Goal: Information Seeking & Learning: Learn about a topic

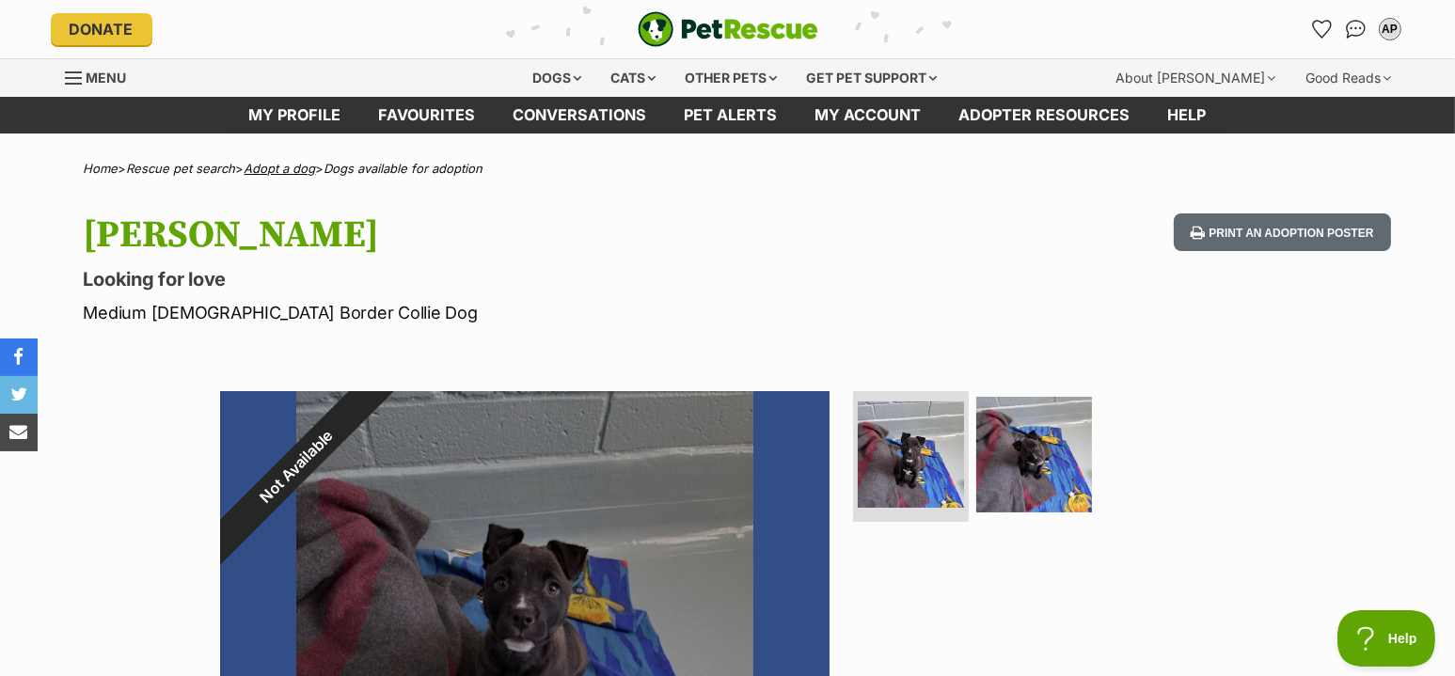
click at [293, 163] on link "Adopt a dog" at bounding box center [280, 168] width 71 height 15
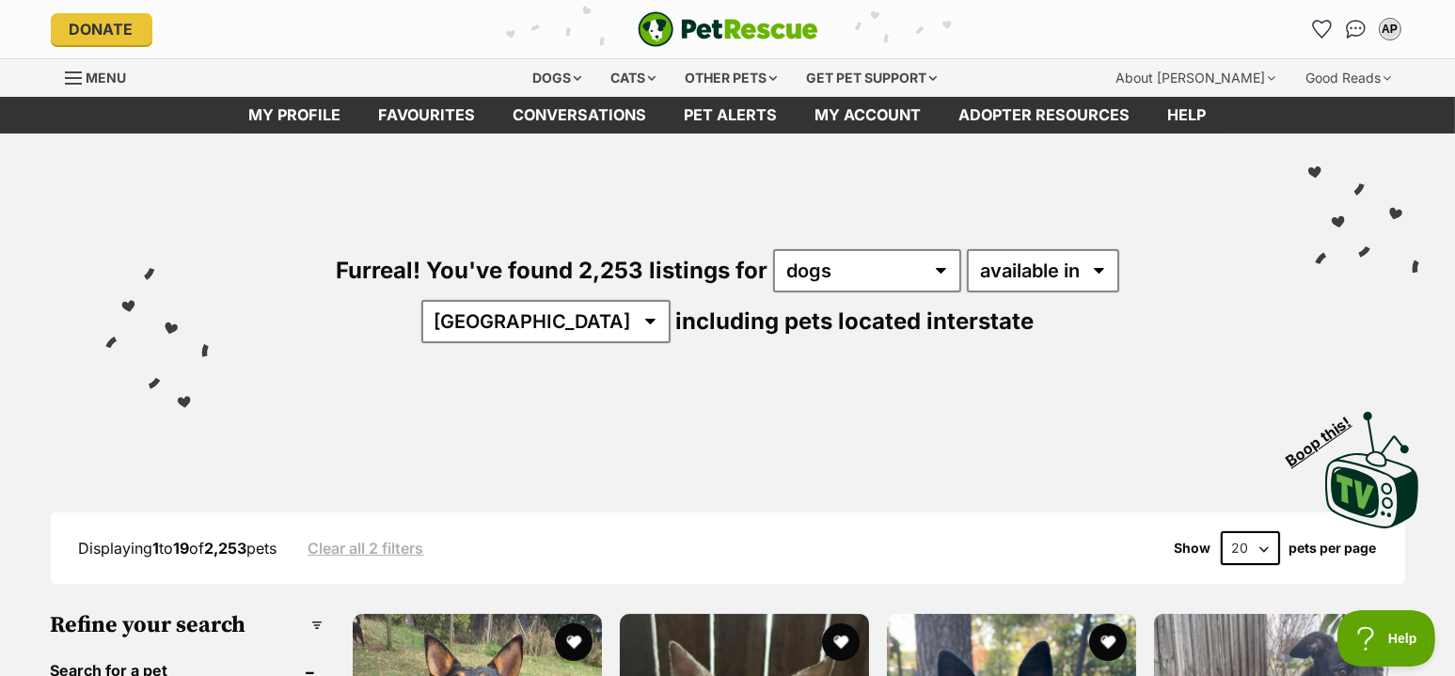
click at [83, 331] on div "Furreal! You've found 2,253 listings for any type of pet cats dogs other pets a…" at bounding box center [728, 265] width 1383 height 262
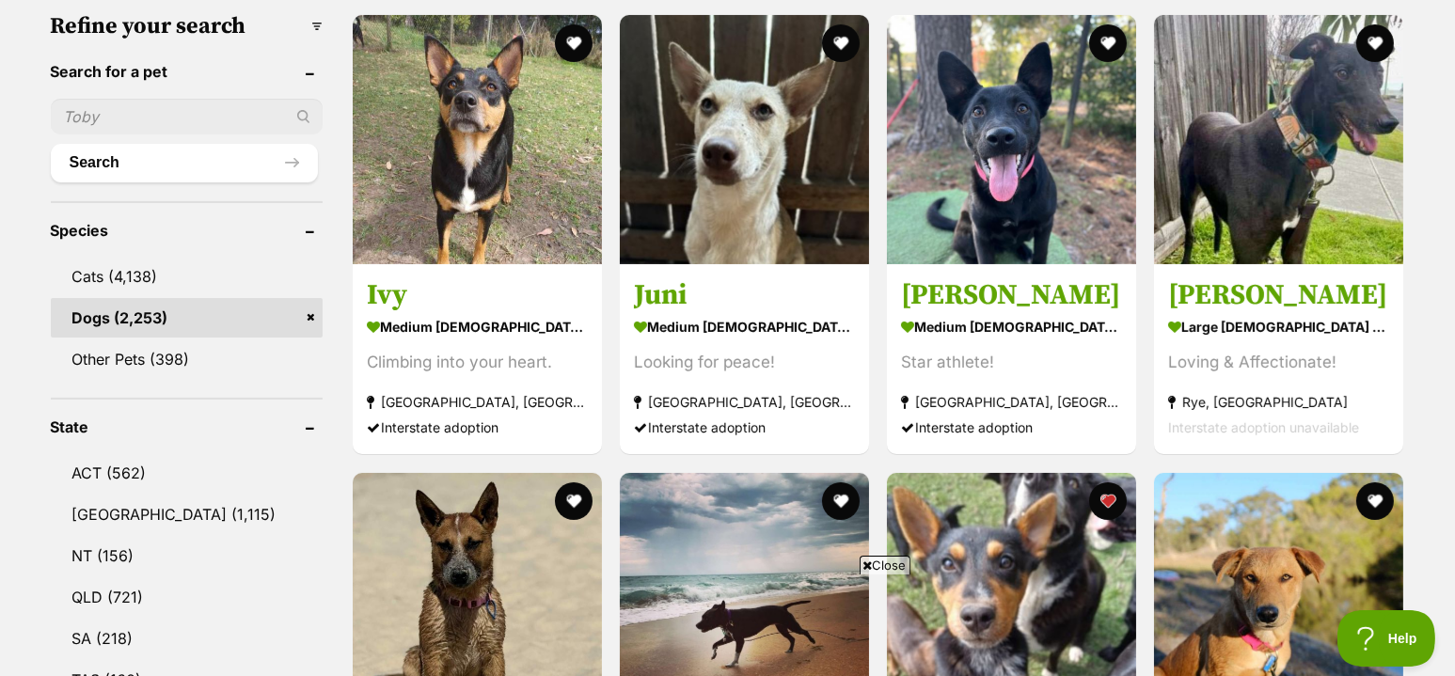
click at [222, 222] on header "Species" at bounding box center [187, 230] width 272 height 17
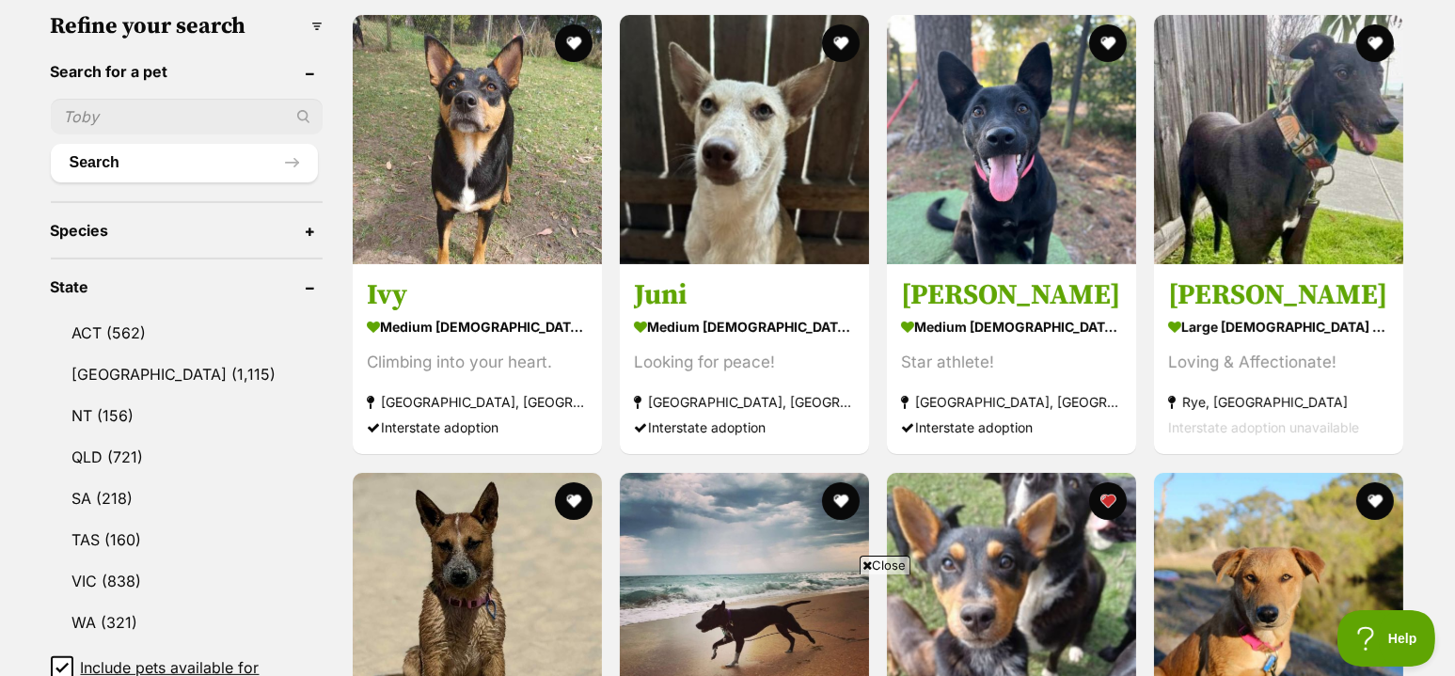
click at [302, 222] on header "Species" at bounding box center [187, 230] width 272 height 17
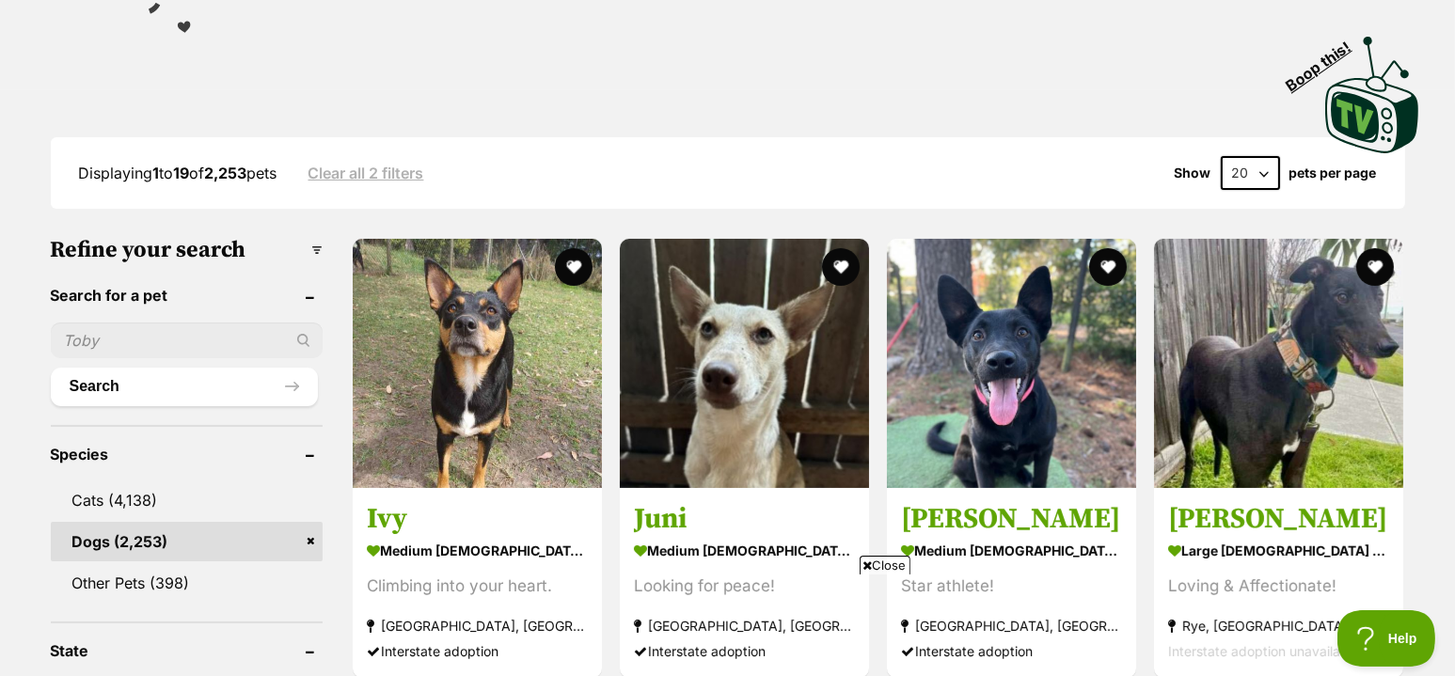
scroll to position [374, 0]
click at [306, 242] on h3 "Refine your search" at bounding box center [187, 251] width 272 height 26
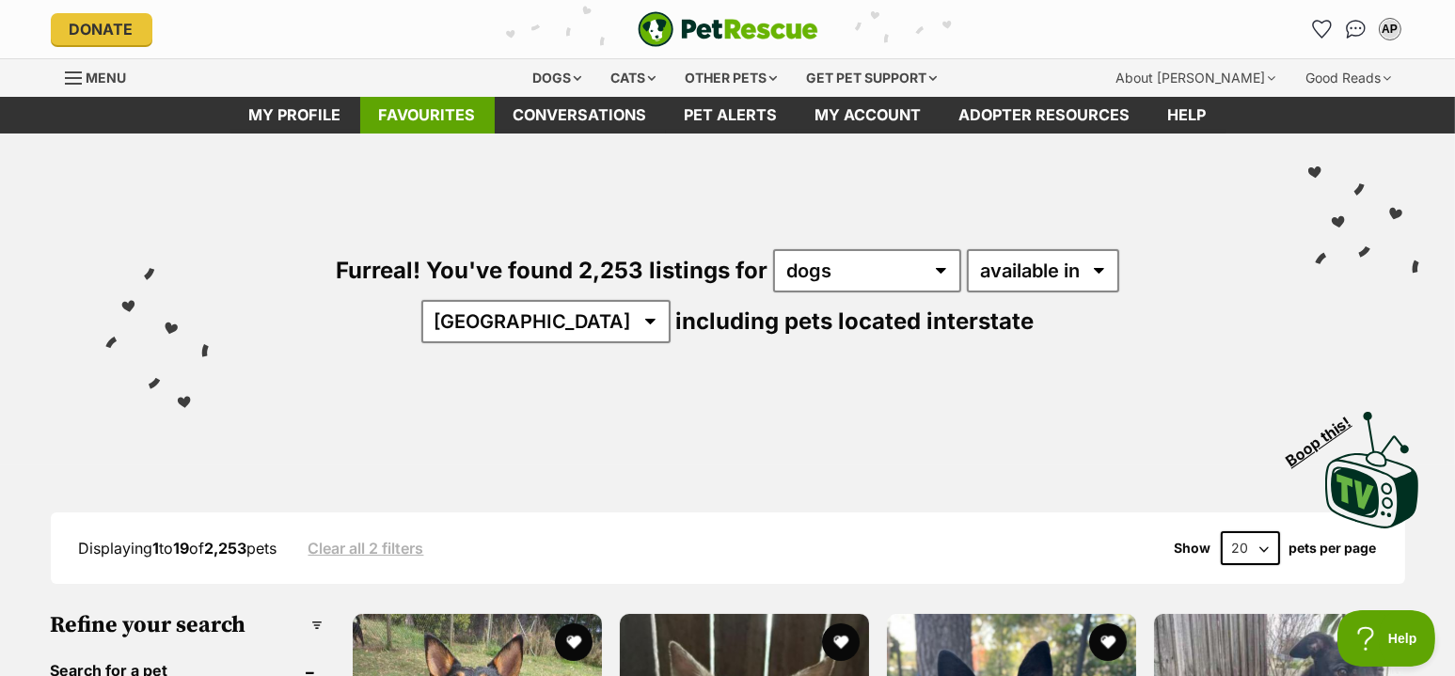
click at [438, 118] on link "Favourites" at bounding box center [427, 115] width 135 height 37
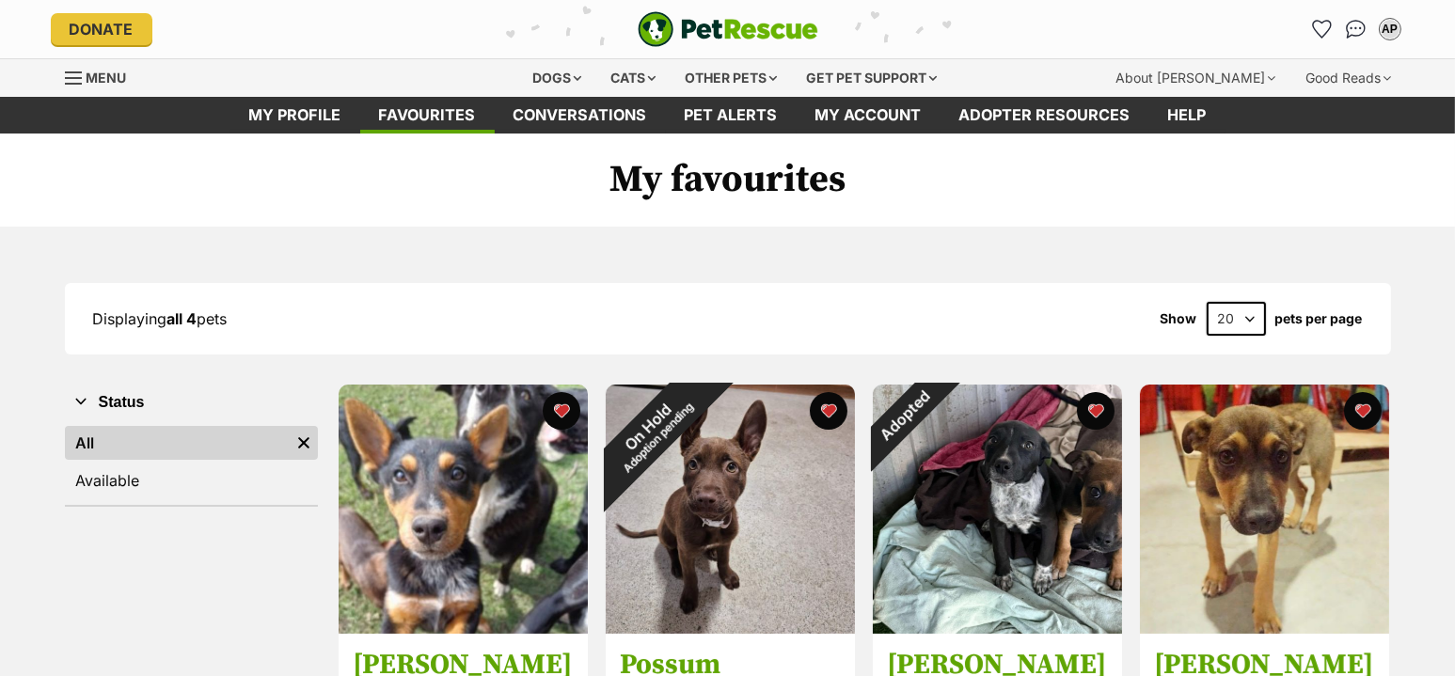
scroll to position [26, 0]
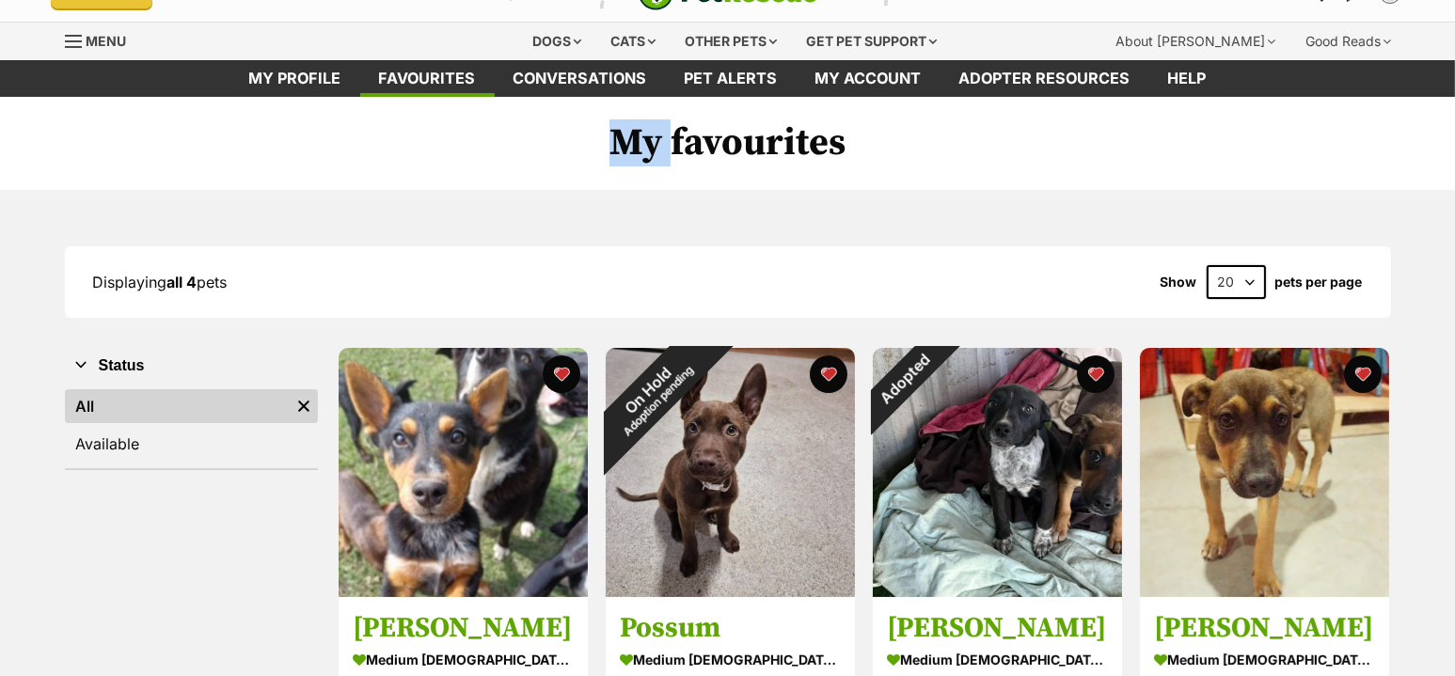
click at [438, 118] on h1 "My favourites" at bounding box center [727, 144] width 1455 height 94
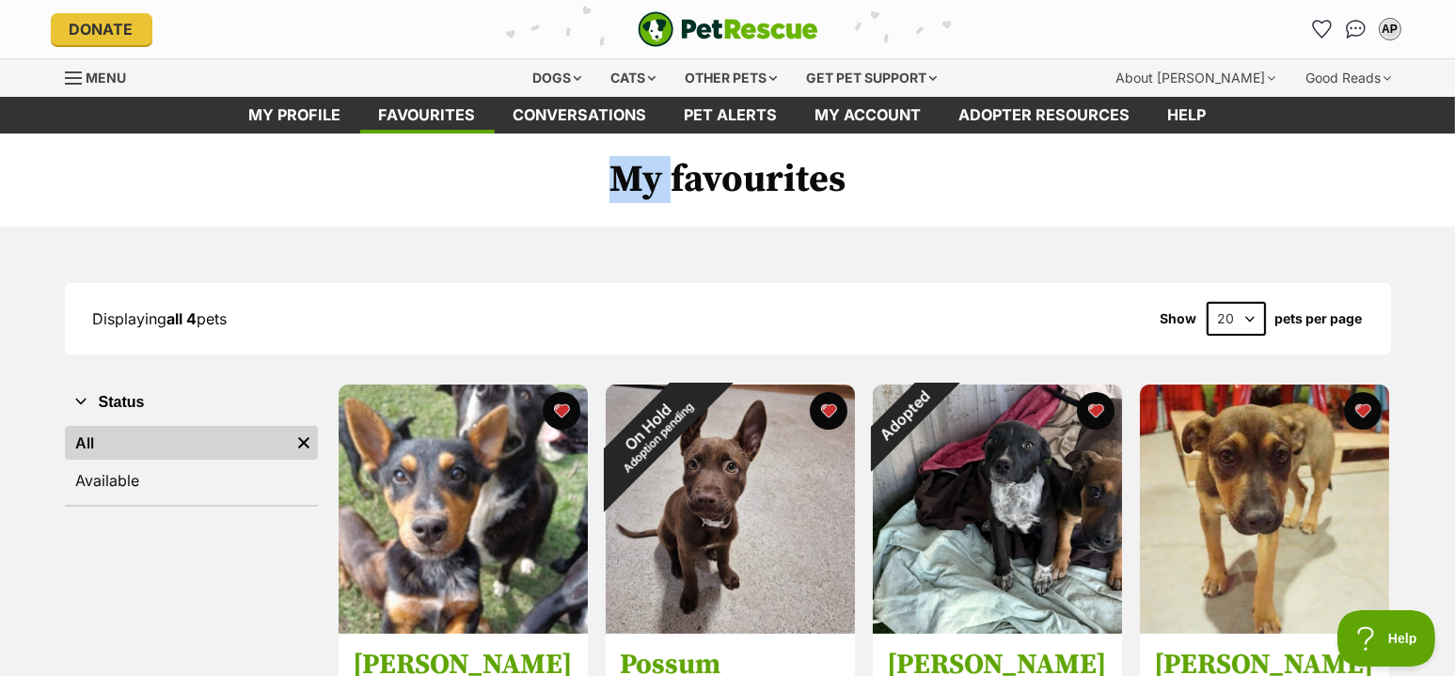
scroll to position [0, 0]
click at [565, 72] on div "Dogs" at bounding box center [556, 78] width 75 height 38
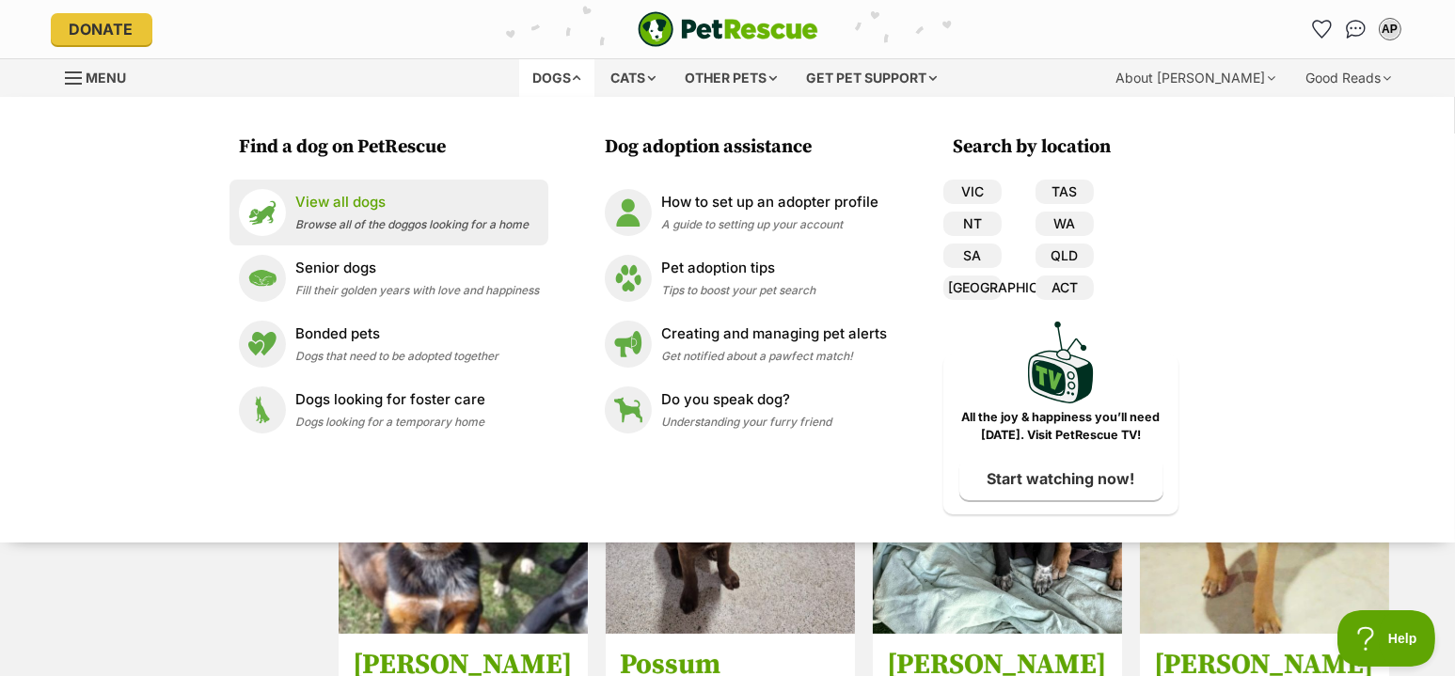
click at [450, 210] on p "View all dogs" at bounding box center [411, 203] width 233 height 22
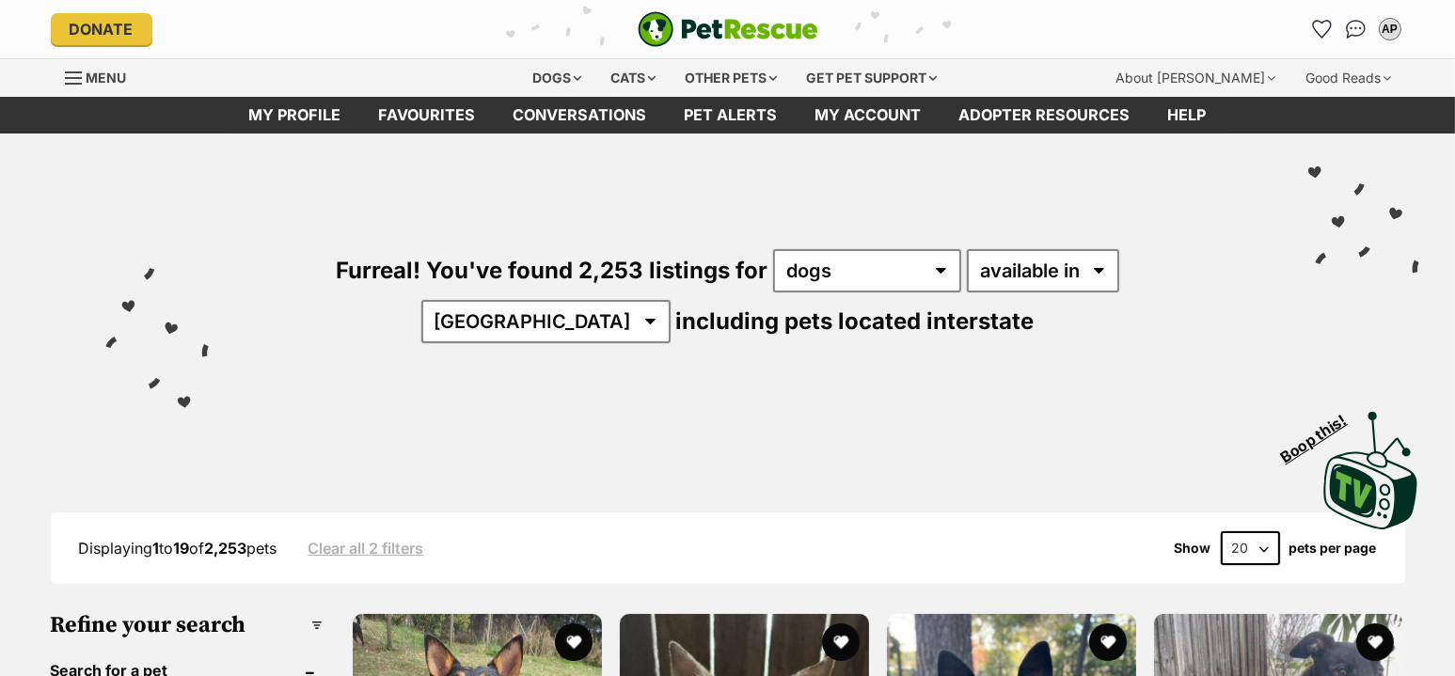
click at [38, 395] on div "Visit PetRescue TV (external site) Boop this!" at bounding box center [728, 463] width 1383 height 137
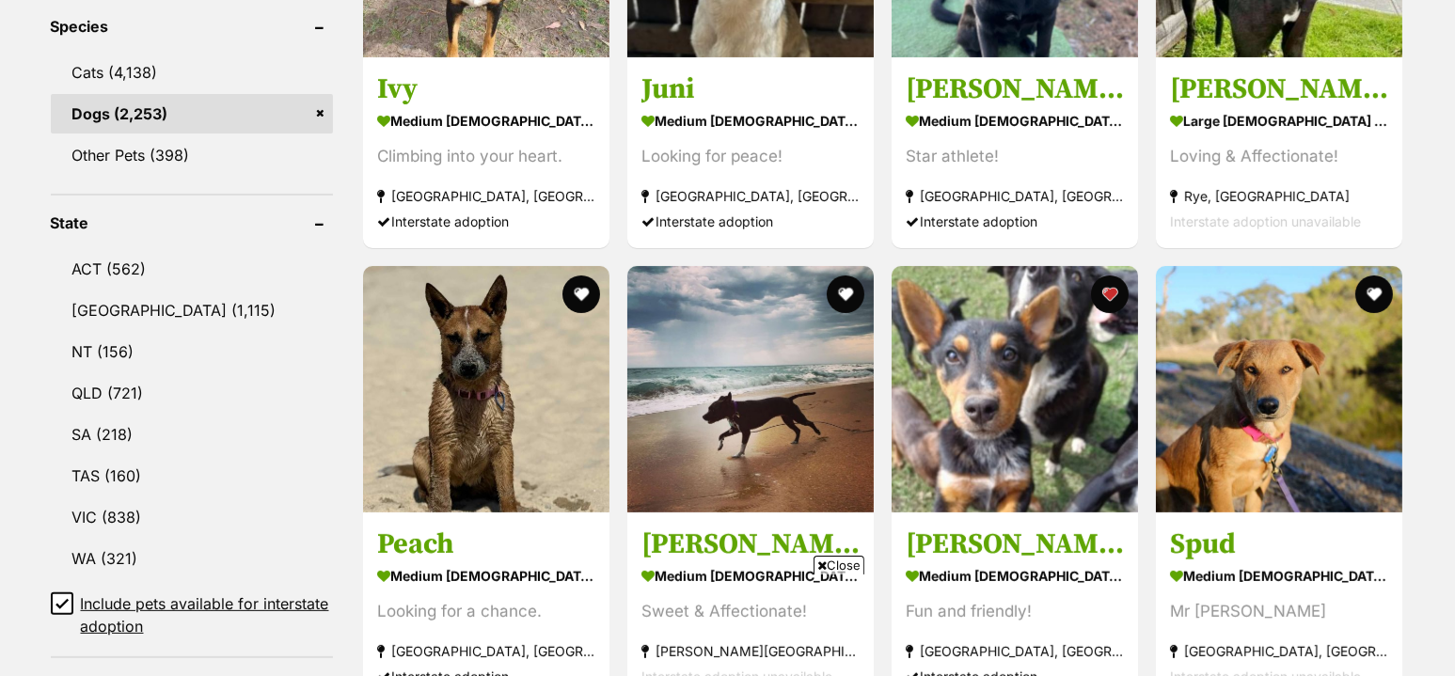
scroll to position [862, 0]
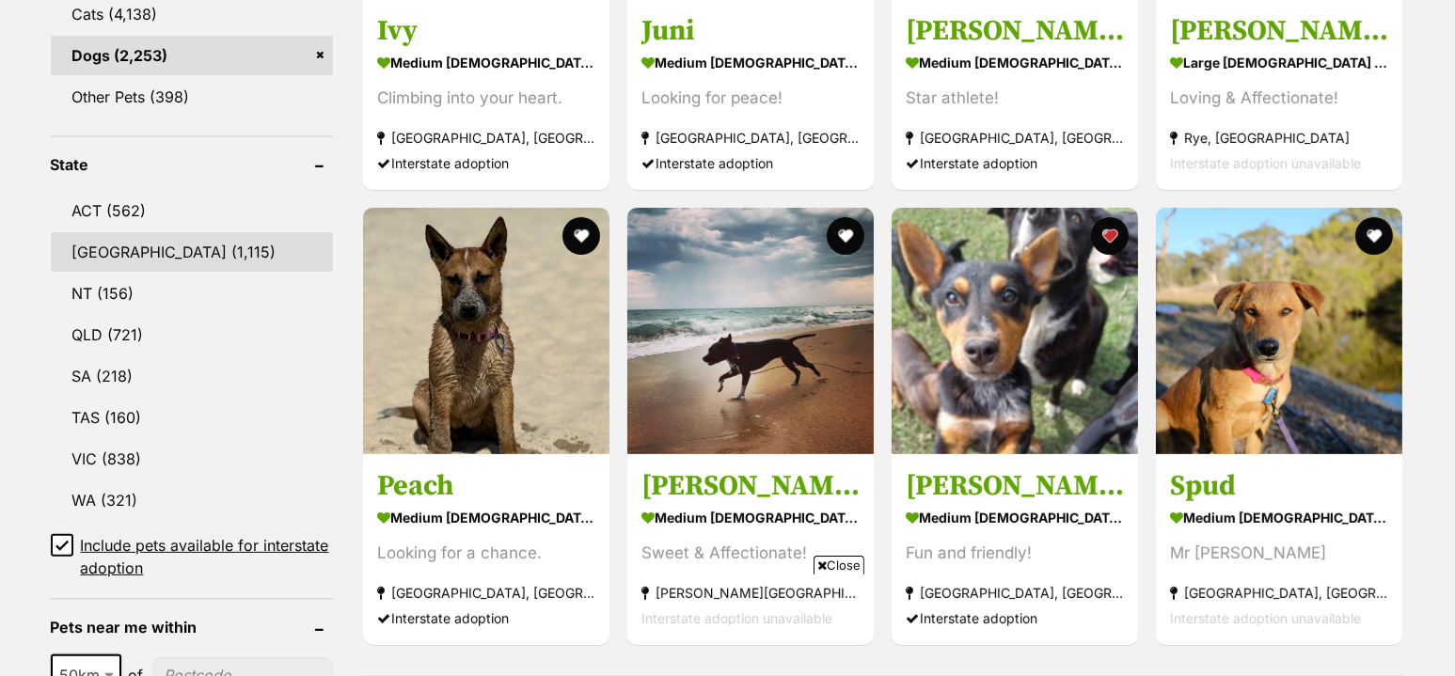
click at [181, 232] on link "[GEOGRAPHIC_DATA] (1,115)" at bounding box center [192, 252] width 282 height 40
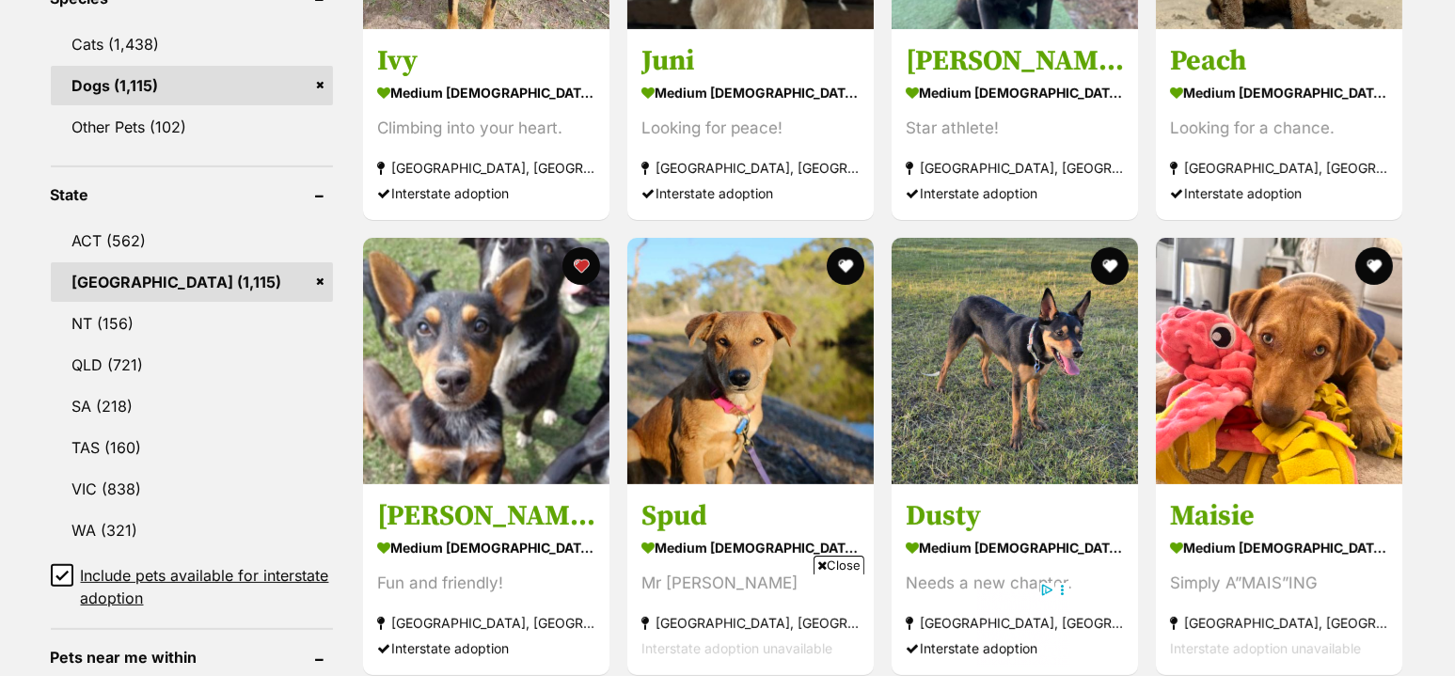
scroll to position [899, 0]
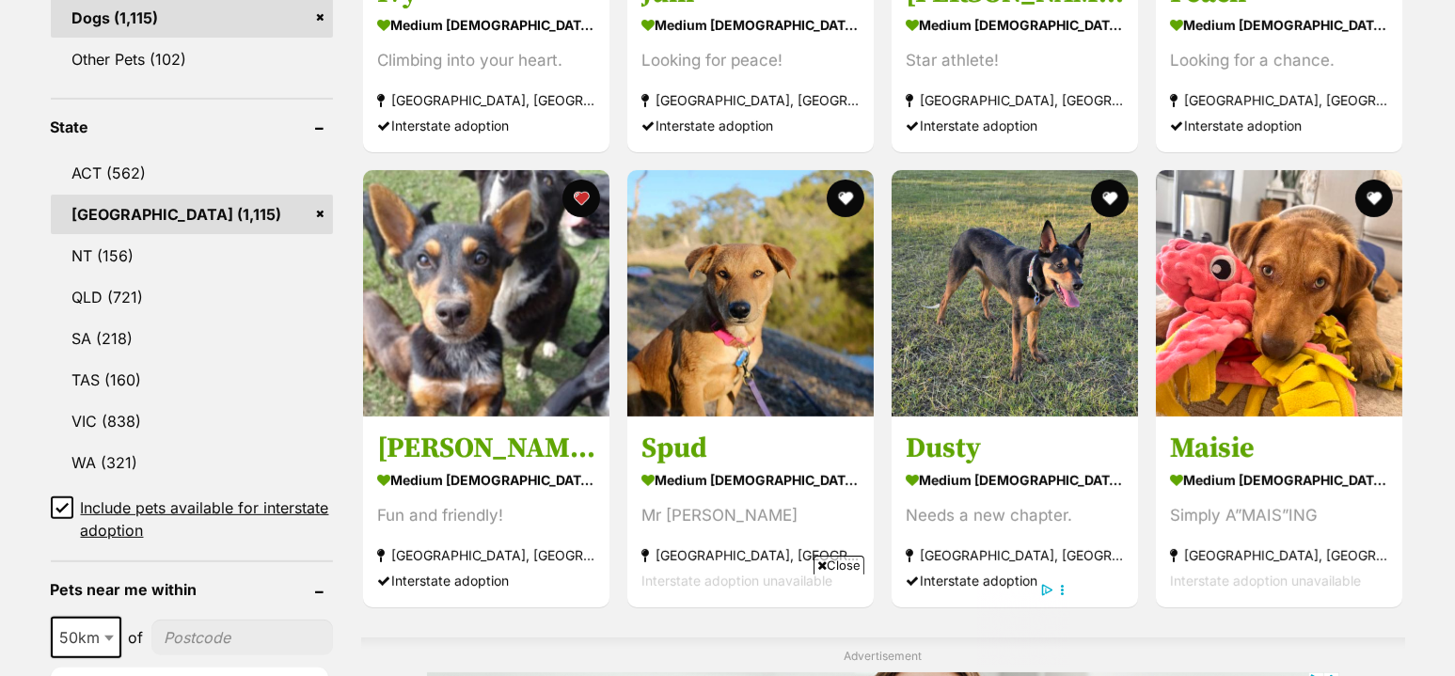
click at [57, 501] on icon at bounding box center [62, 507] width 13 height 13
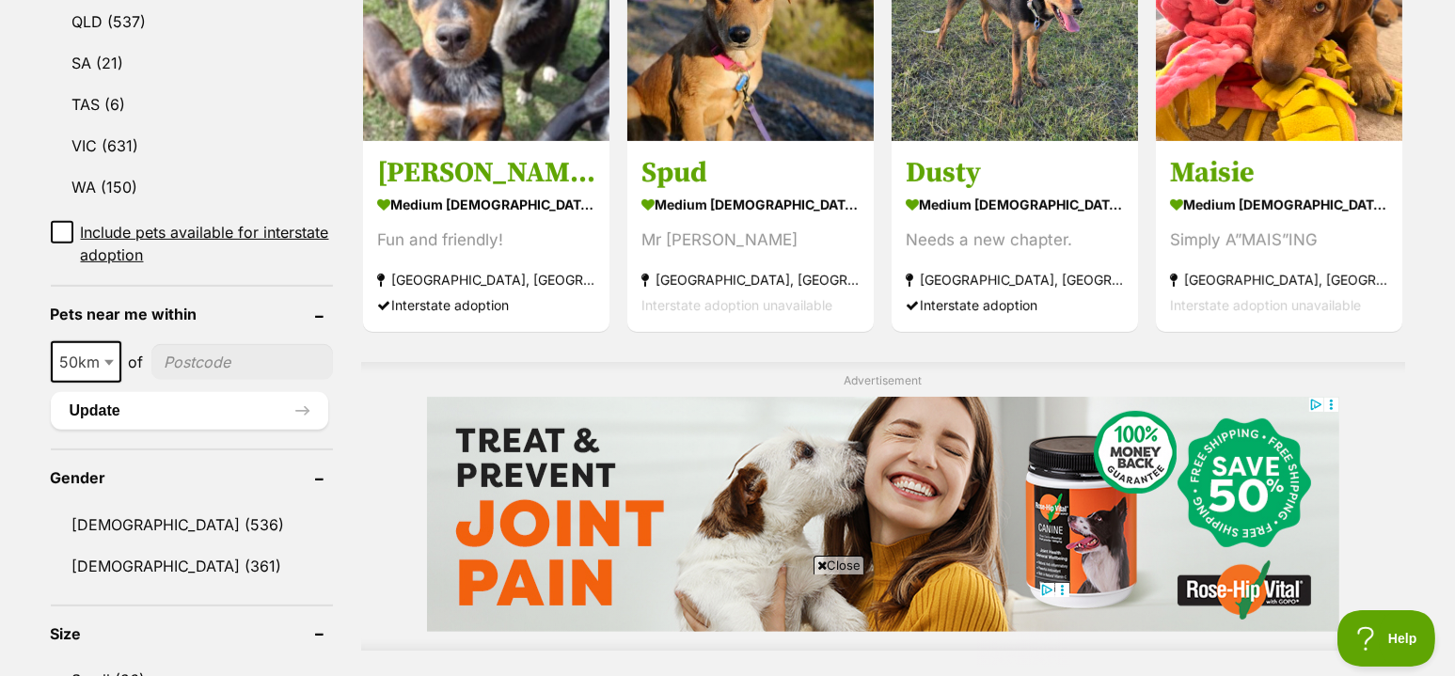
scroll to position [1161, 0]
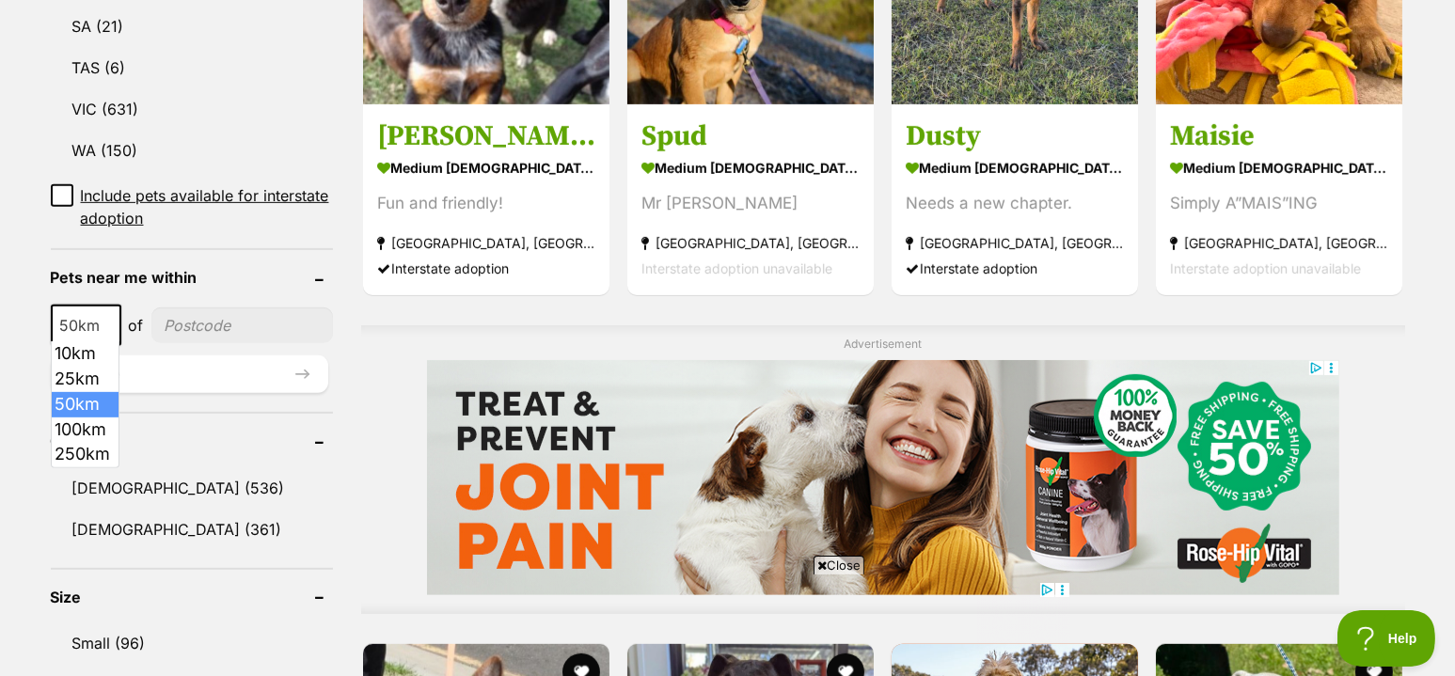
click at [105, 316] on span at bounding box center [111, 325] width 19 height 41
select select "250"
click at [210, 312] on input"] "postcode" at bounding box center [247, 326] width 172 height 36
type input"] "2125"
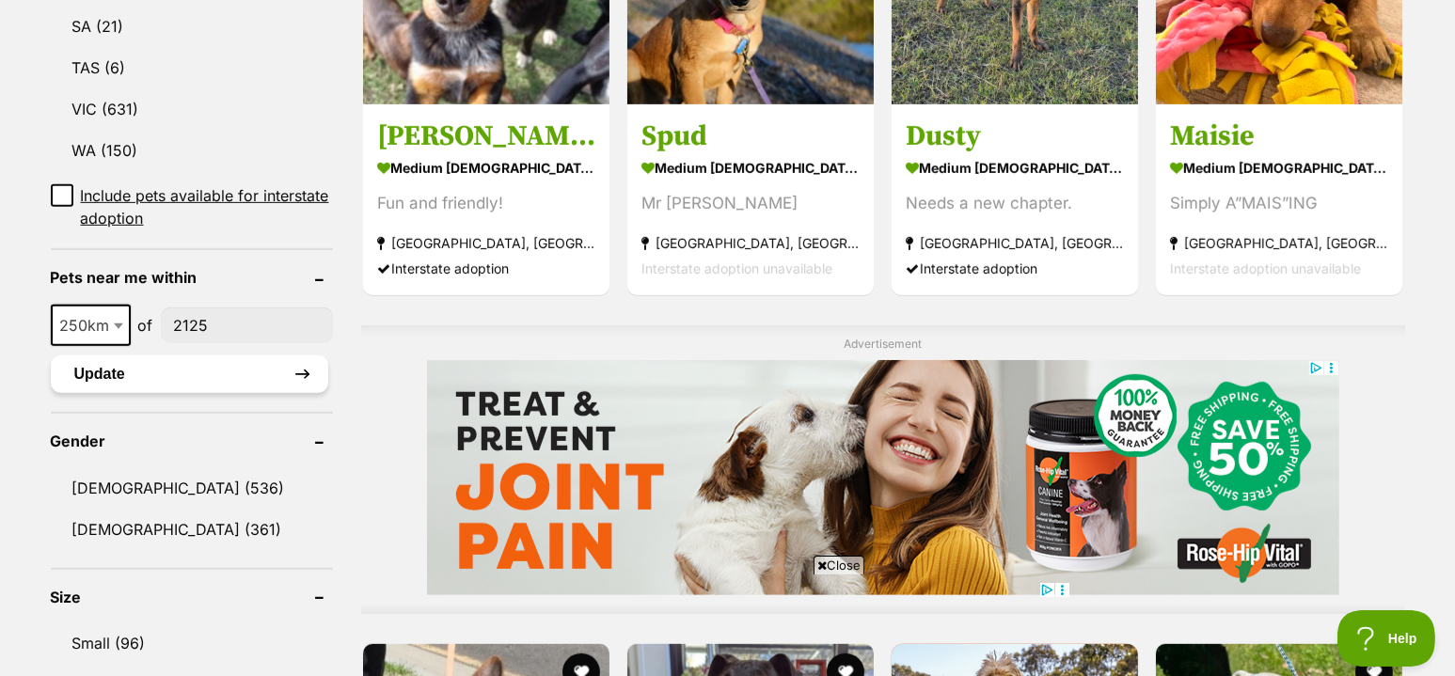
click at [266, 368] on button "Update" at bounding box center [190, 375] width 278 height 38
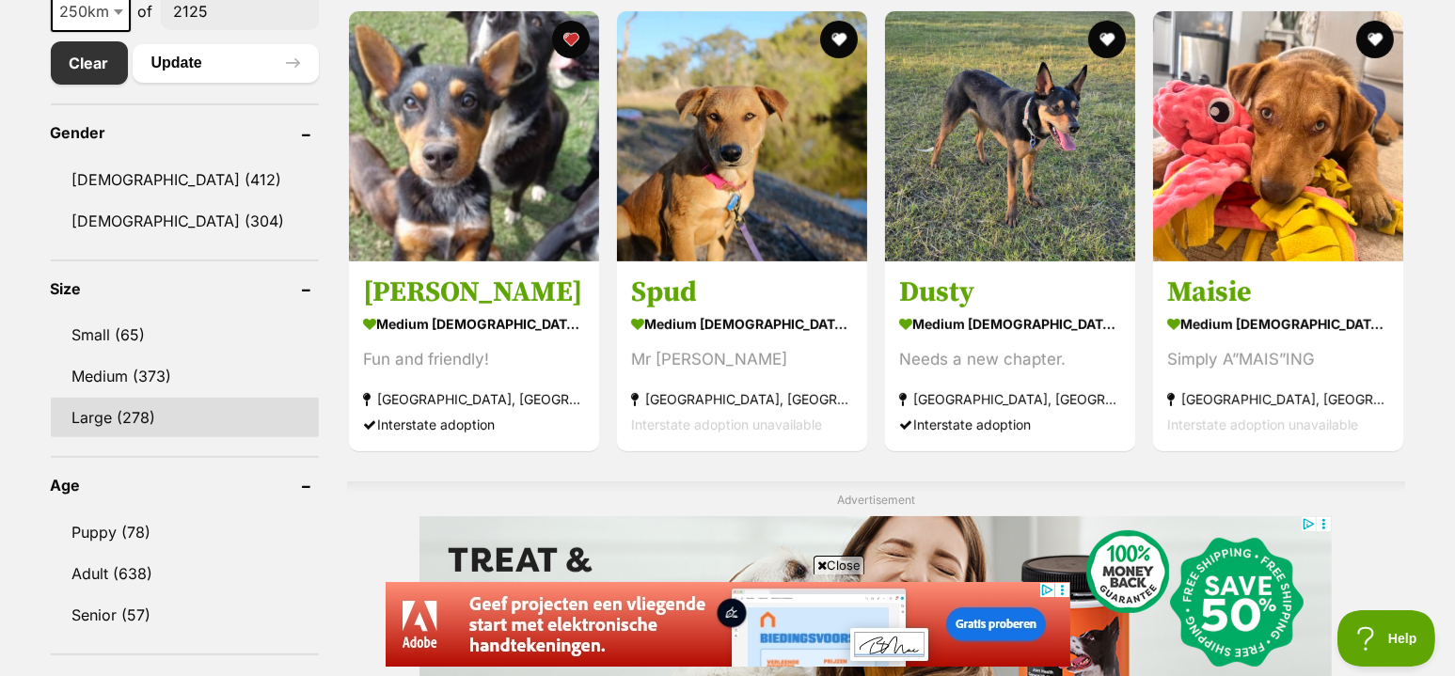
click at [228, 405] on link "Large (278)" at bounding box center [185, 418] width 268 height 40
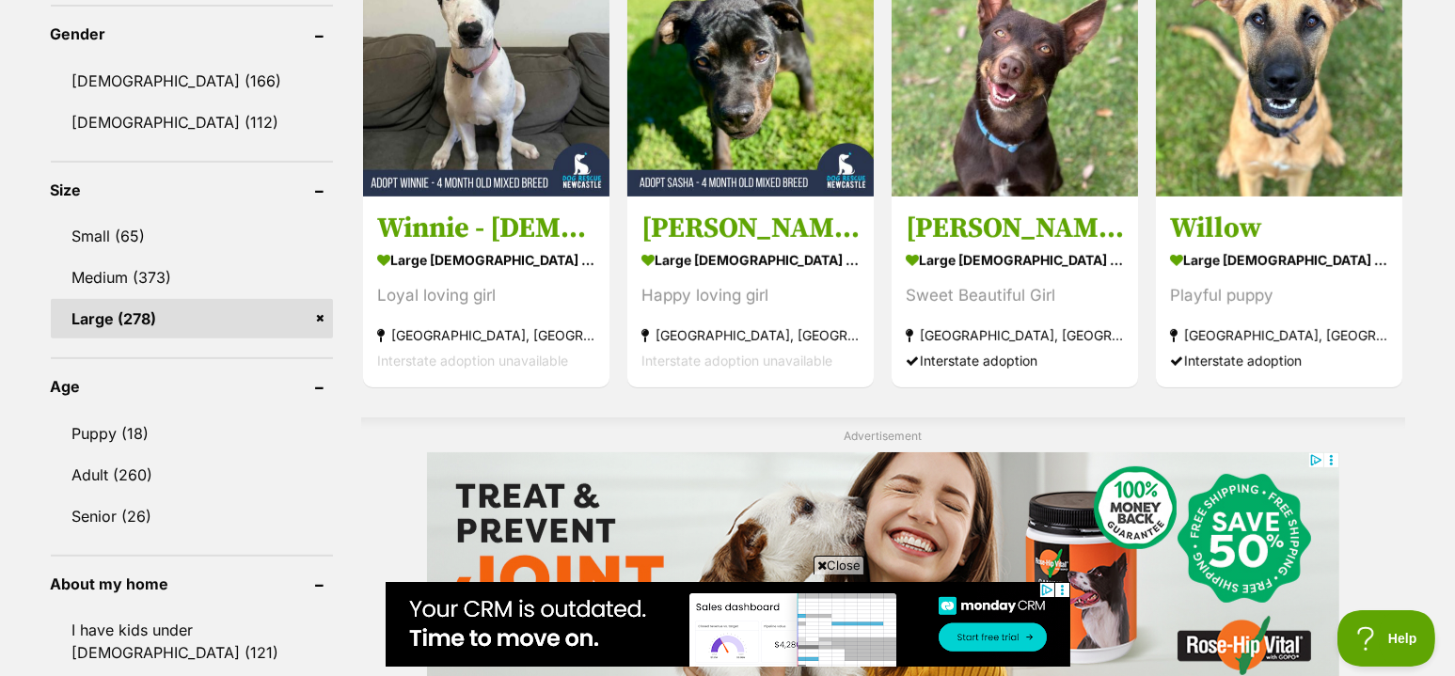
scroll to position [1124, 0]
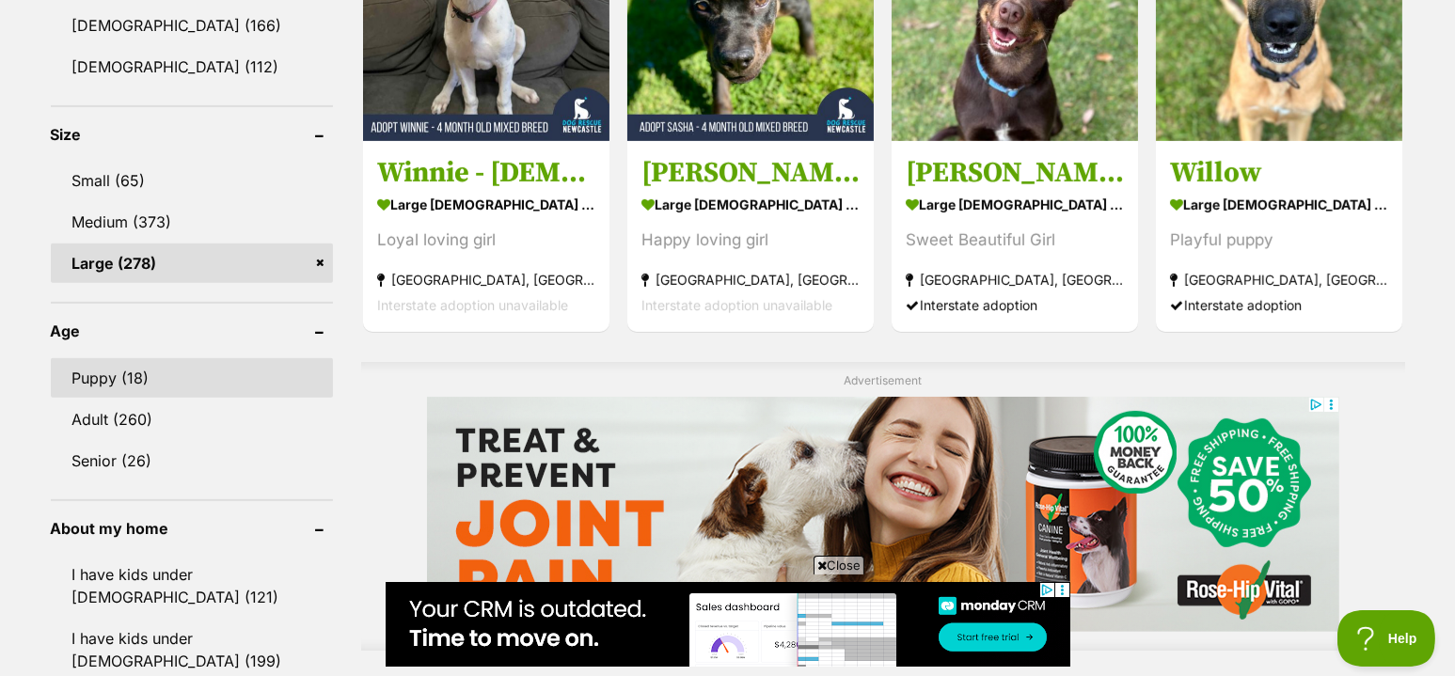
click at [226, 358] on link "Puppy (18)" at bounding box center [192, 378] width 282 height 40
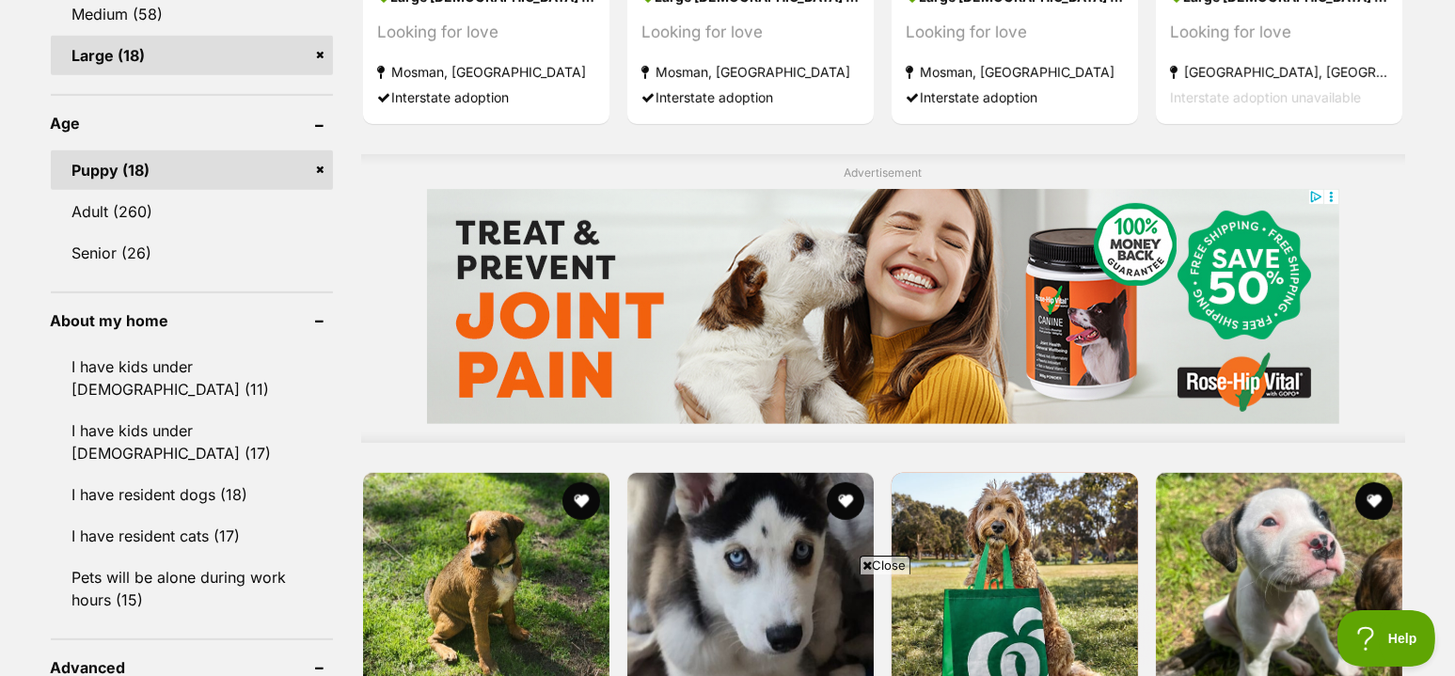
scroll to position [1386, 0]
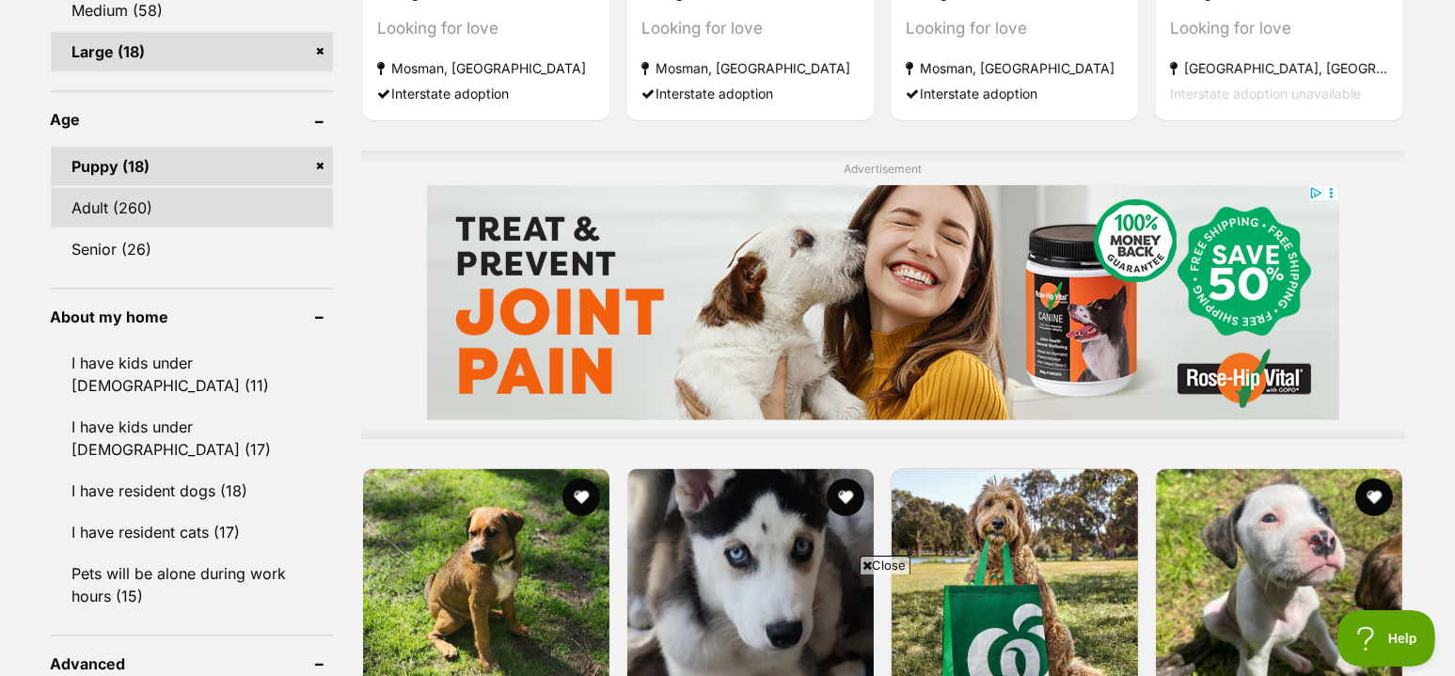
click at [176, 199] on link "Adult (260)" at bounding box center [192, 208] width 282 height 40
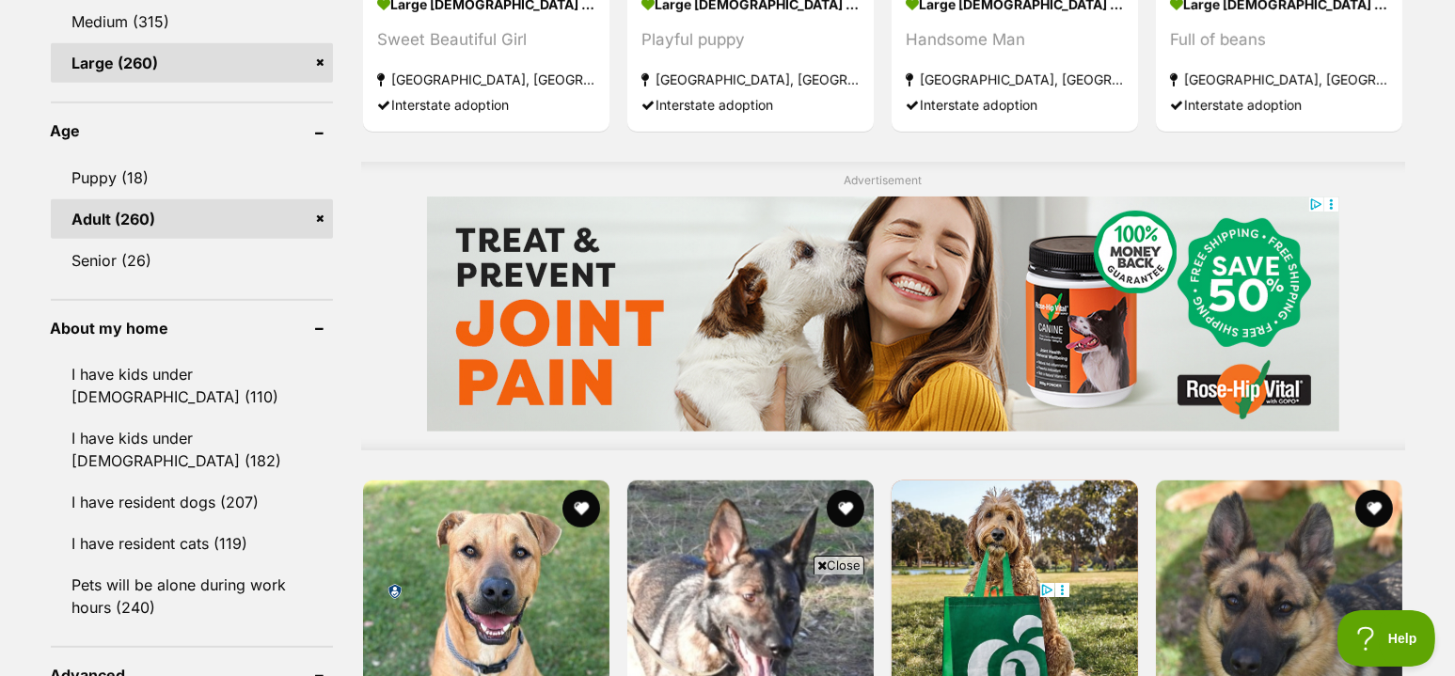
scroll to position [1386, 0]
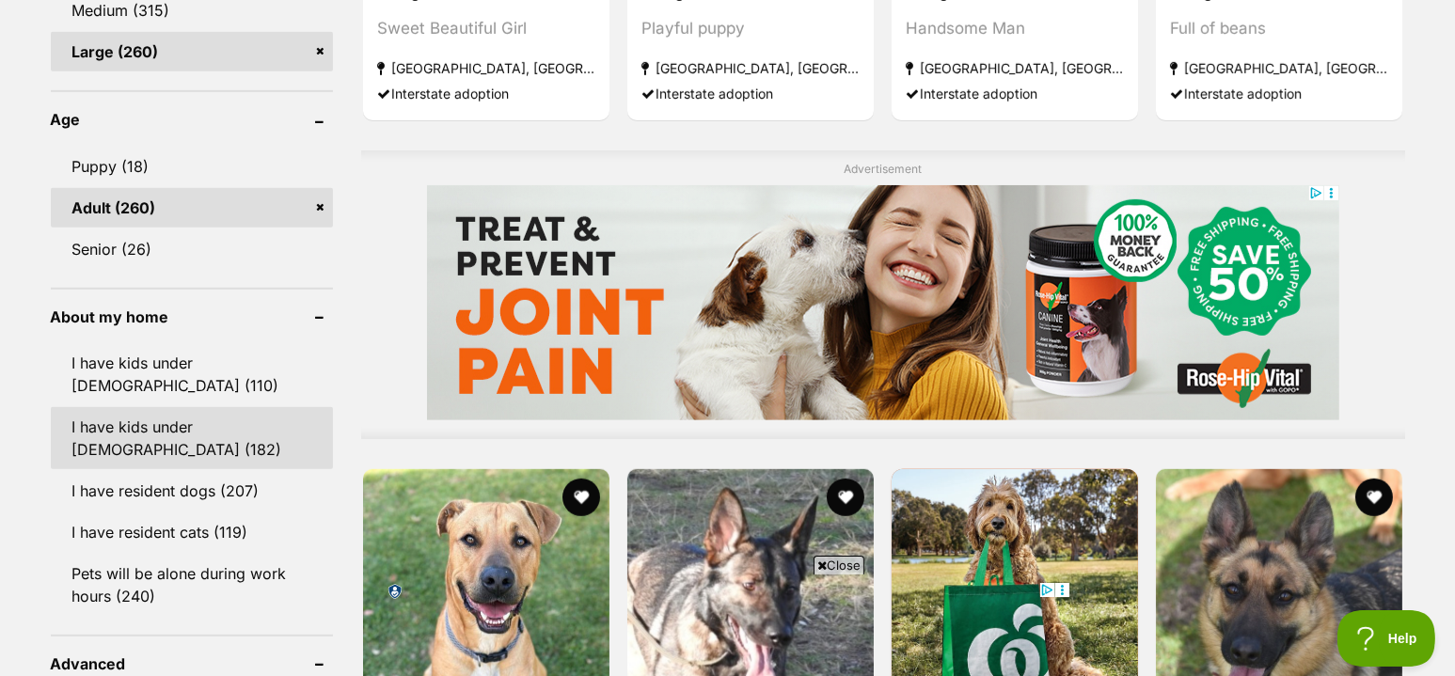
click at [146, 436] on link "I have kids under [DEMOGRAPHIC_DATA] (182)" at bounding box center [192, 438] width 282 height 62
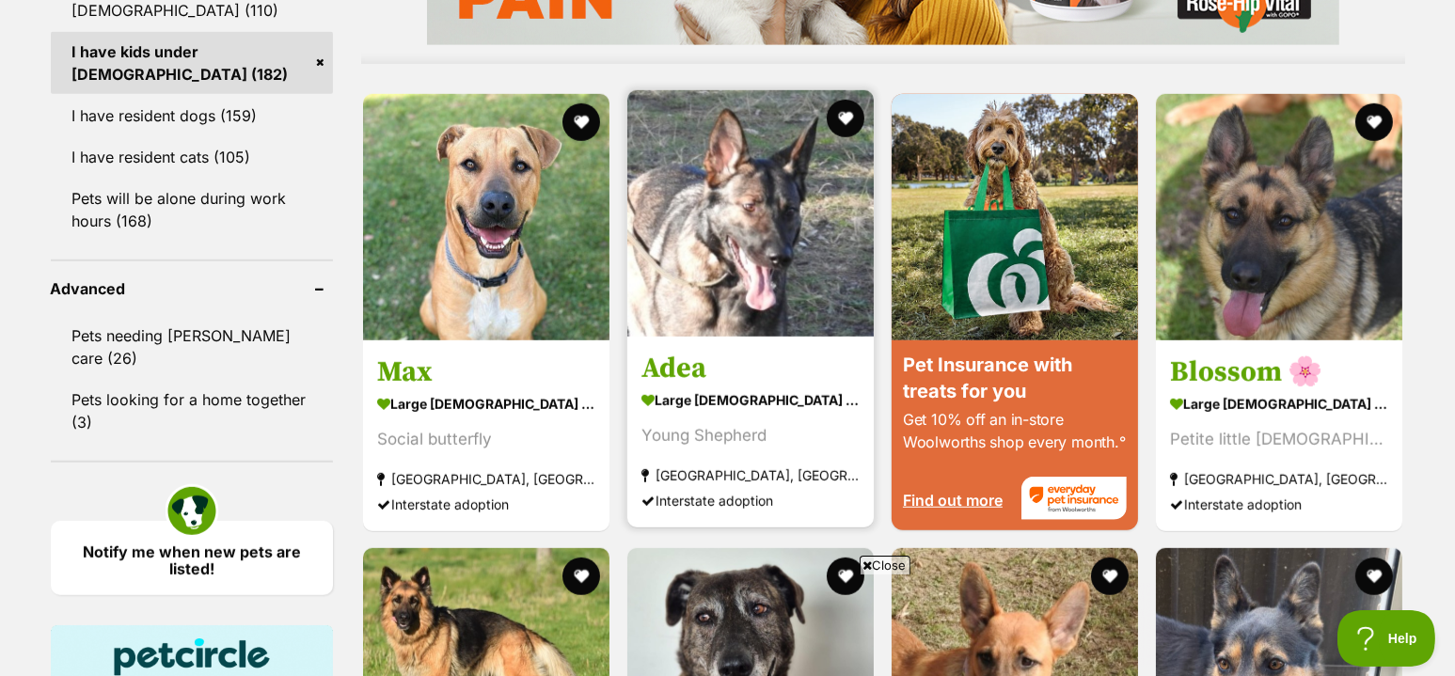
click at [738, 233] on img at bounding box center [750, 213] width 246 height 246
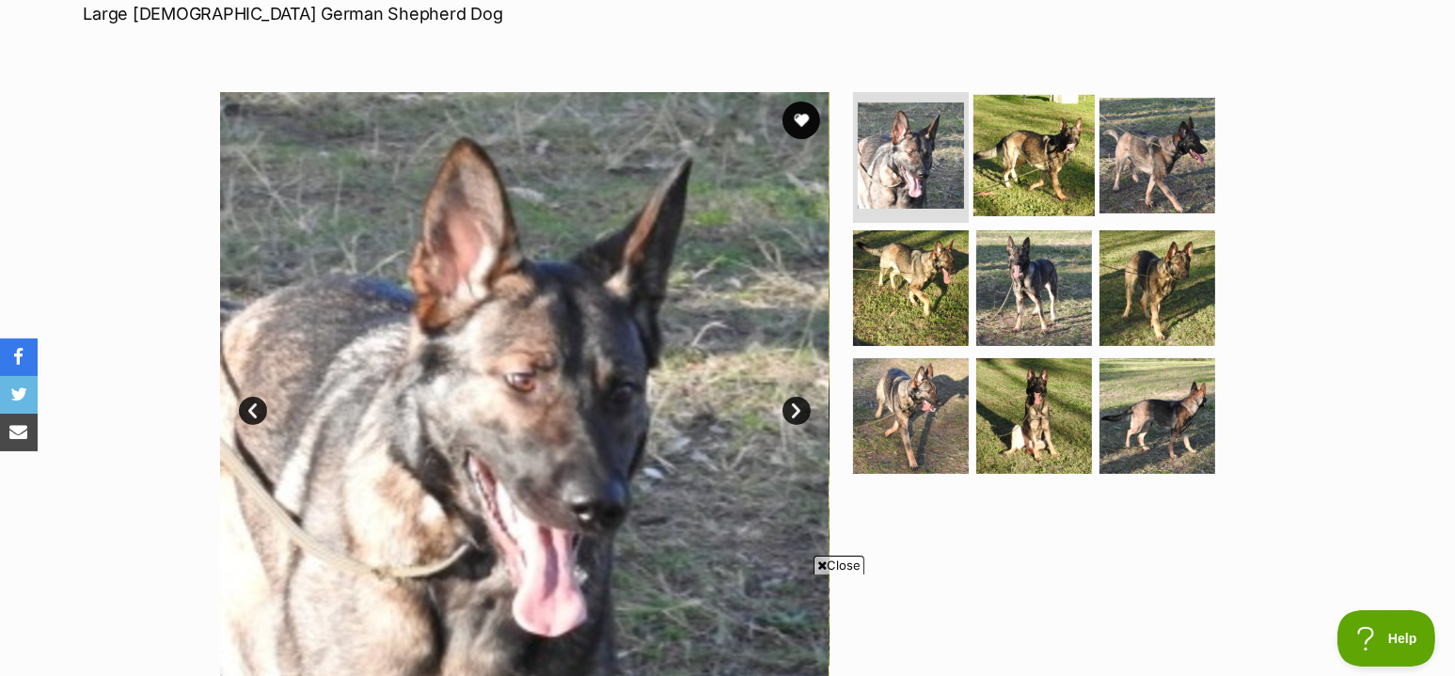
click at [1016, 161] on img at bounding box center [1034, 154] width 121 height 121
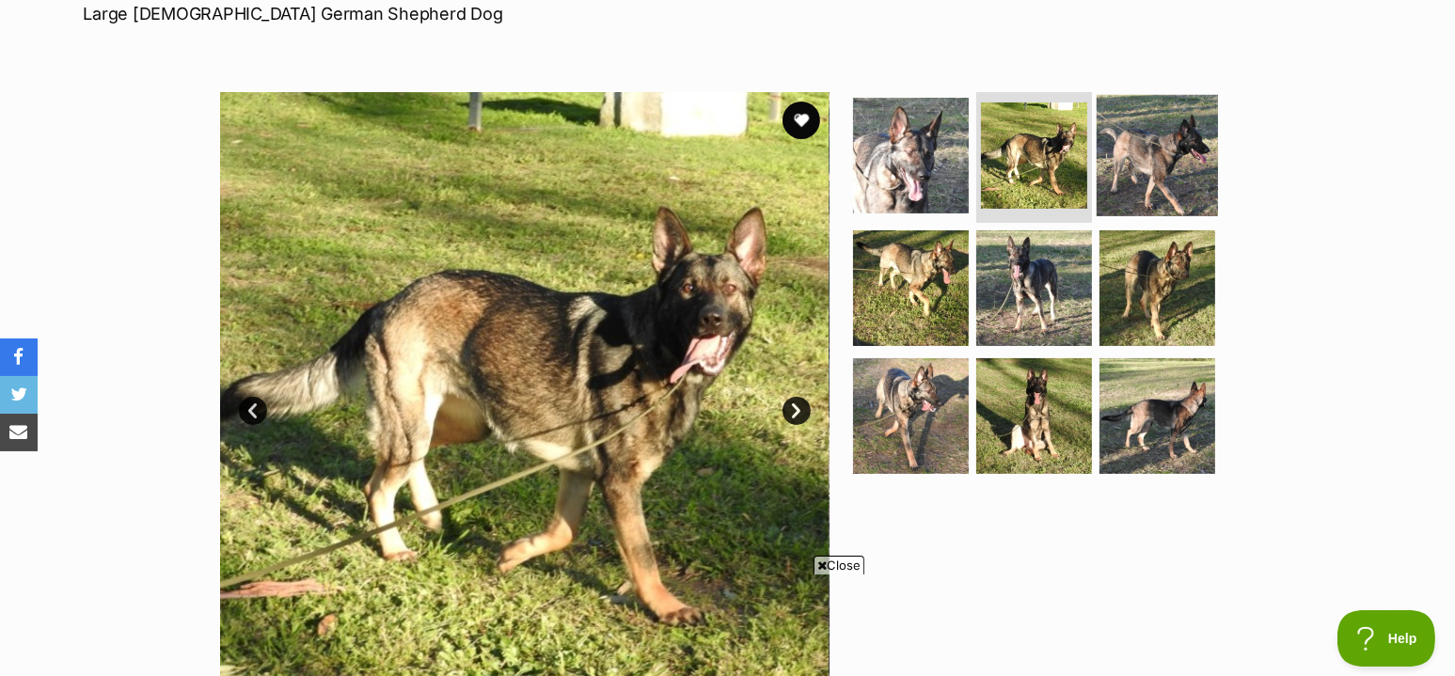
click at [1134, 148] on img at bounding box center [1157, 154] width 121 height 121
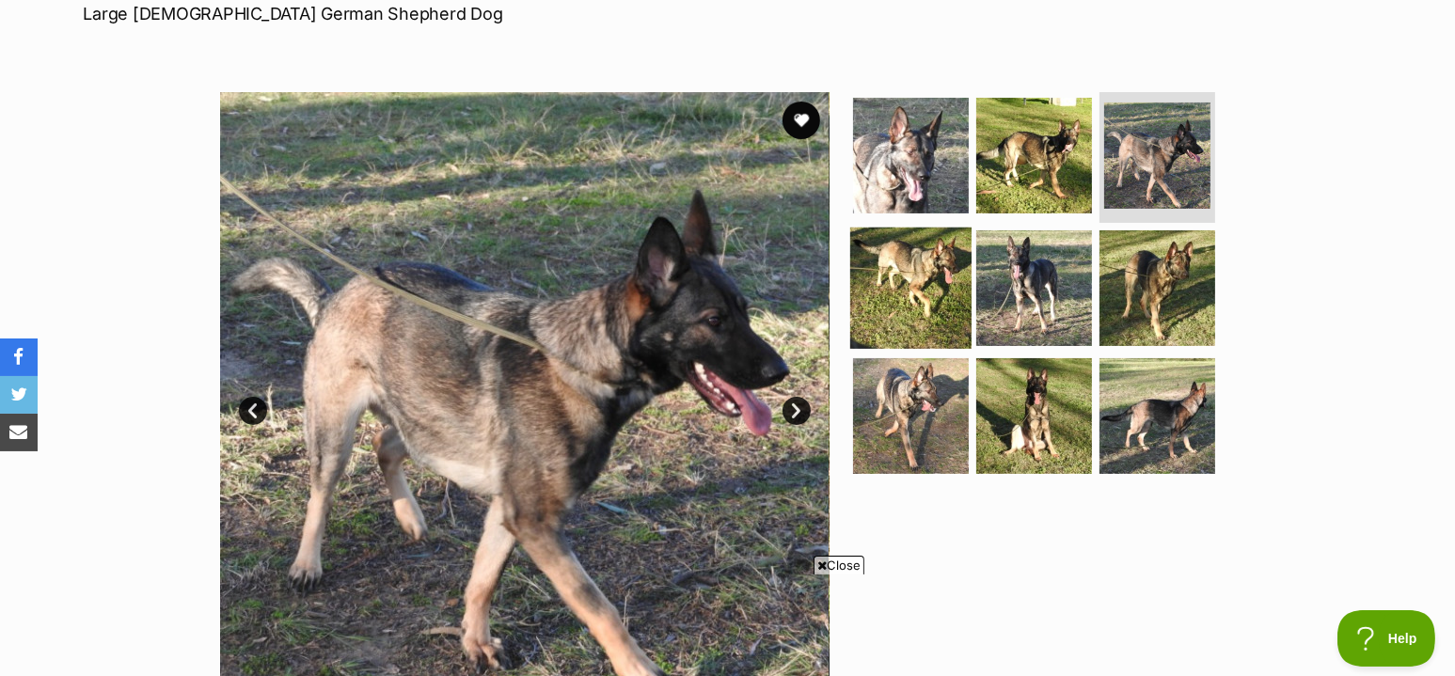
click at [891, 288] on img at bounding box center [910, 288] width 121 height 121
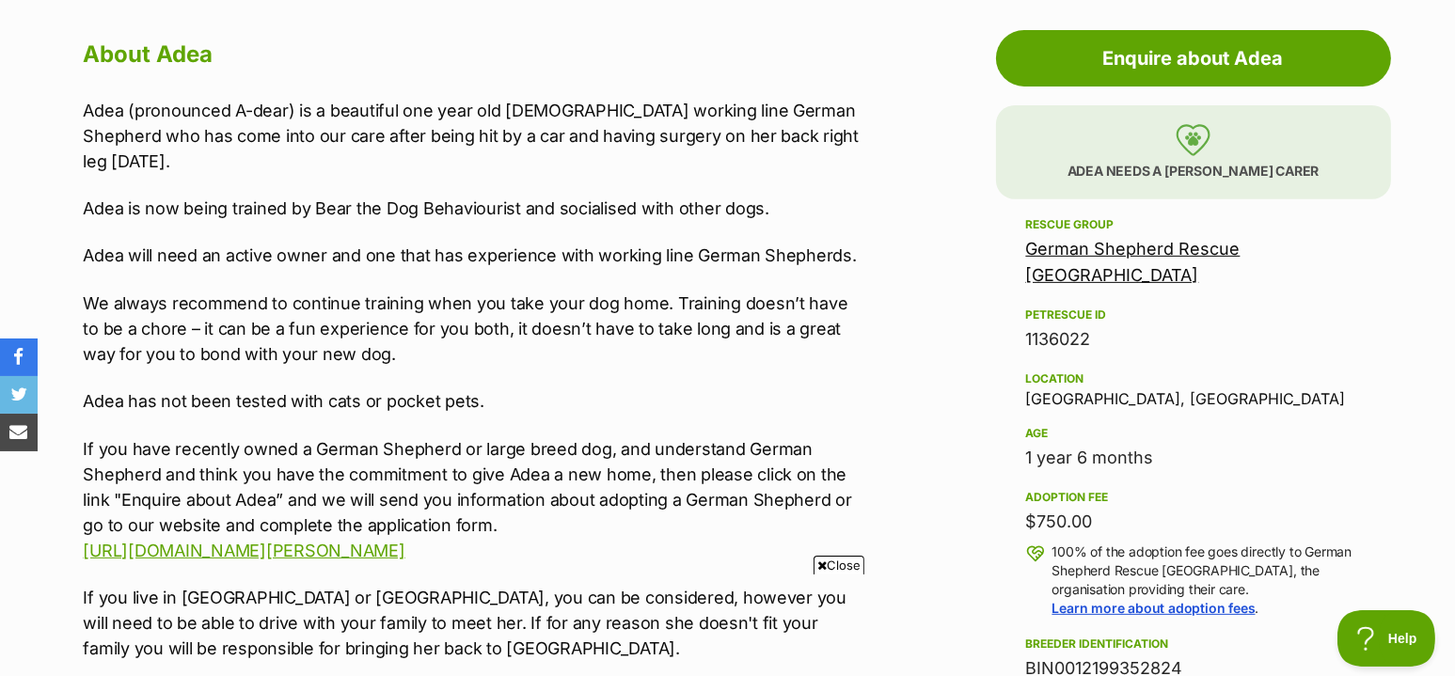
scroll to position [1049, 0]
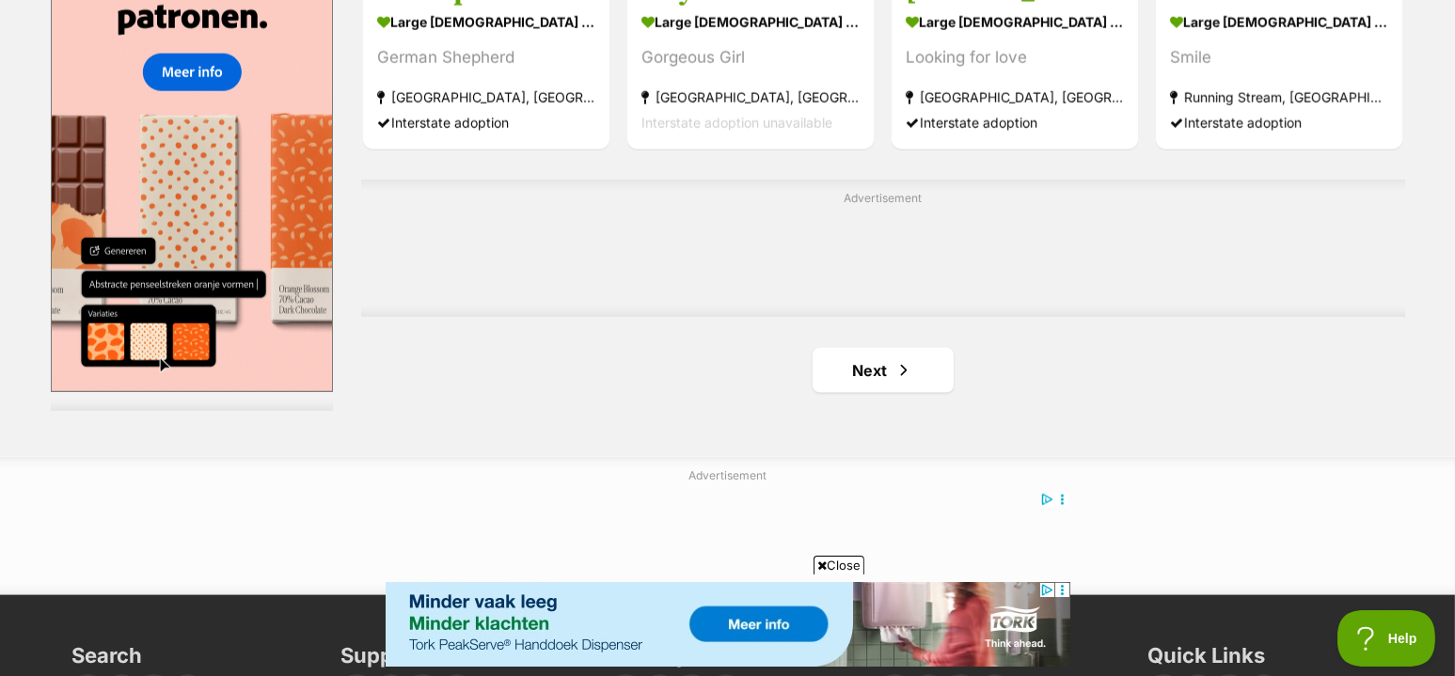
scroll to position [3250, 0]
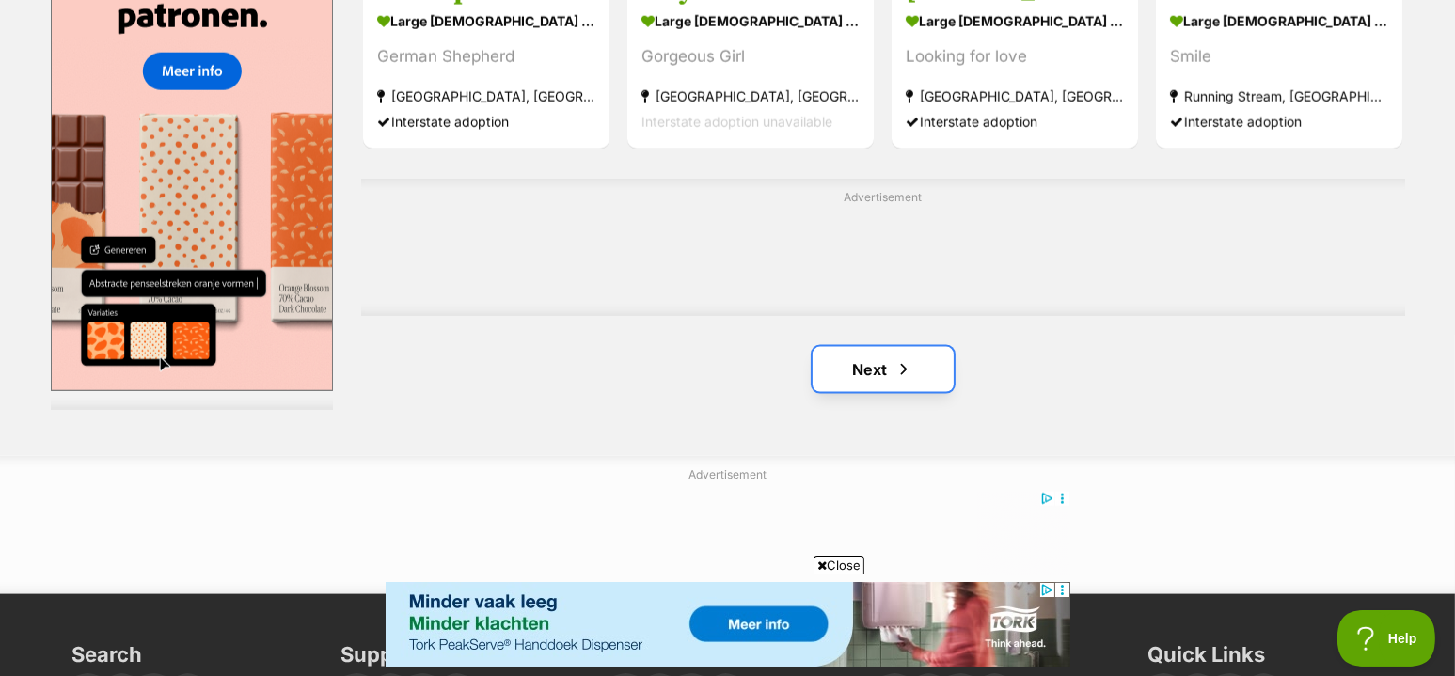
click at [889, 371] on link "Next" at bounding box center [883, 369] width 141 height 45
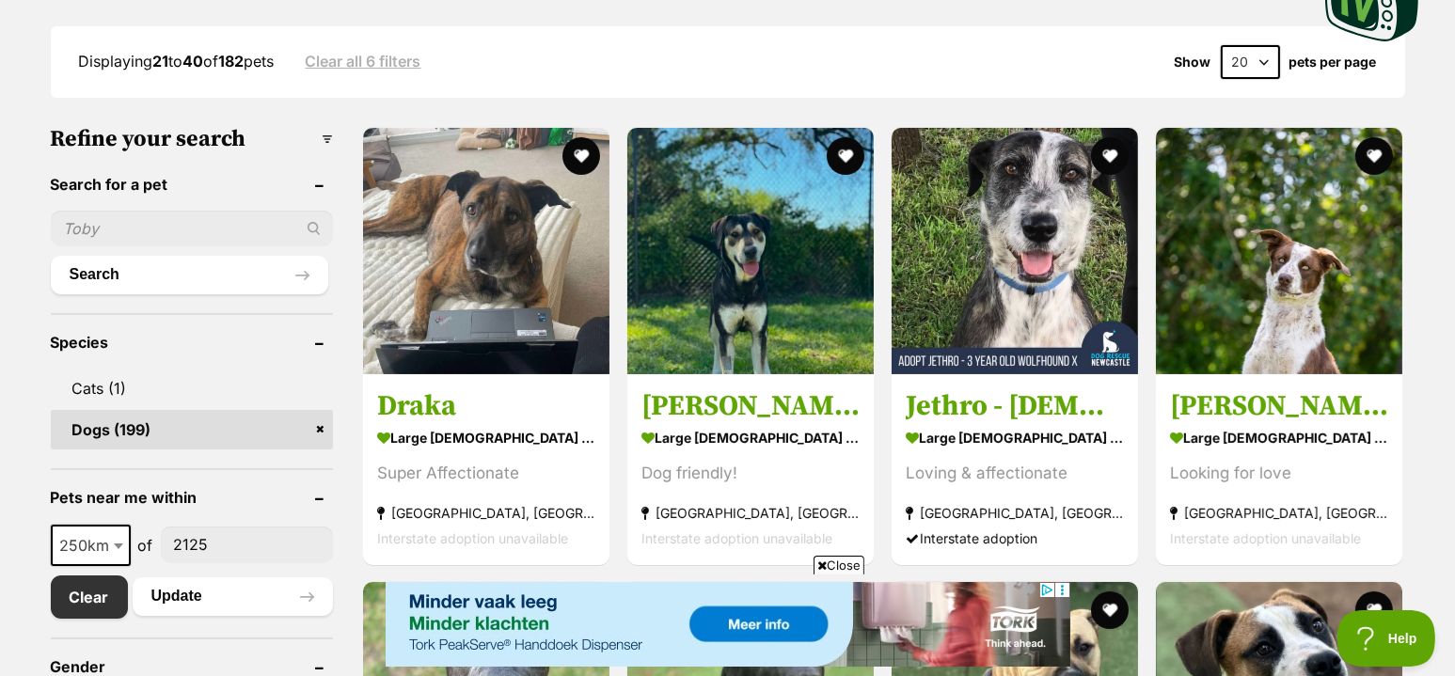
scroll to position [489, 0]
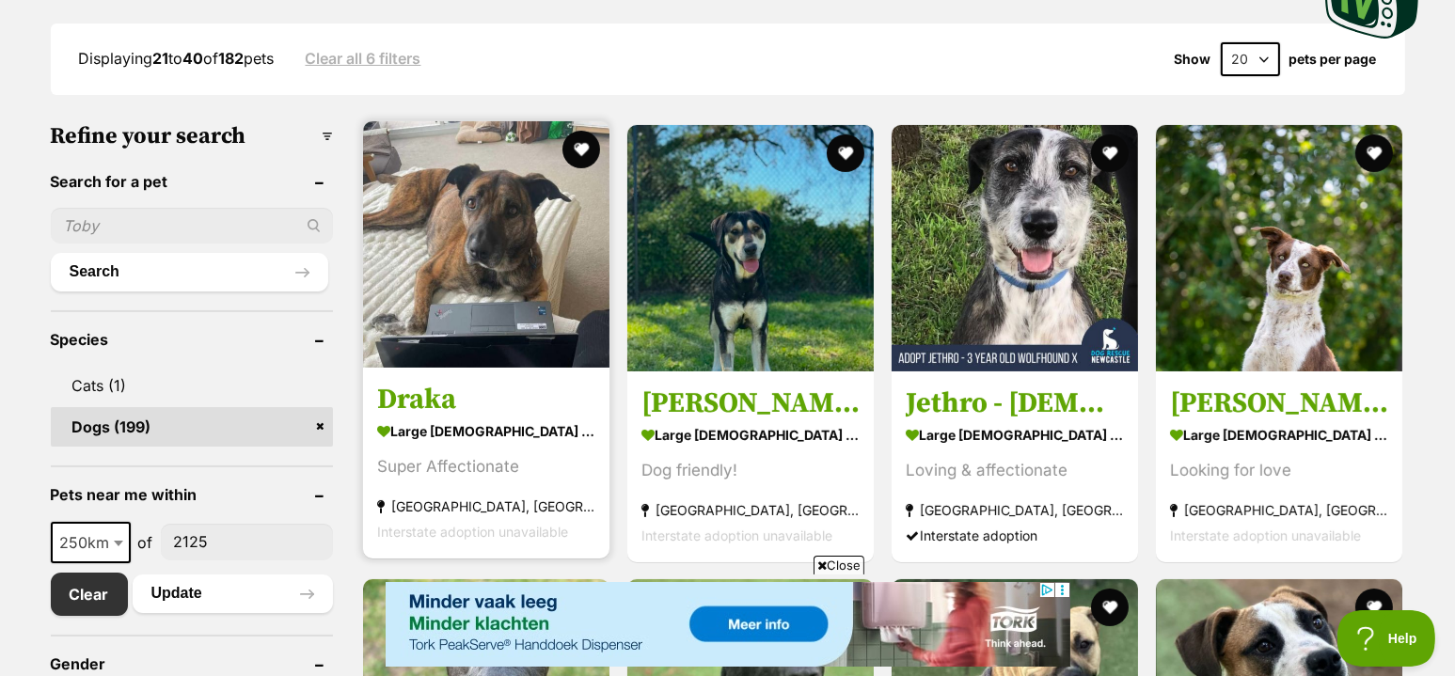
click at [469, 264] on img at bounding box center [486, 244] width 246 height 246
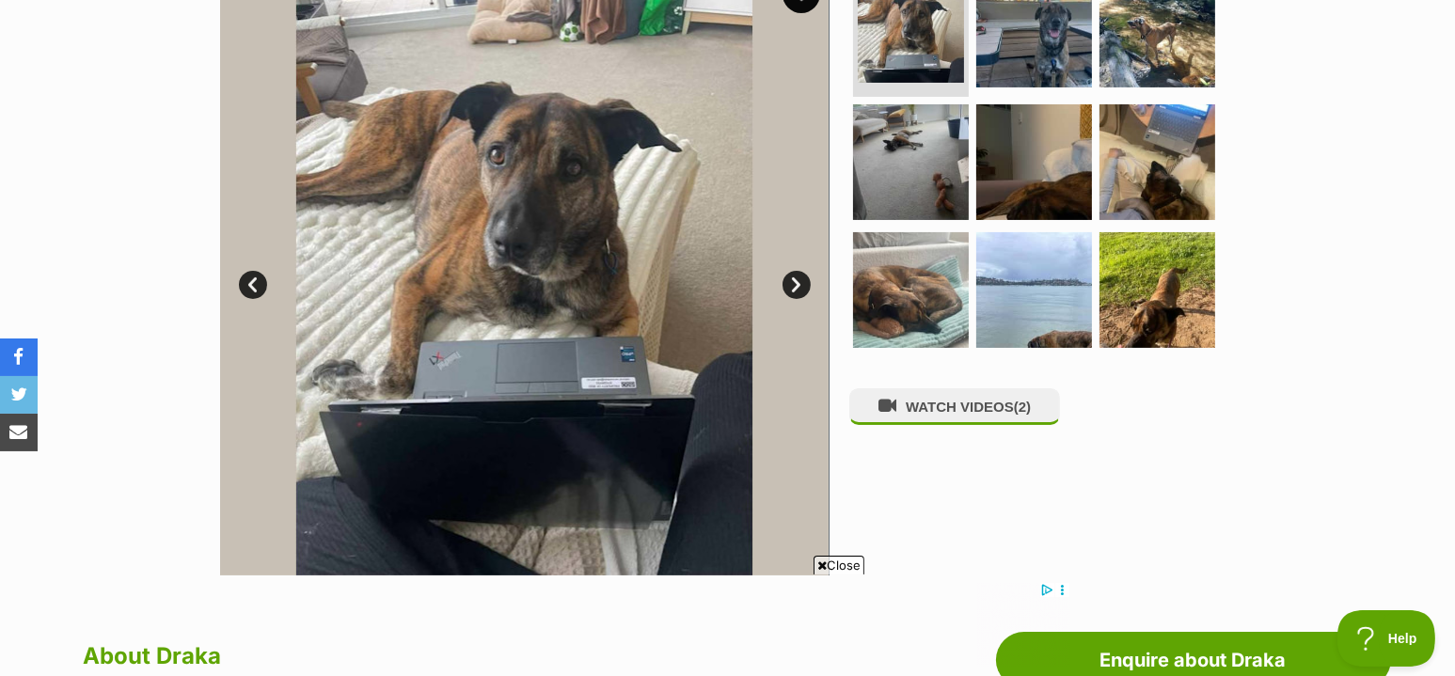
scroll to position [374, 0]
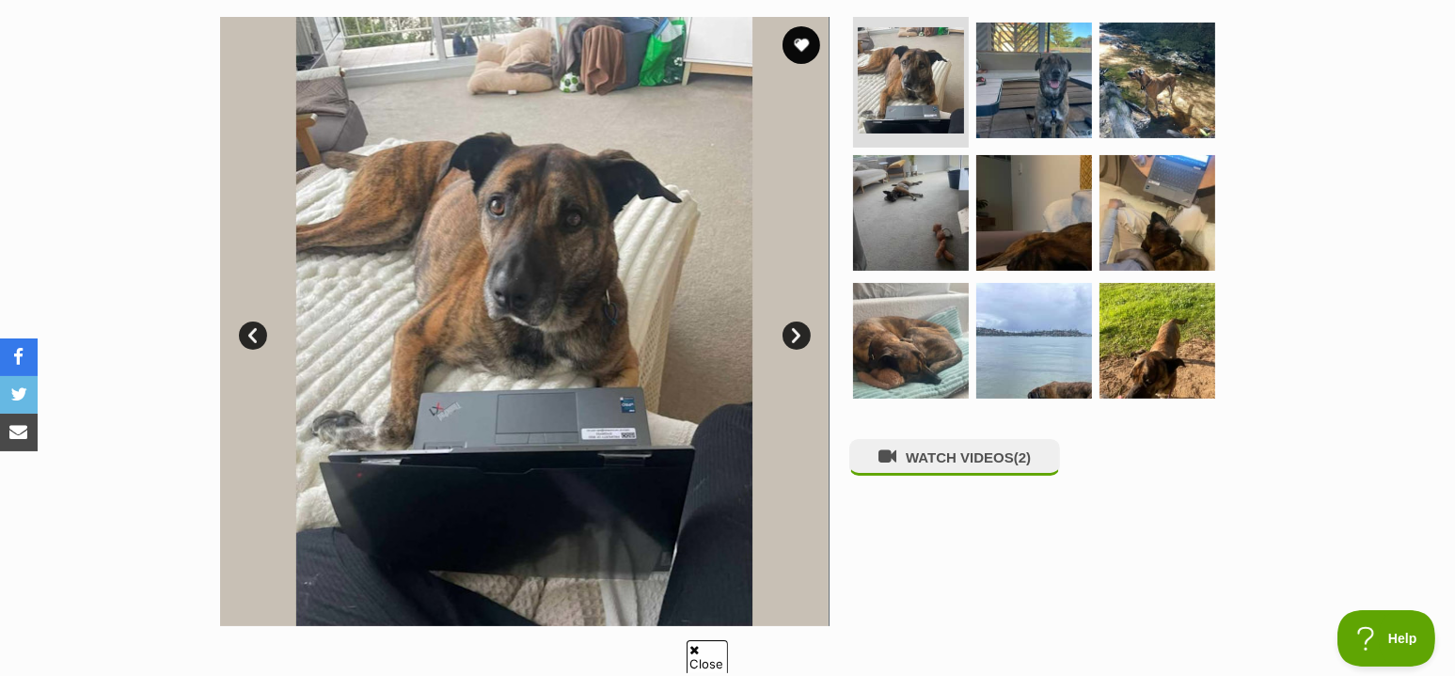
click at [791, 332] on link "Next" at bounding box center [797, 336] width 28 height 28
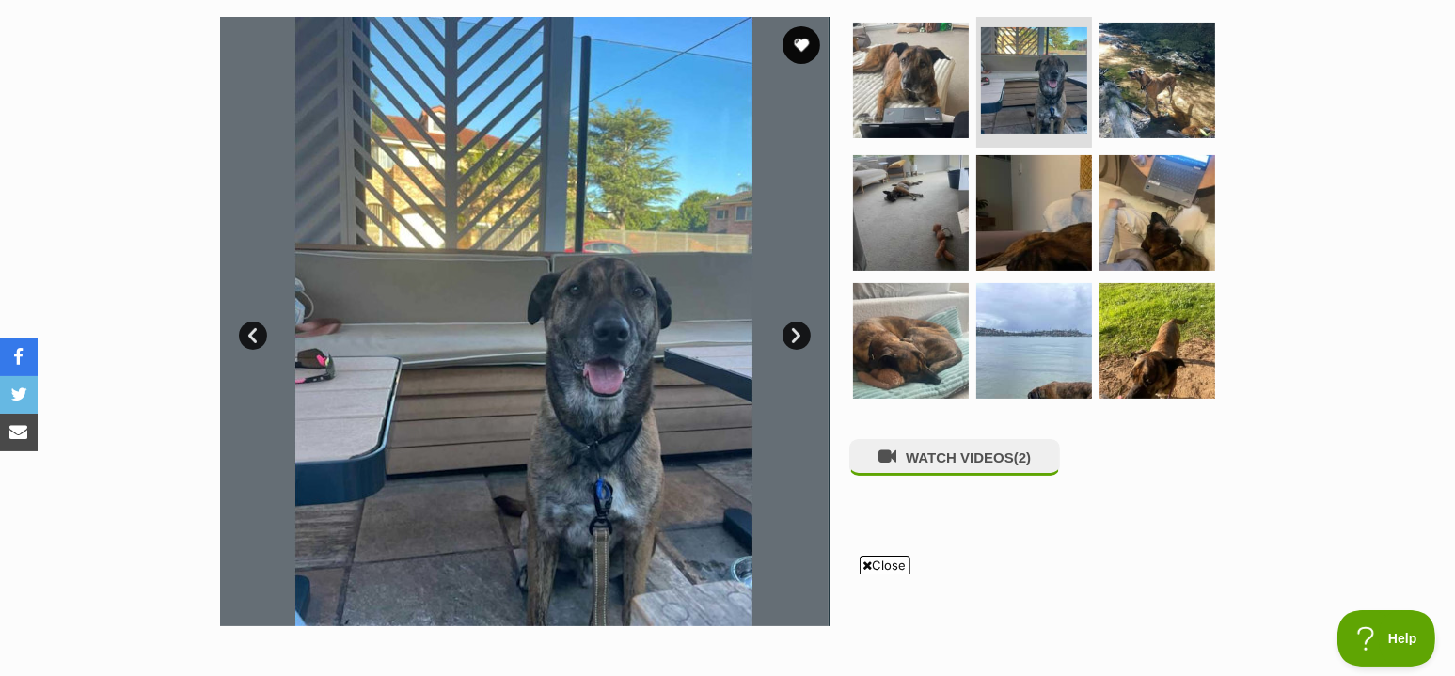
click at [791, 332] on link "Next" at bounding box center [797, 336] width 28 height 28
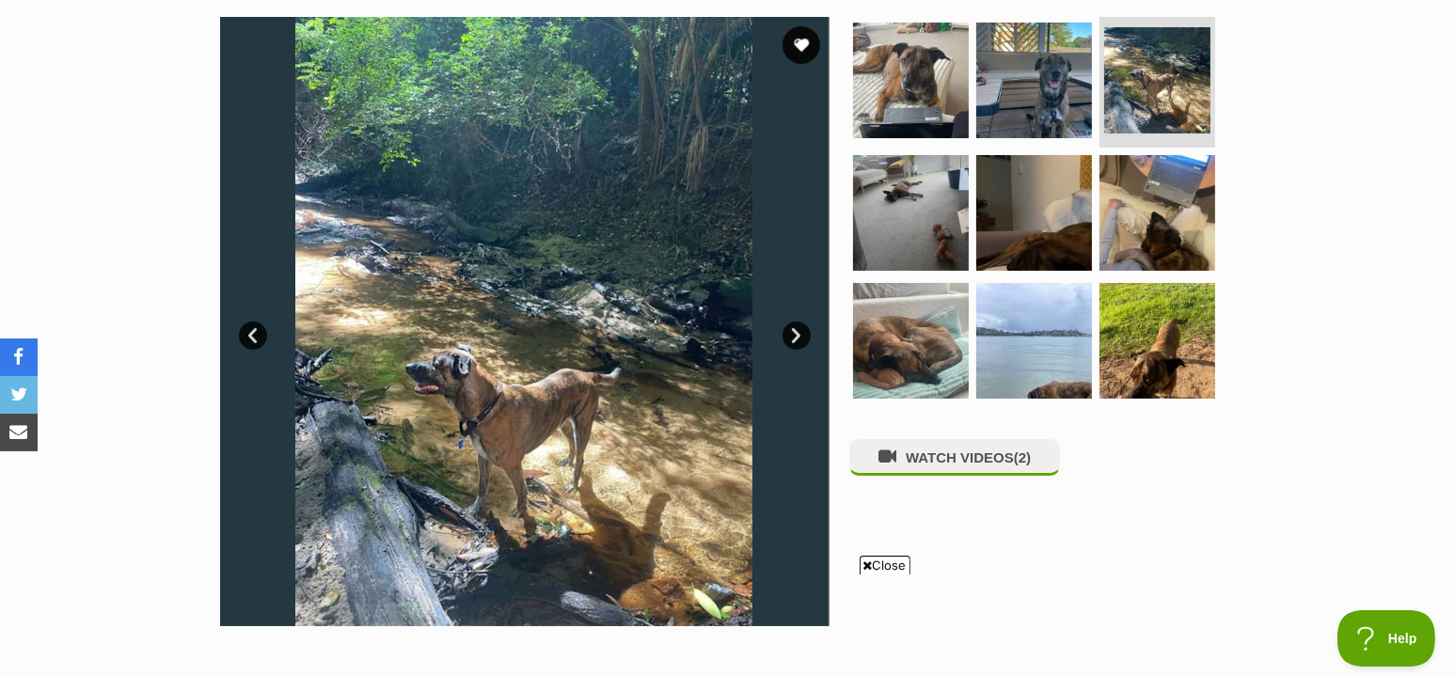
click at [791, 332] on link "Next" at bounding box center [797, 336] width 28 height 28
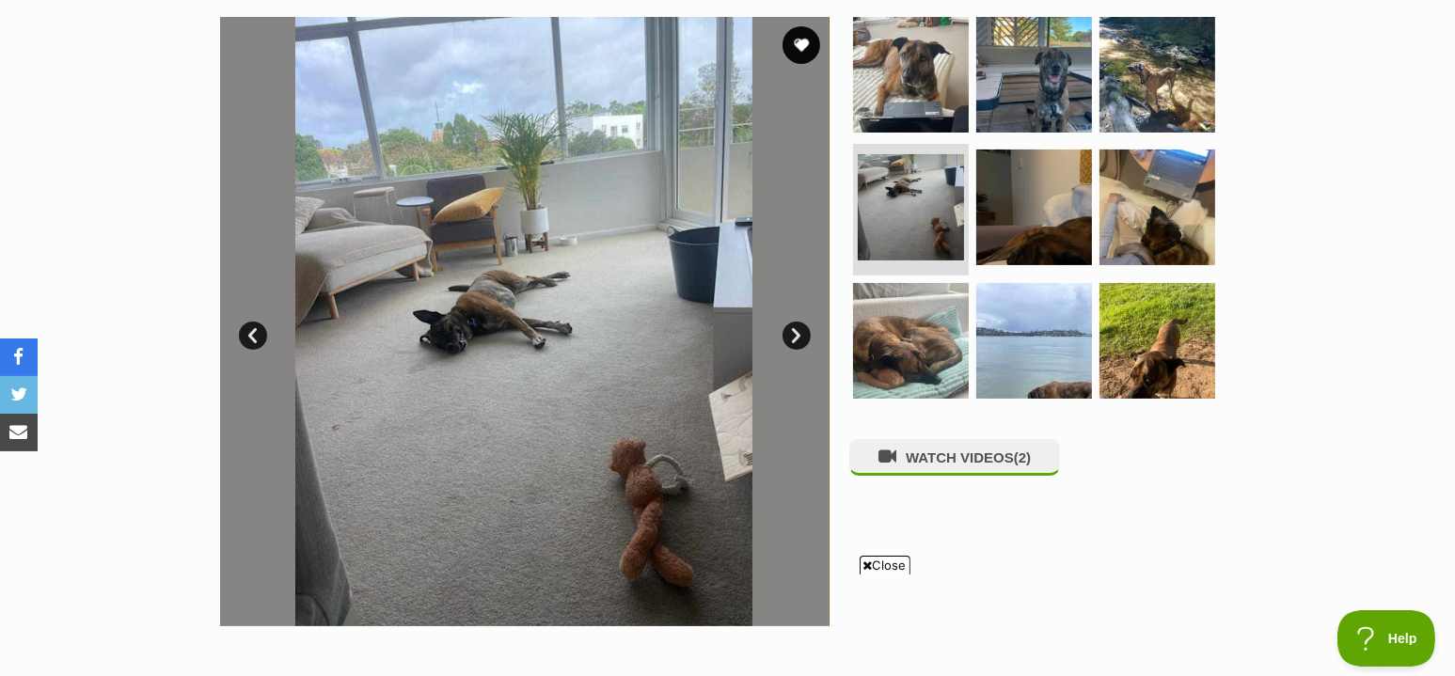
click at [791, 332] on link "Next" at bounding box center [797, 336] width 28 height 28
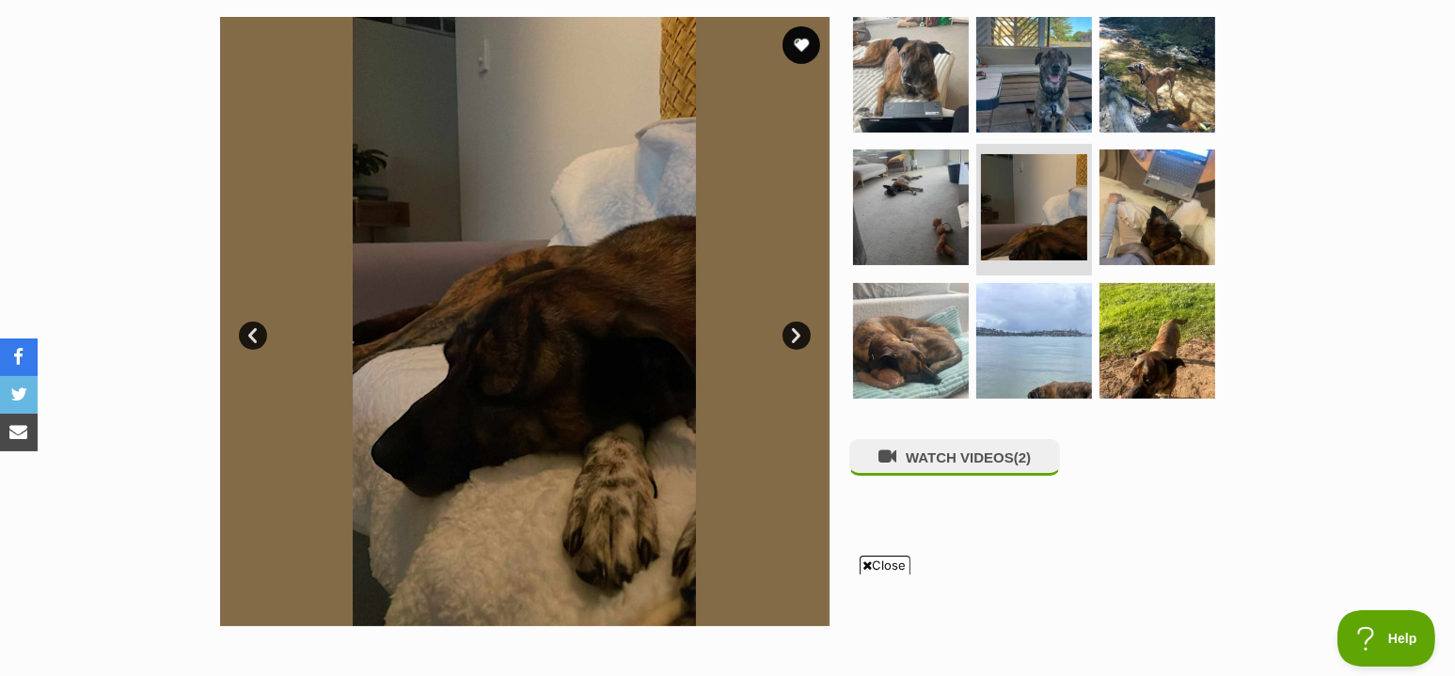
click at [791, 332] on link "Next" at bounding box center [797, 336] width 28 height 28
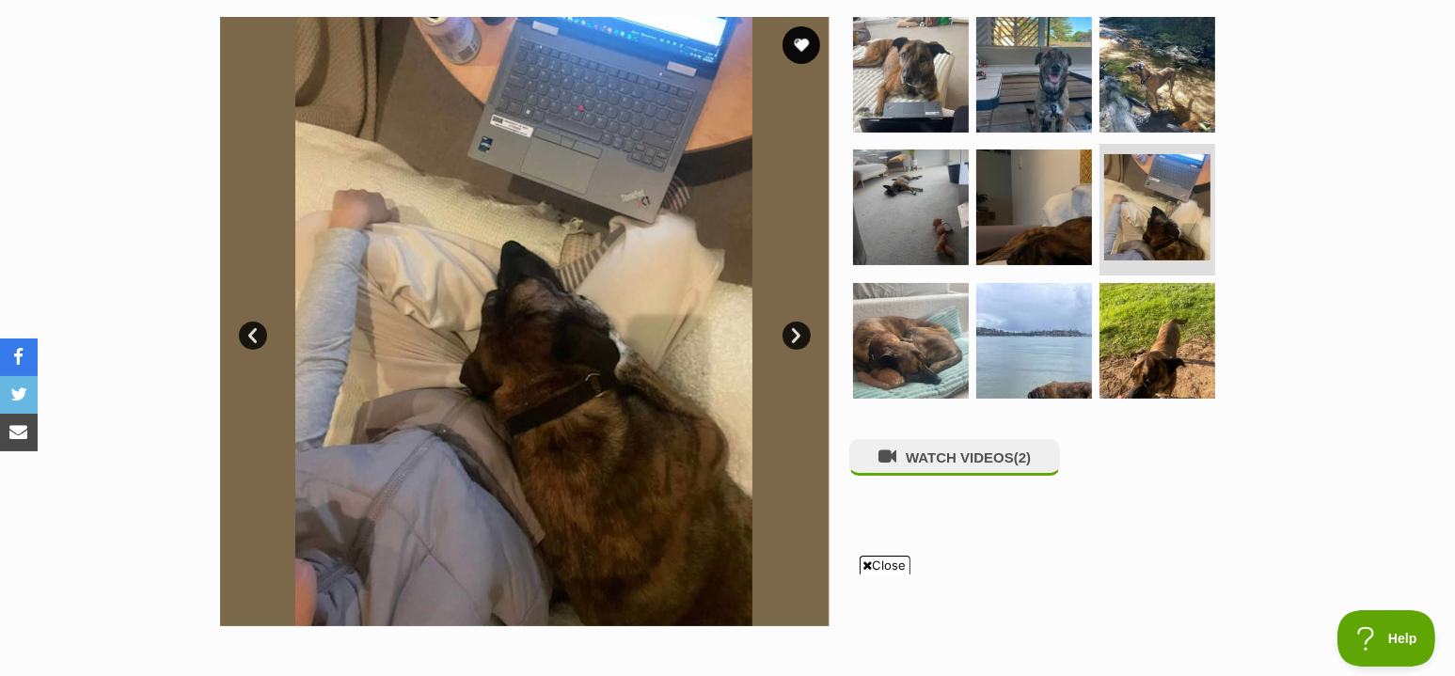
click at [791, 332] on link "Next" at bounding box center [797, 336] width 28 height 28
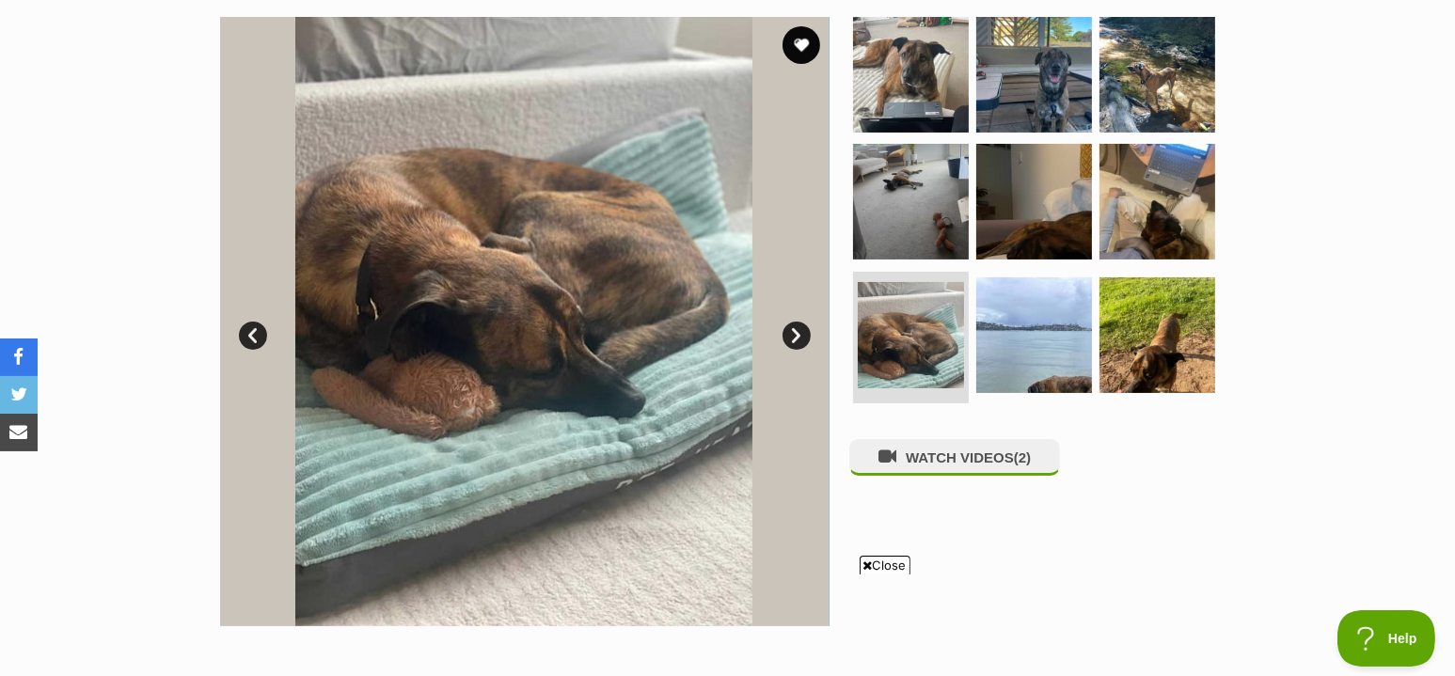
click at [791, 332] on link "Next" at bounding box center [797, 336] width 28 height 28
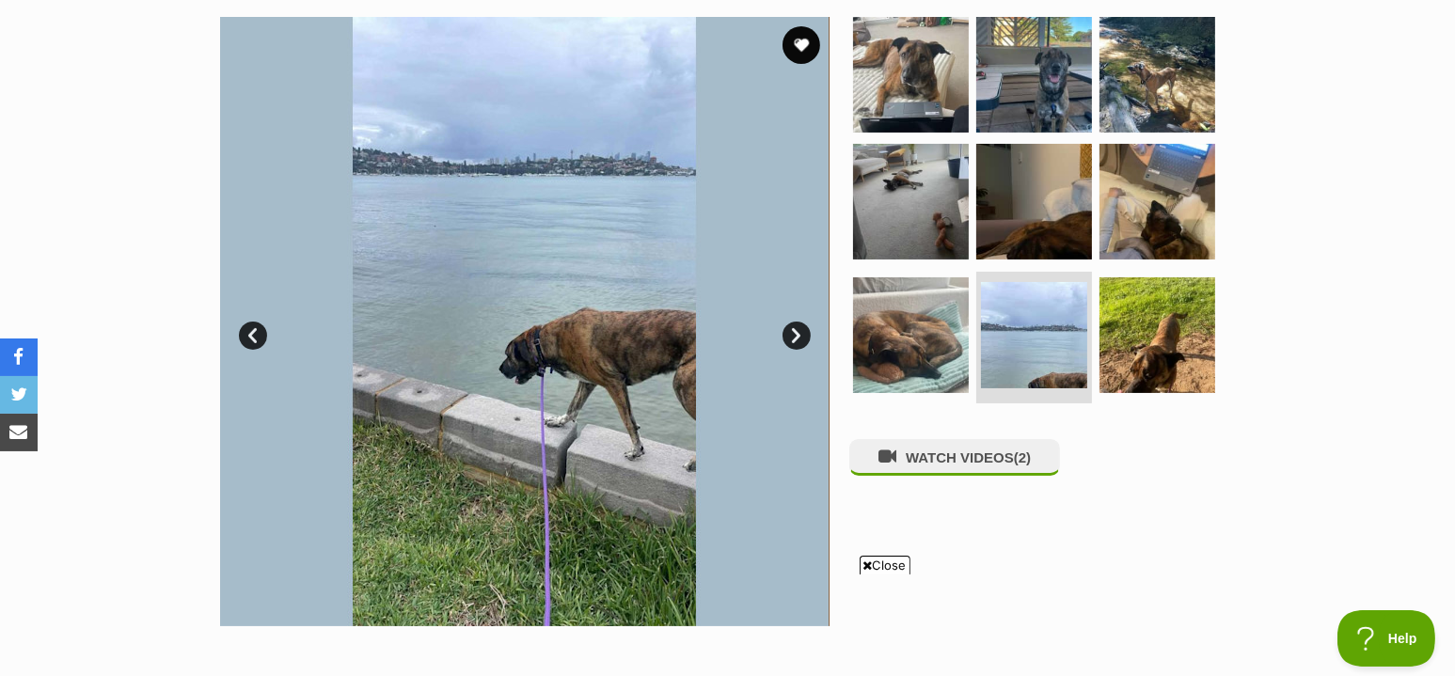
click at [791, 332] on link "Next" at bounding box center [797, 336] width 28 height 28
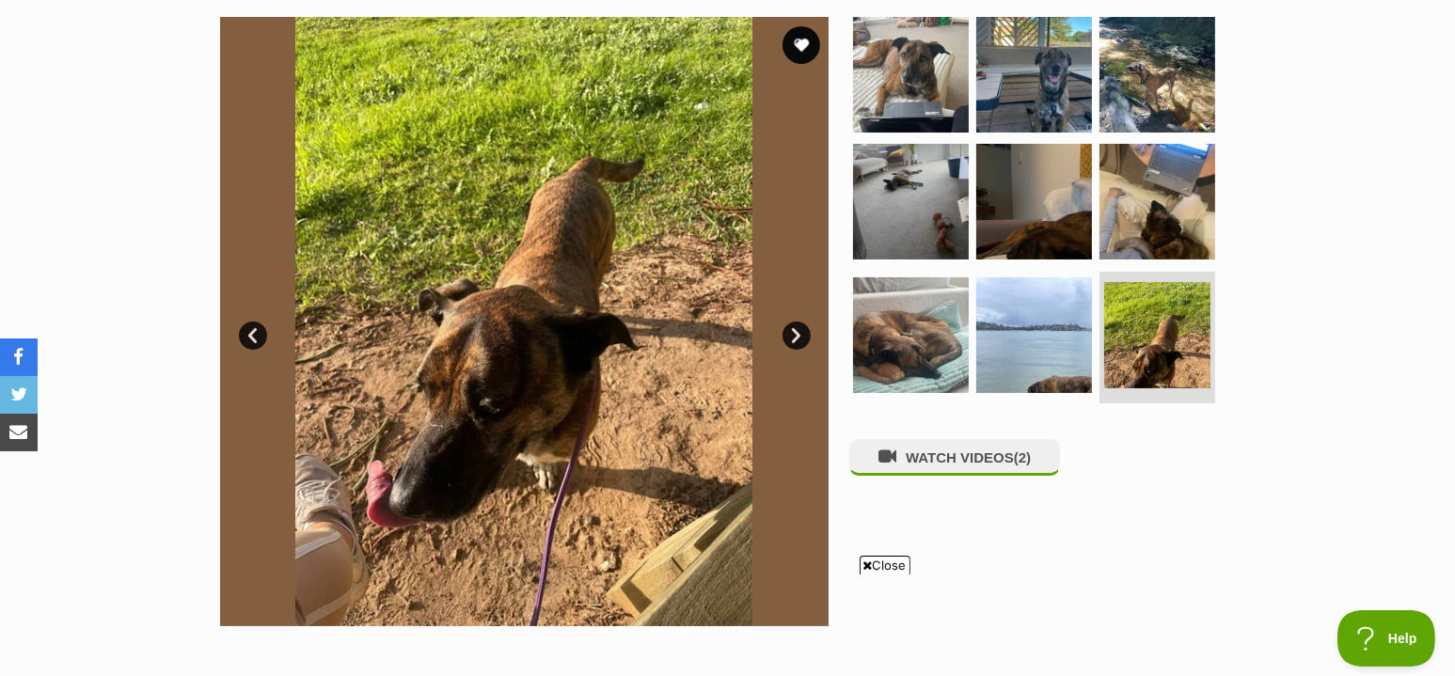
click at [791, 332] on link "Next" at bounding box center [797, 336] width 28 height 28
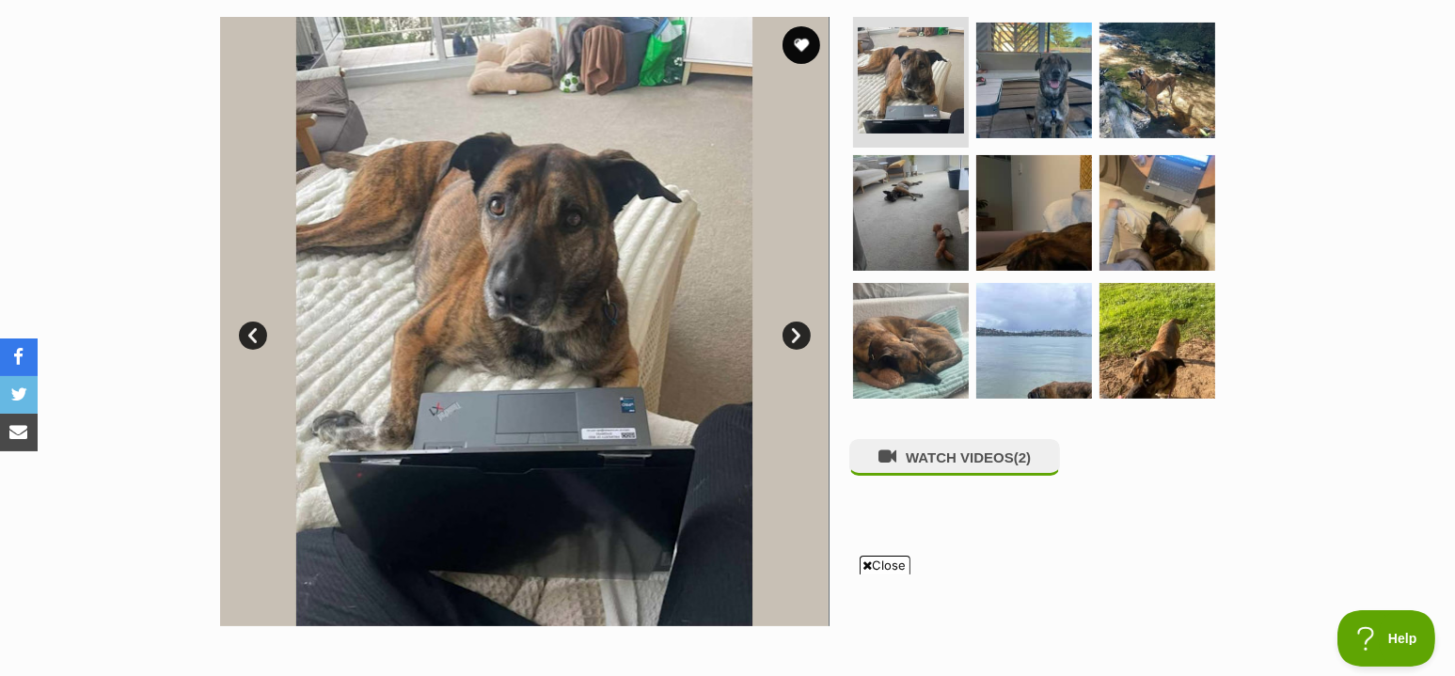
click at [791, 332] on link "Next" at bounding box center [797, 336] width 28 height 28
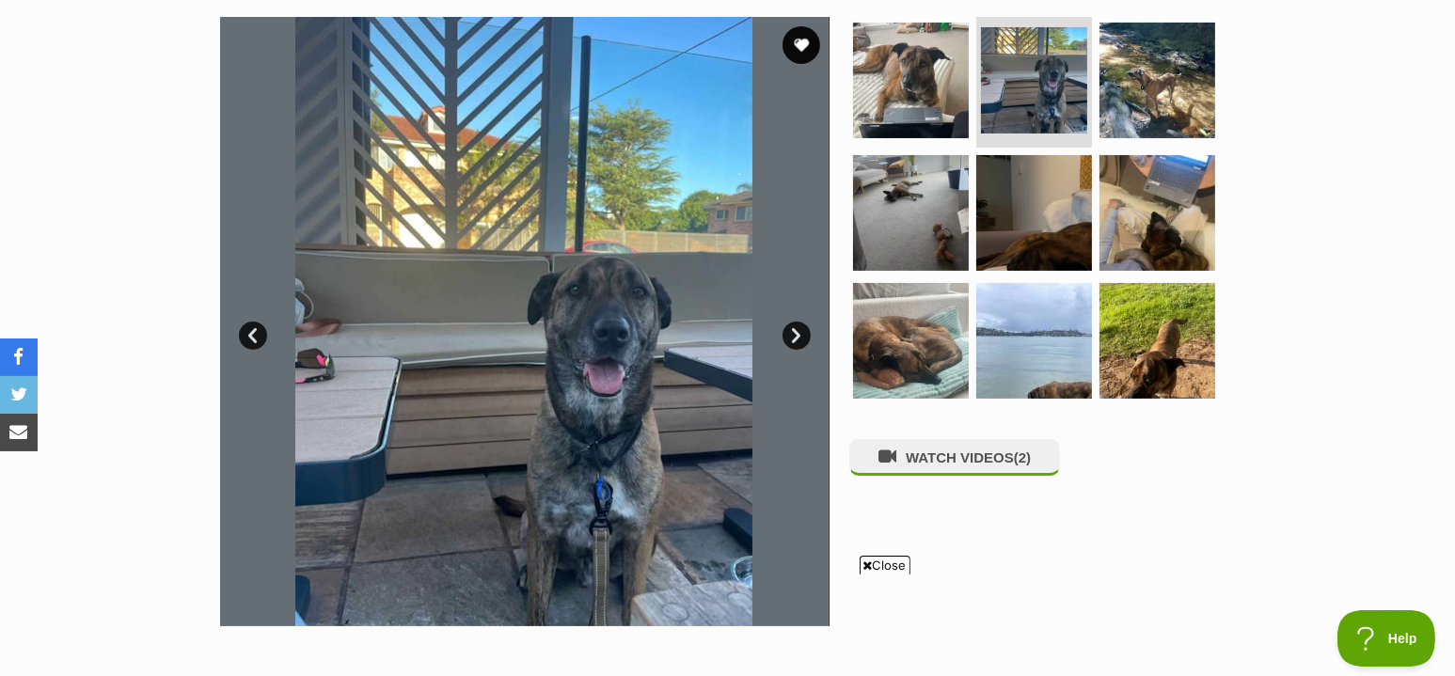
click at [791, 332] on link "Next" at bounding box center [797, 336] width 28 height 28
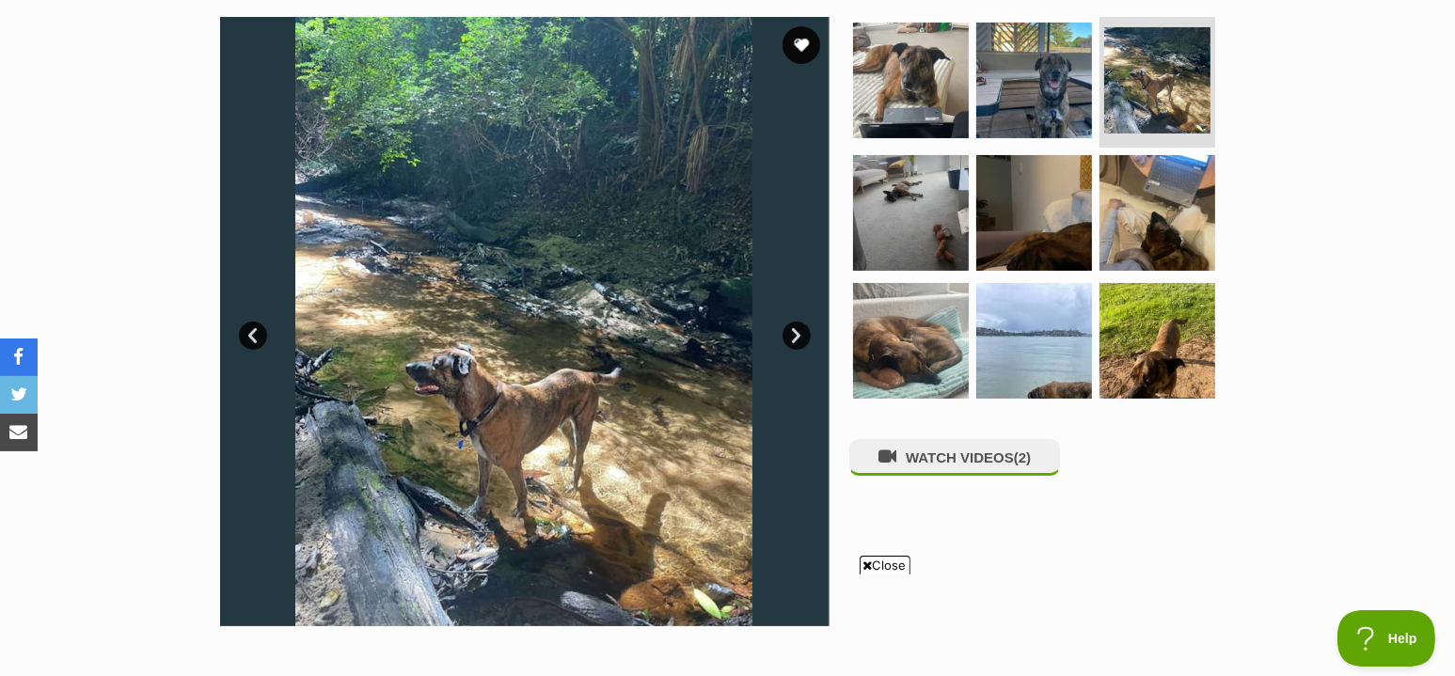
click at [791, 332] on link "Next" at bounding box center [797, 336] width 28 height 28
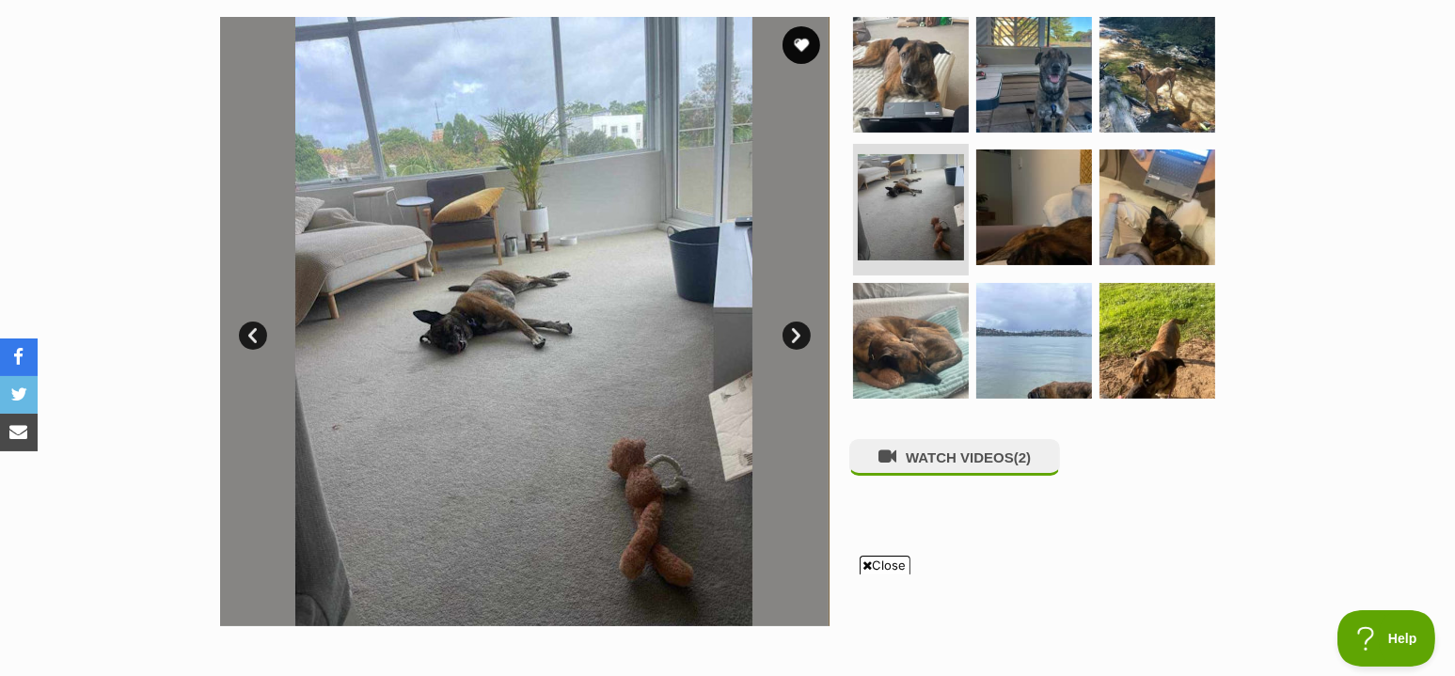
click at [791, 332] on link "Next" at bounding box center [797, 336] width 28 height 28
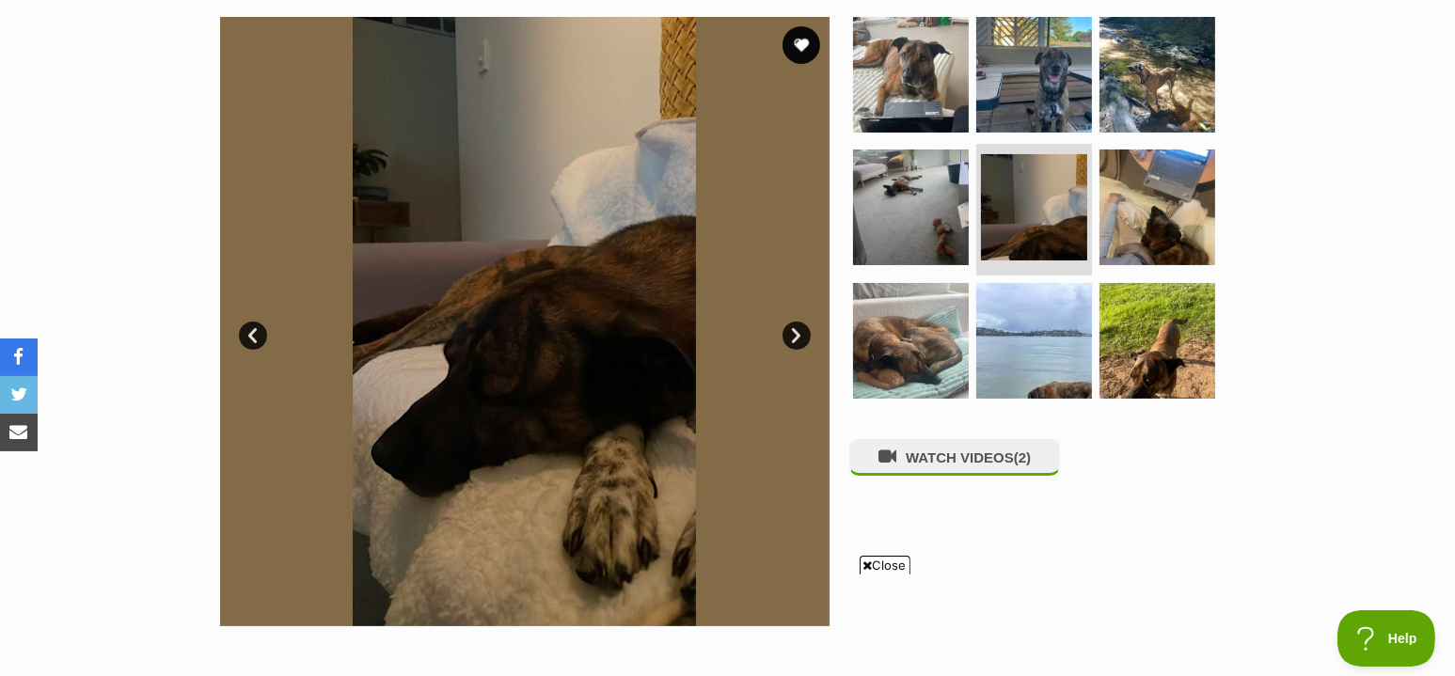
click at [791, 332] on link "Next" at bounding box center [797, 336] width 28 height 28
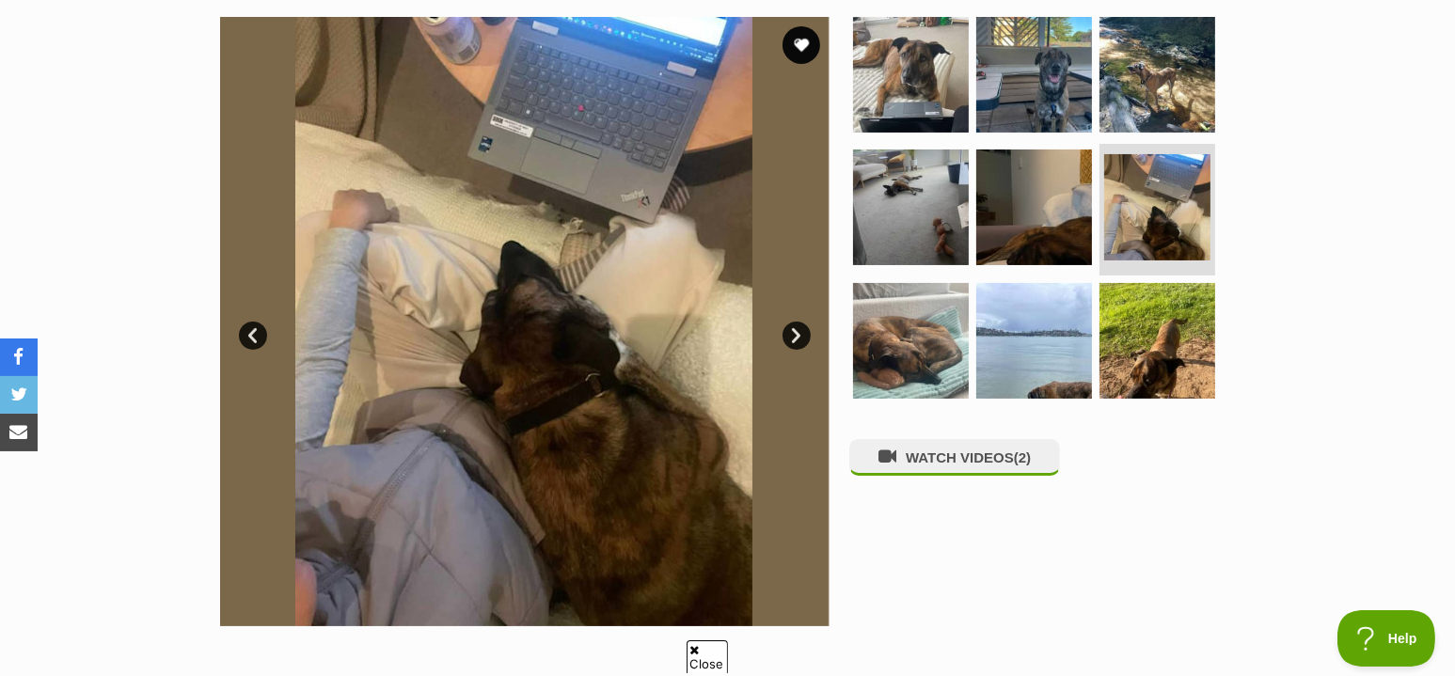
scroll to position [0, 0]
click at [791, 332] on link "Next" at bounding box center [797, 336] width 28 height 28
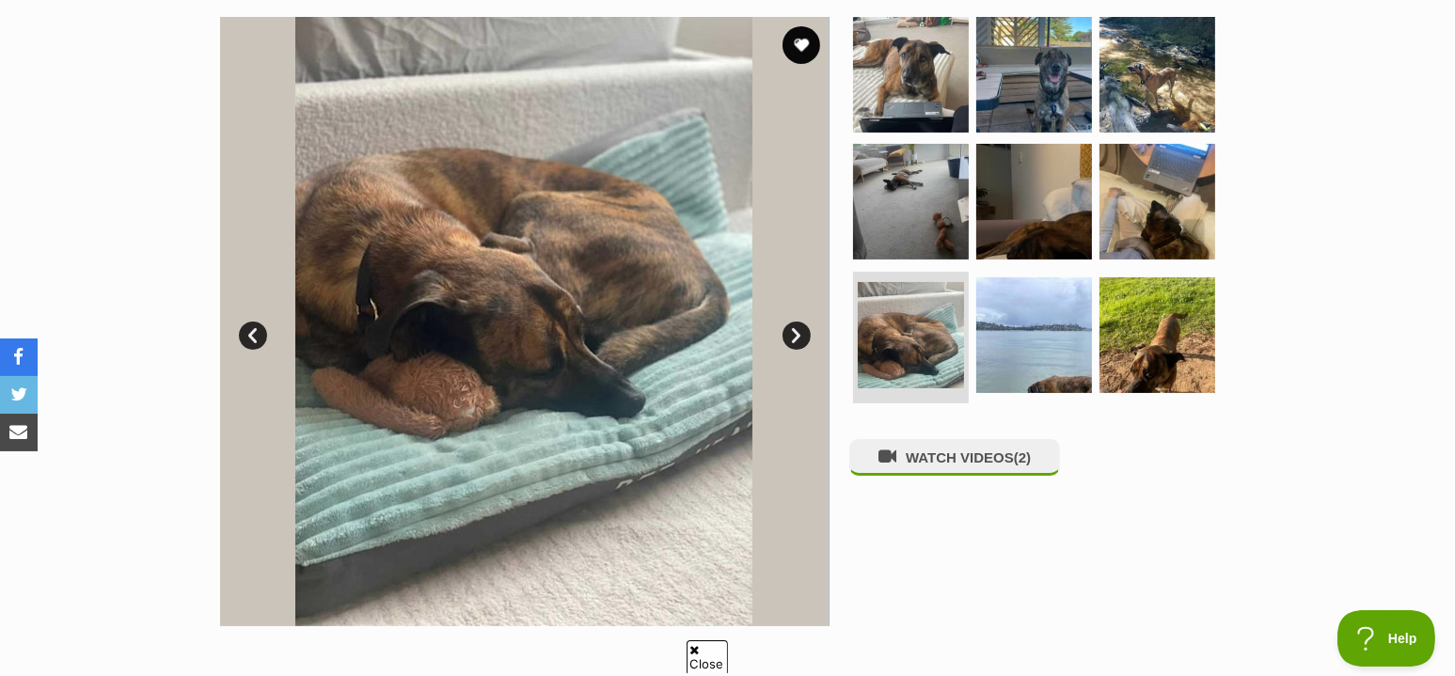
click at [791, 332] on link "Next" at bounding box center [797, 336] width 28 height 28
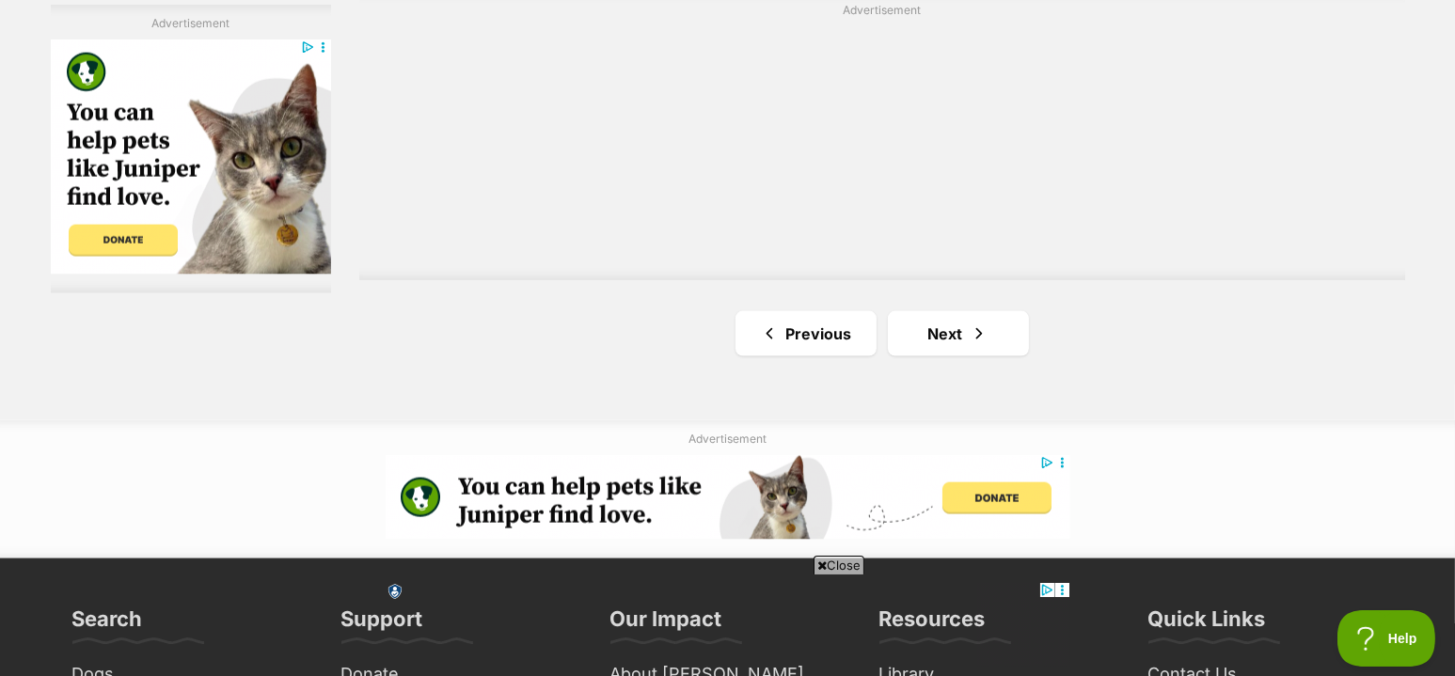
scroll to position [3449, 0]
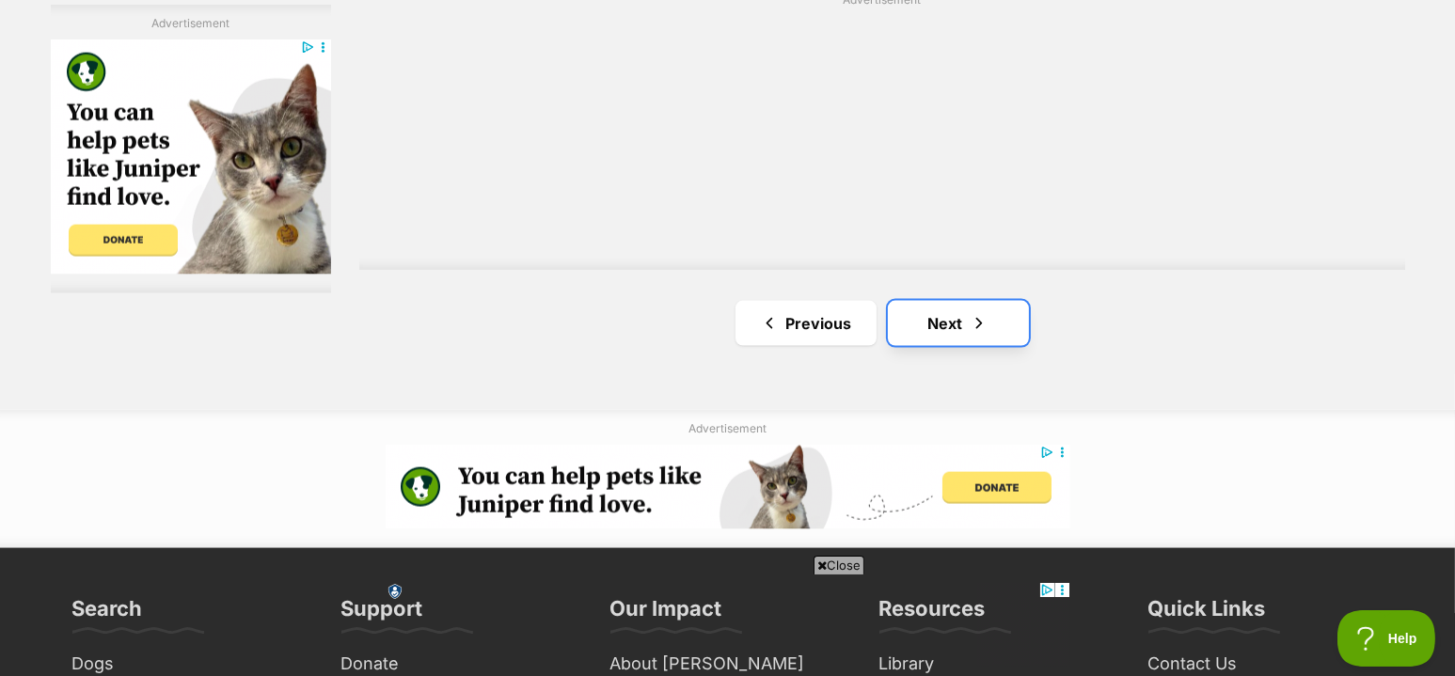
click at [965, 317] on link "Next" at bounding box center [958, 323] width 141 height 45
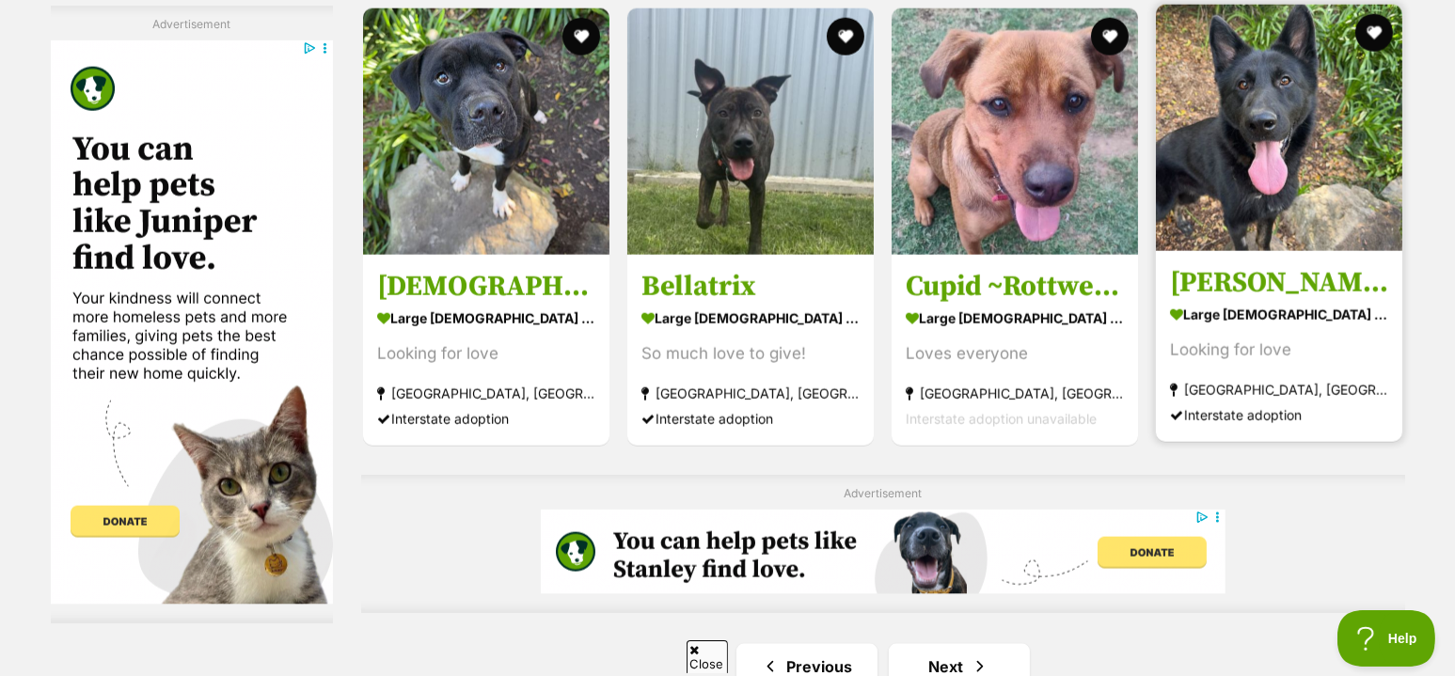
click at [1270, 119] on img at bounding box center [1279, 128] width 246 height 246
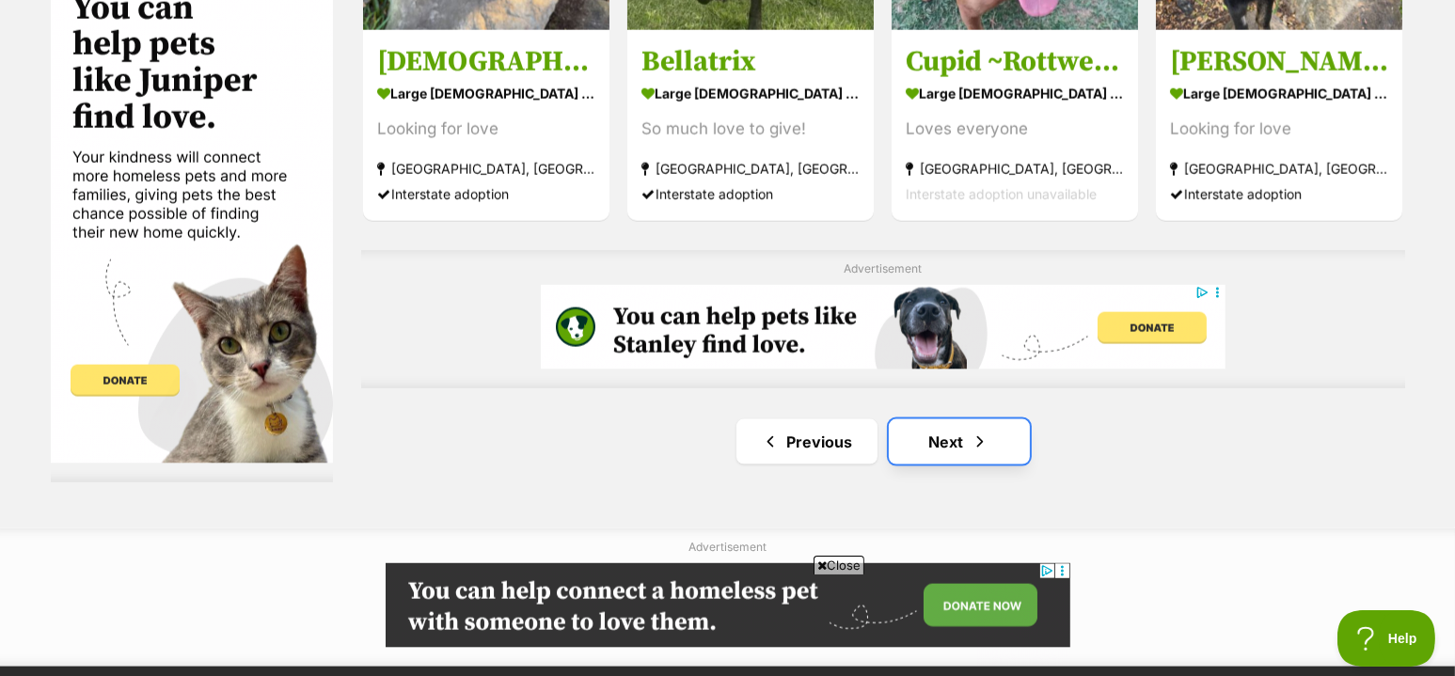
click at [957, 435] on link "Next" at bounding box center [959, 442] width 141 height 45
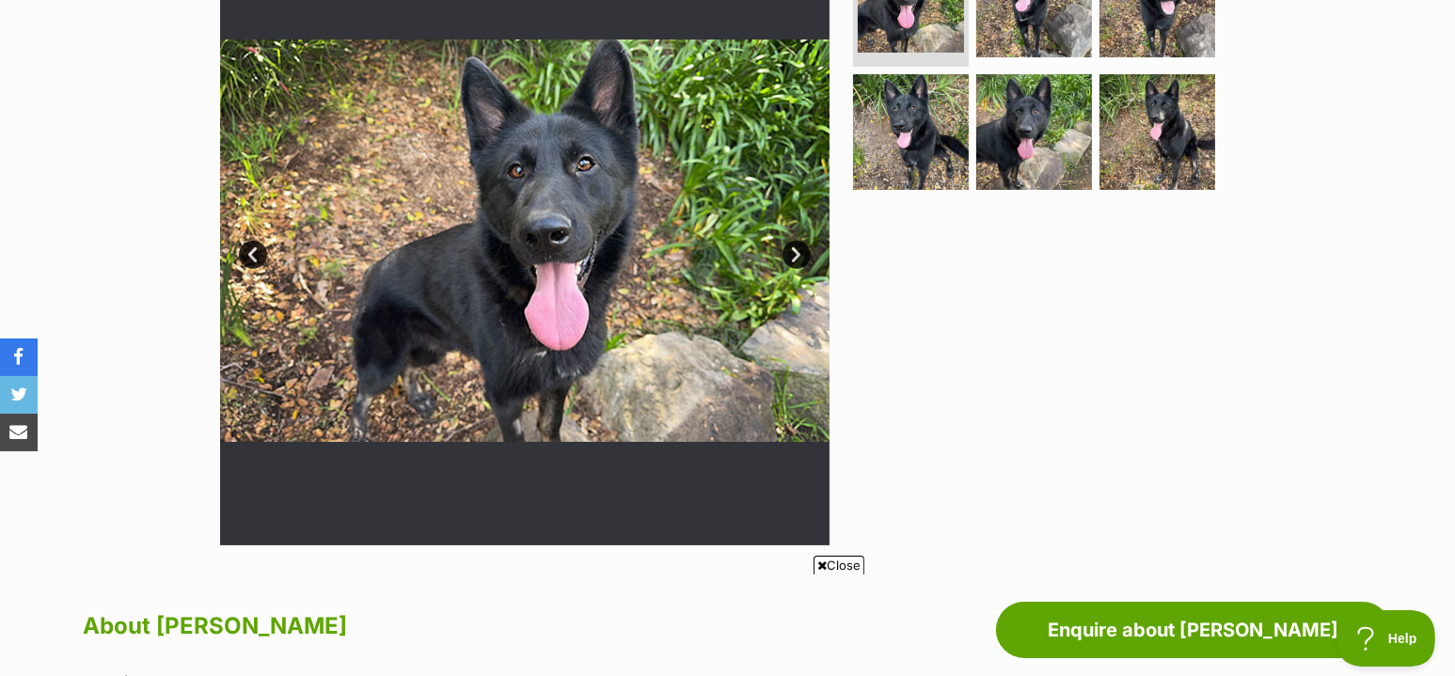
scroll to position [337, 0]
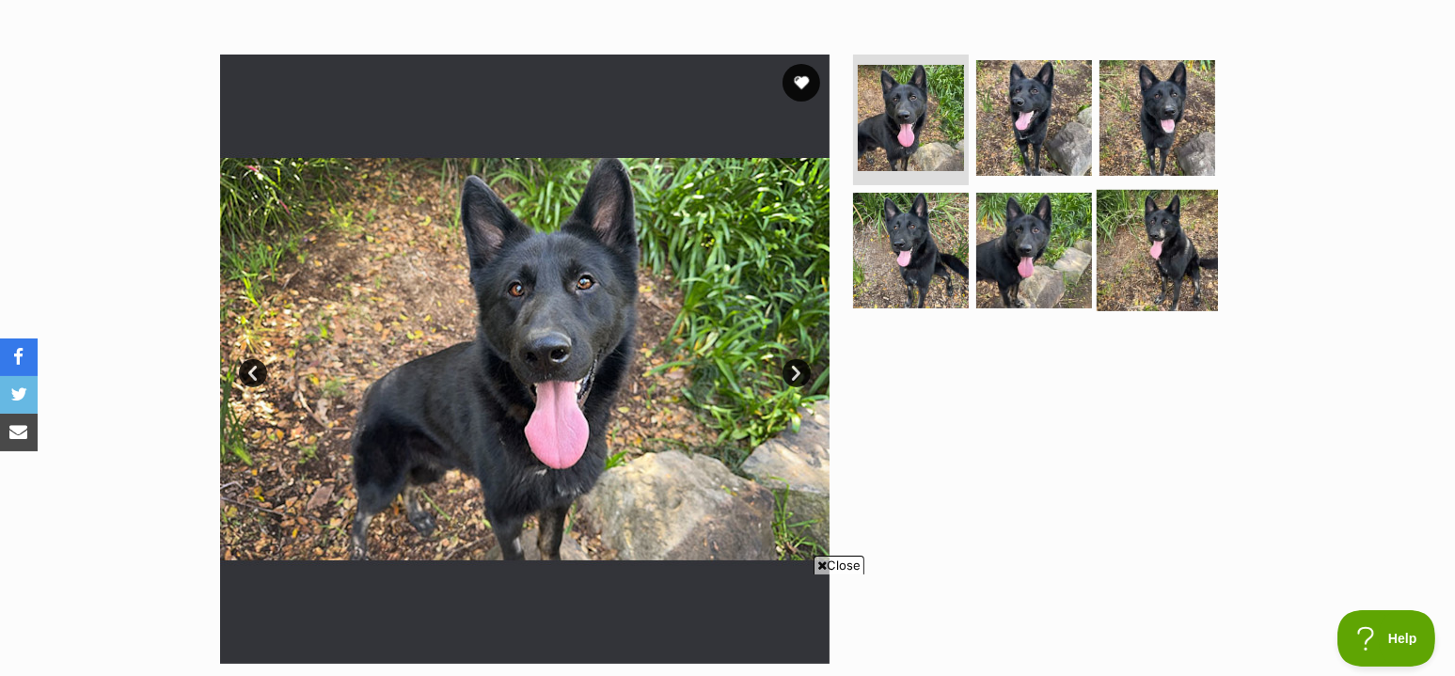
click at [1145, 249] on img at bounding box center [1157, 250] width 121 height 121
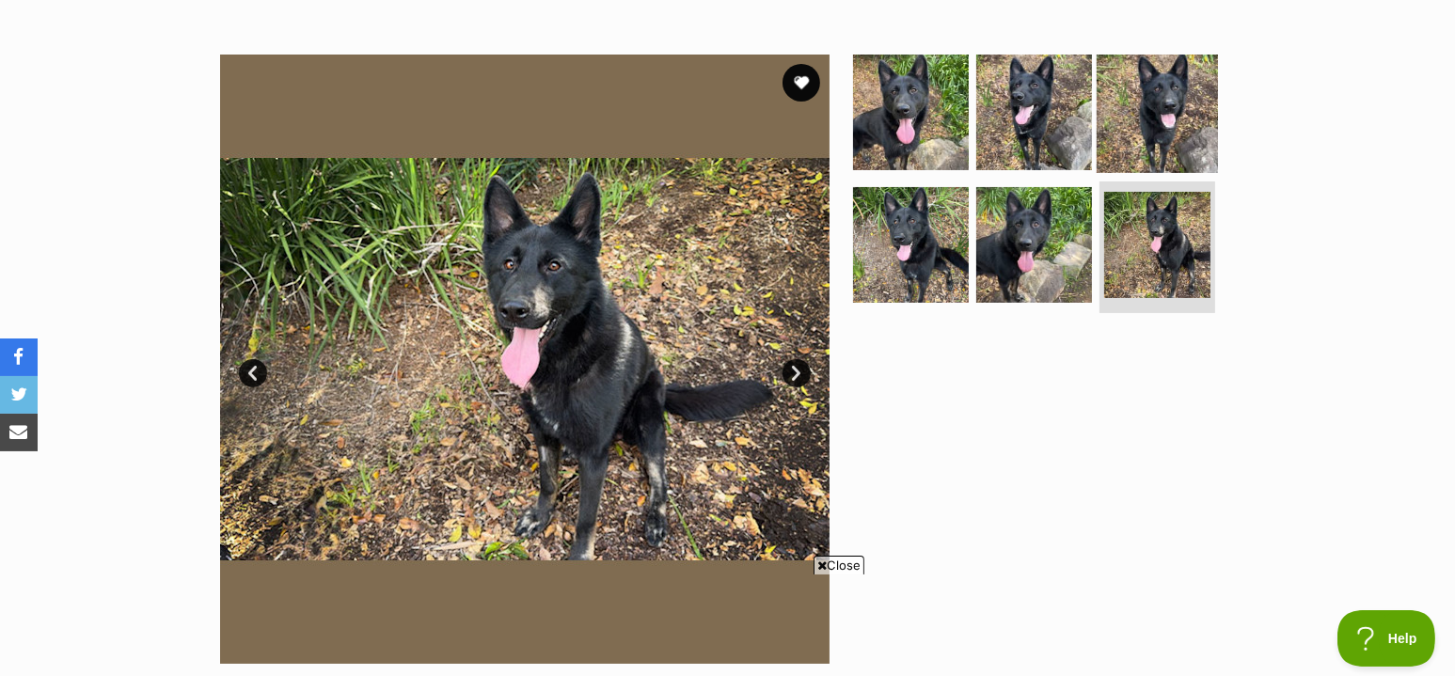
click at [1166, 117] on img at bounding box center [1157, 111] width 121 height 121
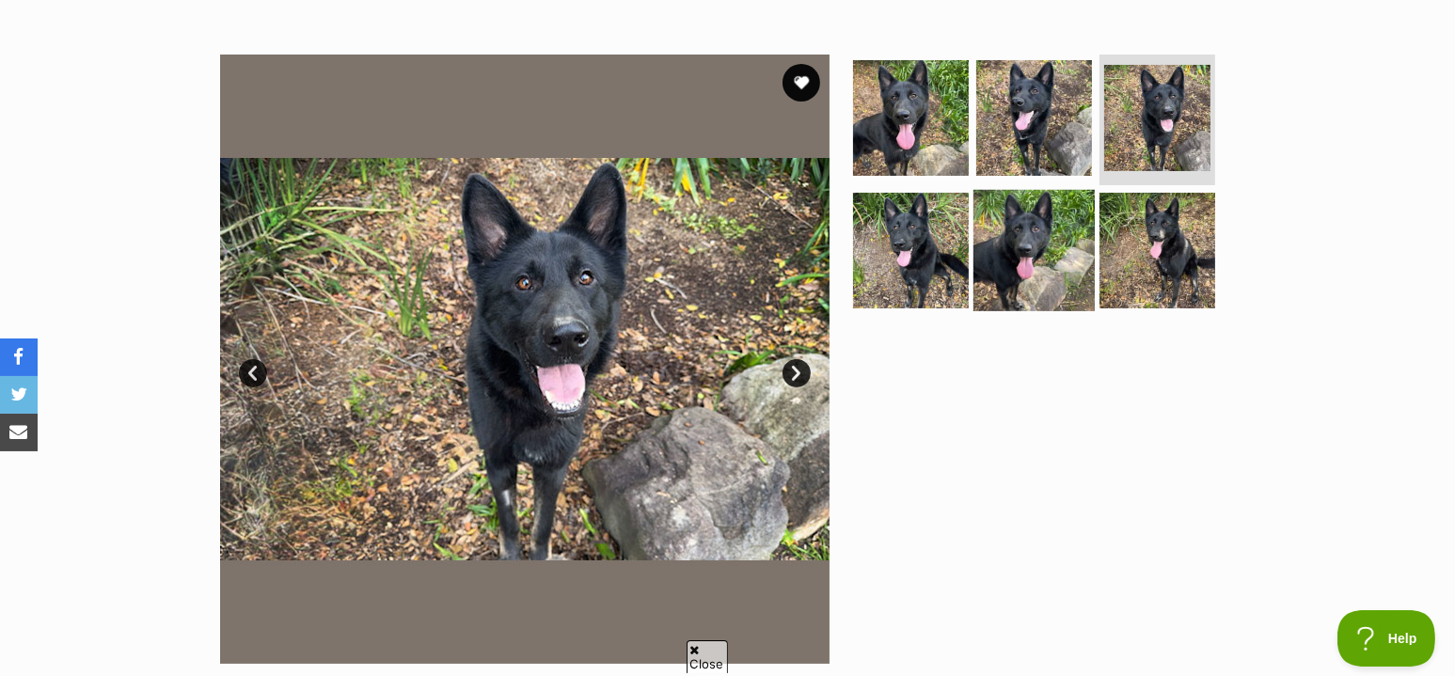
click at [1033, 236] on img at bounding box center [1034, 250] width 121 height 121
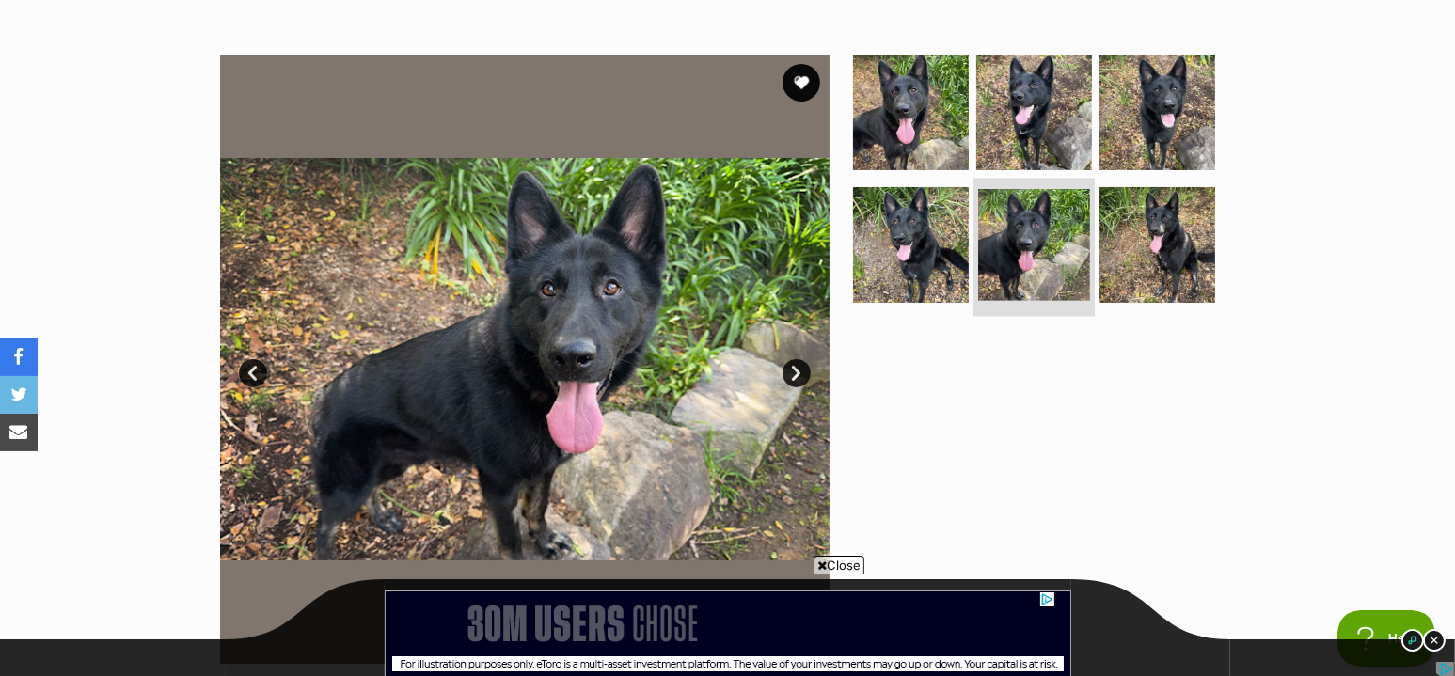
scroll to position [0, 0]
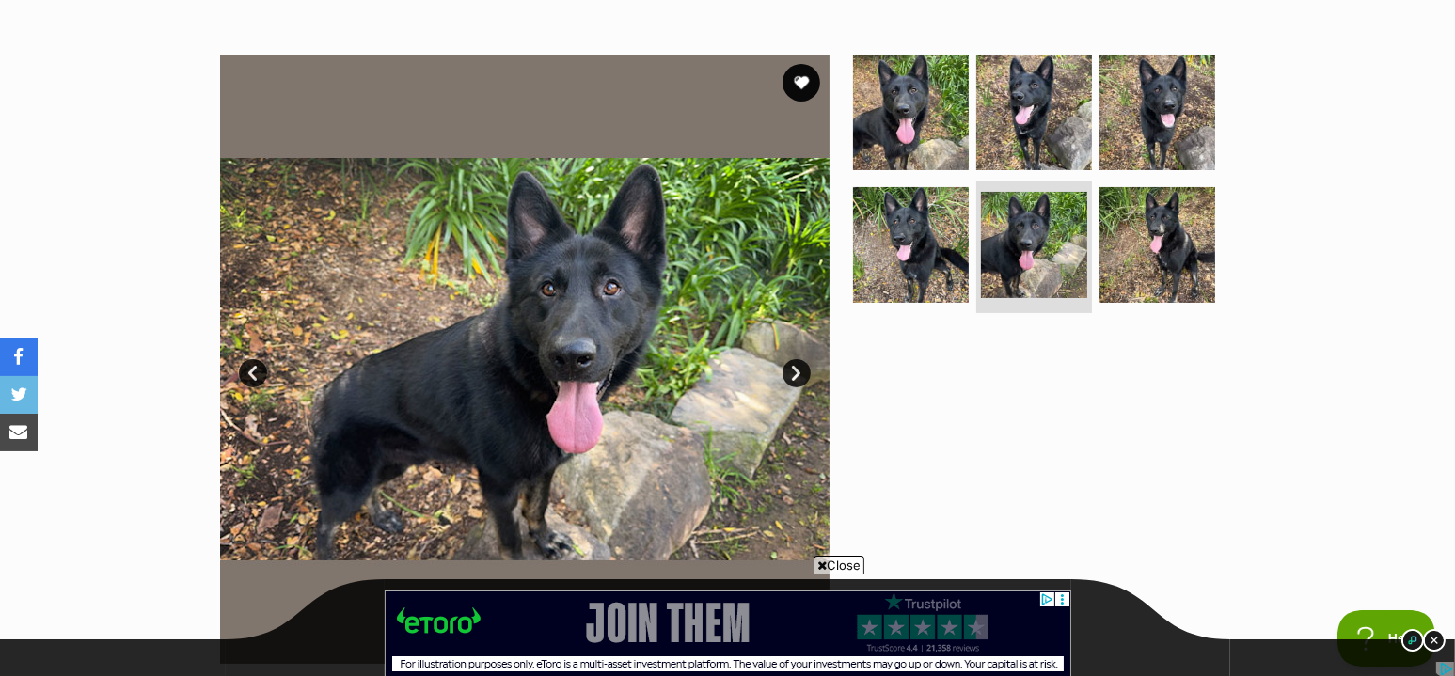
click at [791, 368] on link "Next" at bounding box center [797, 373] width 28 height 28
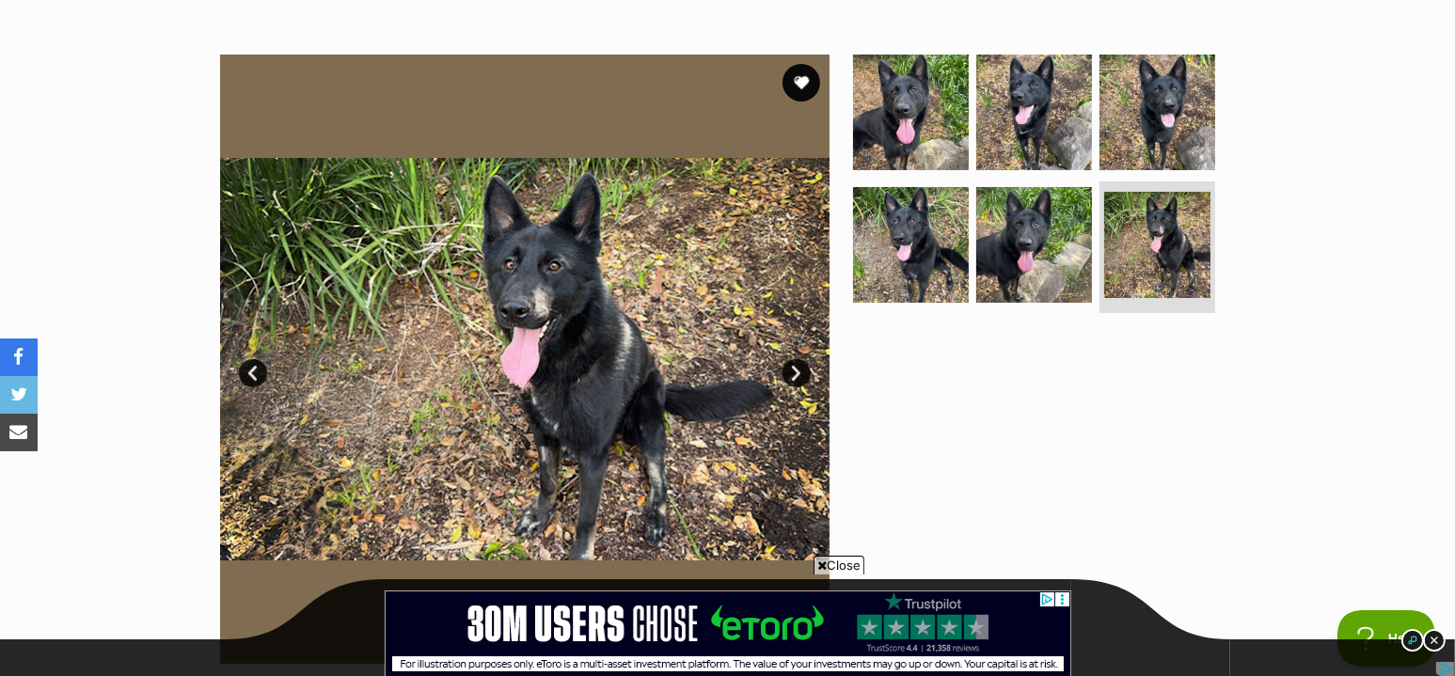
click at [791, 368] on link "Next" at bounding box center [797, 373] width 28 height 28
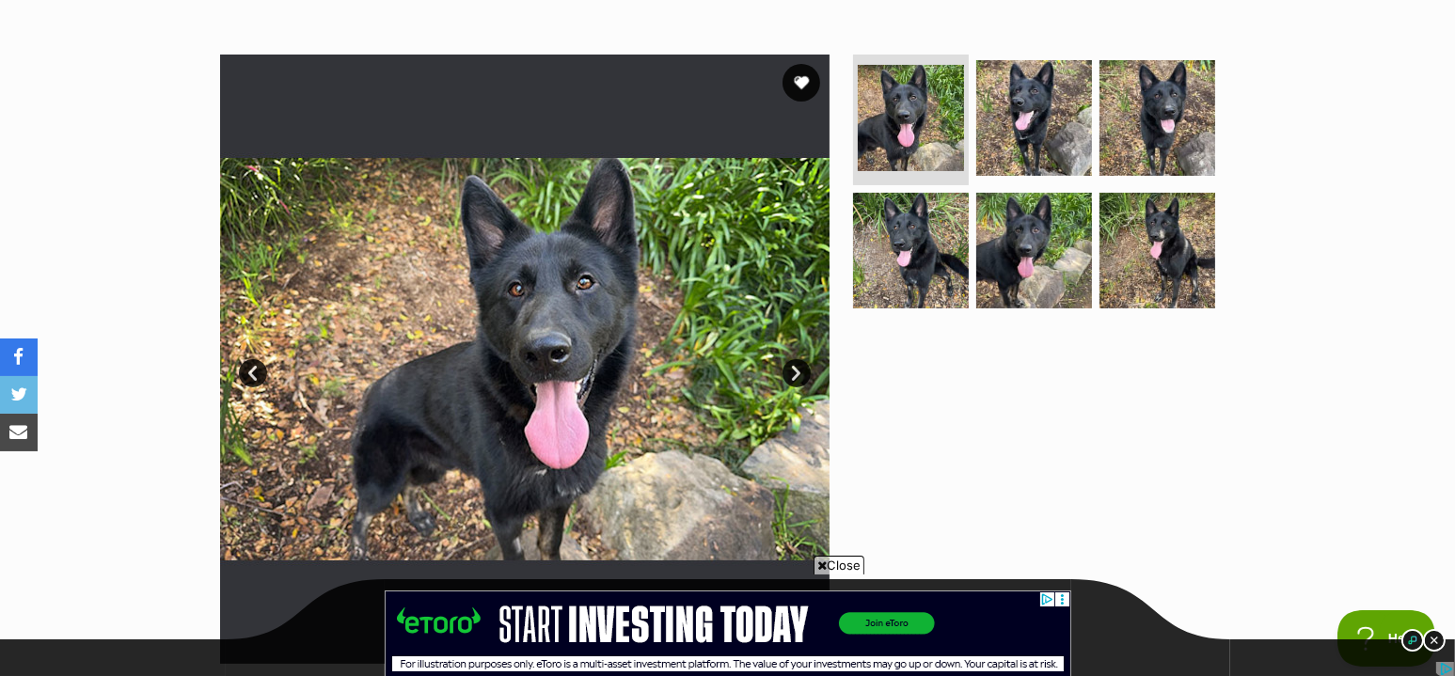
click at [791, 368] on link "Next" at bounding box center [797, 373] width 28 height 28
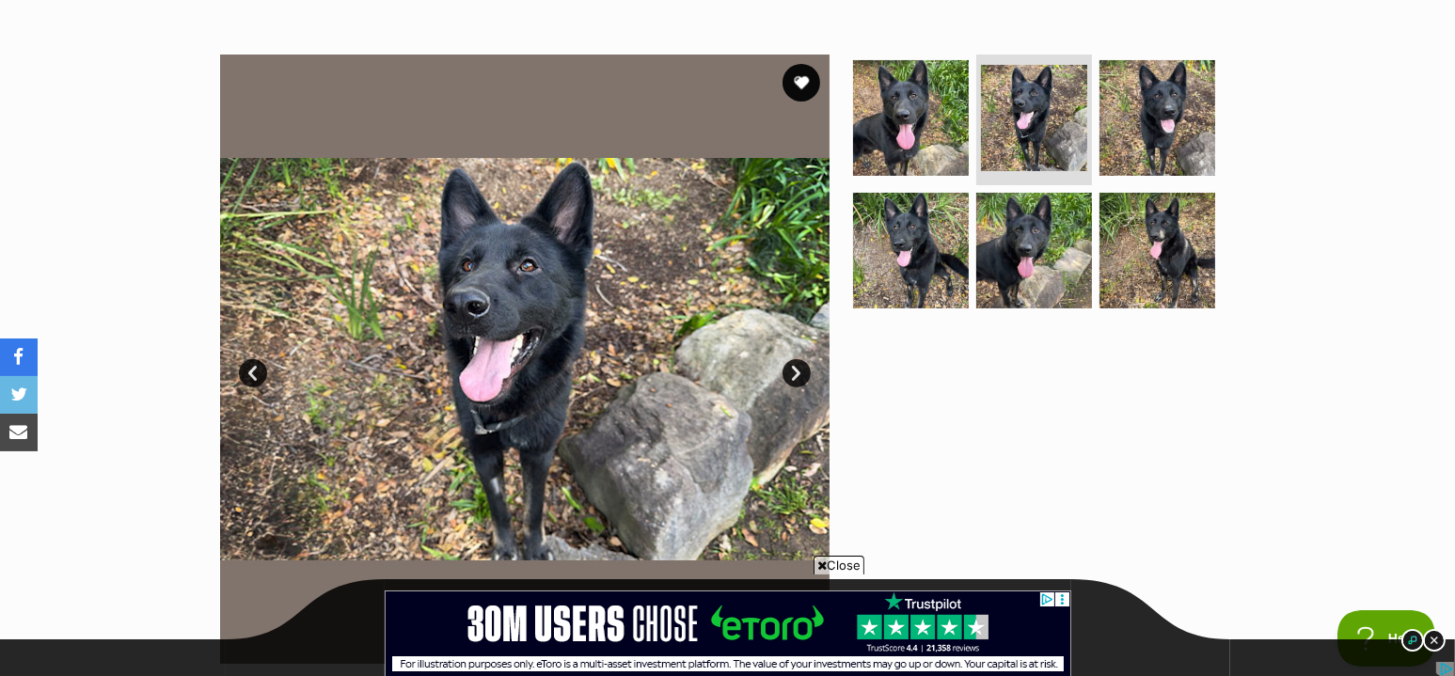
click at [791, 368] on link "Next" at bounding box center [797, 373] width 28 height 28
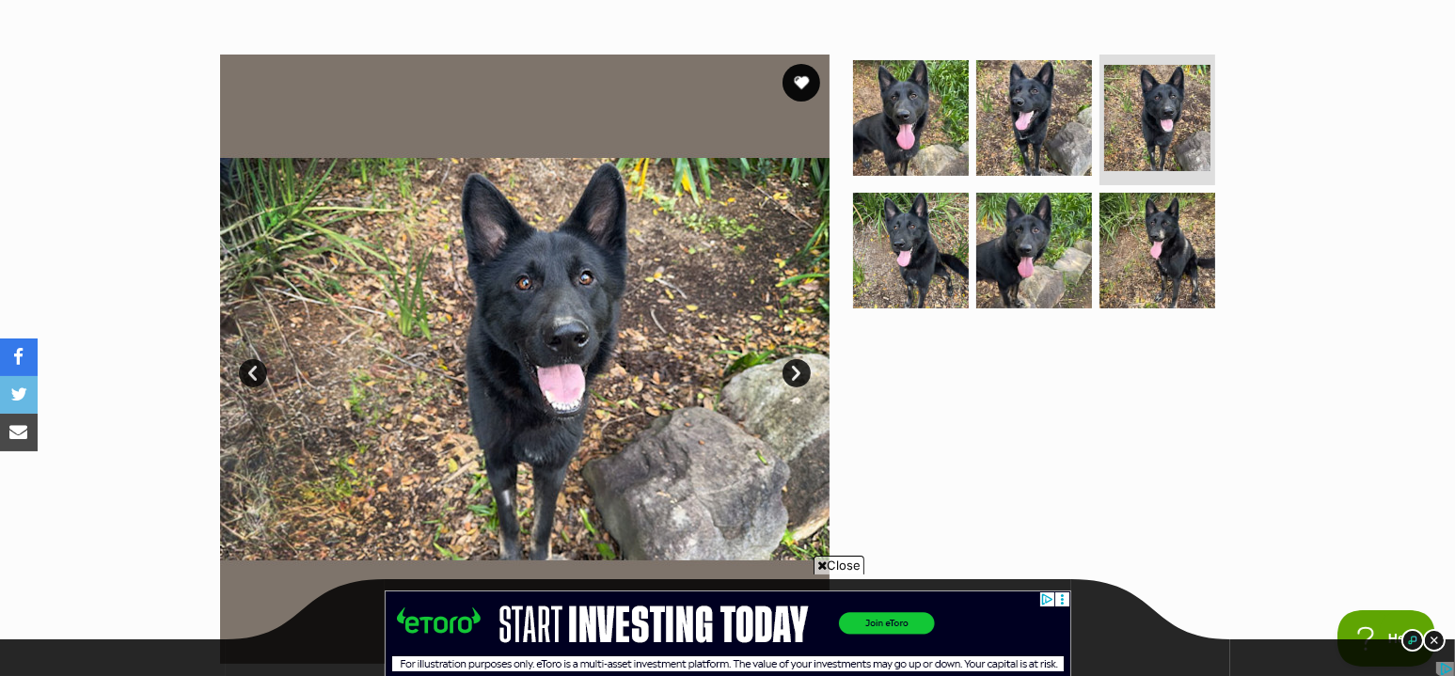
click at [791, 368] on link "Next" at bounding box center [797, 373] width 28 height 28
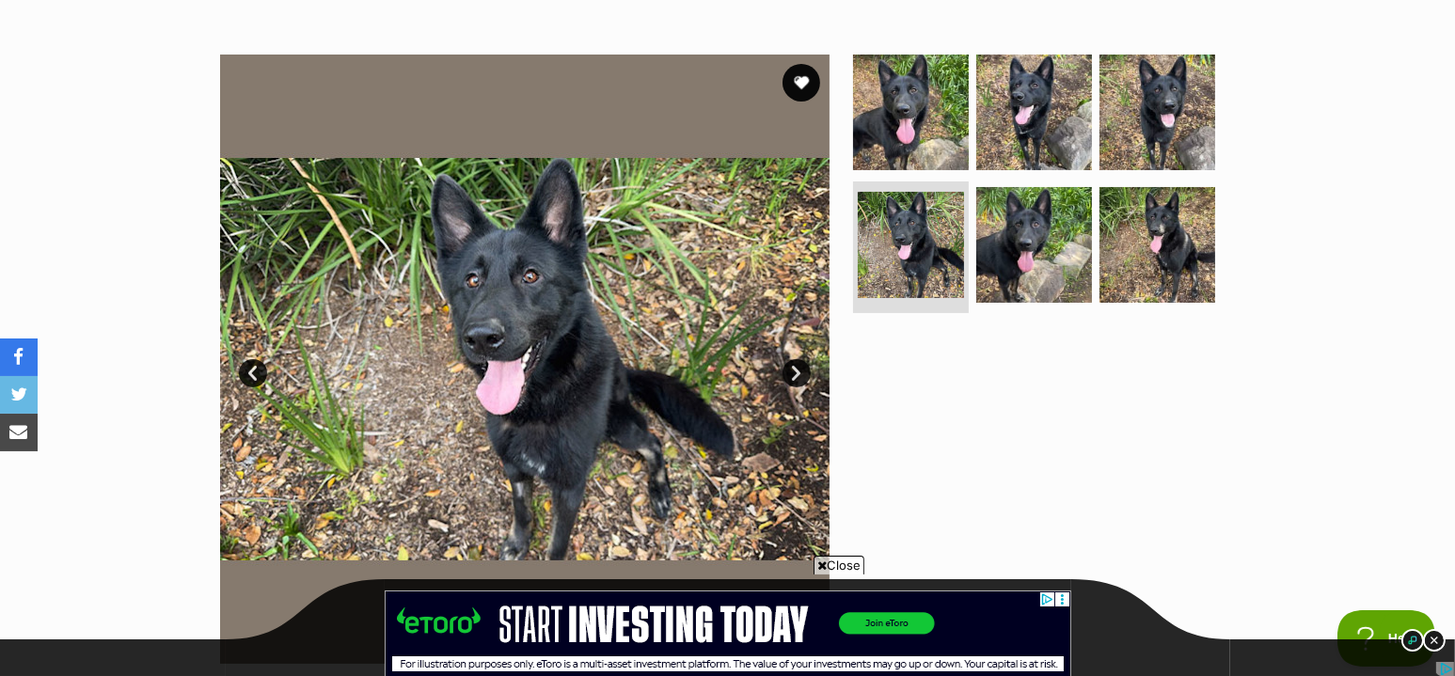
click at [791, 368] on link "Next" at bounding box center [797, 373] width 28 height 28
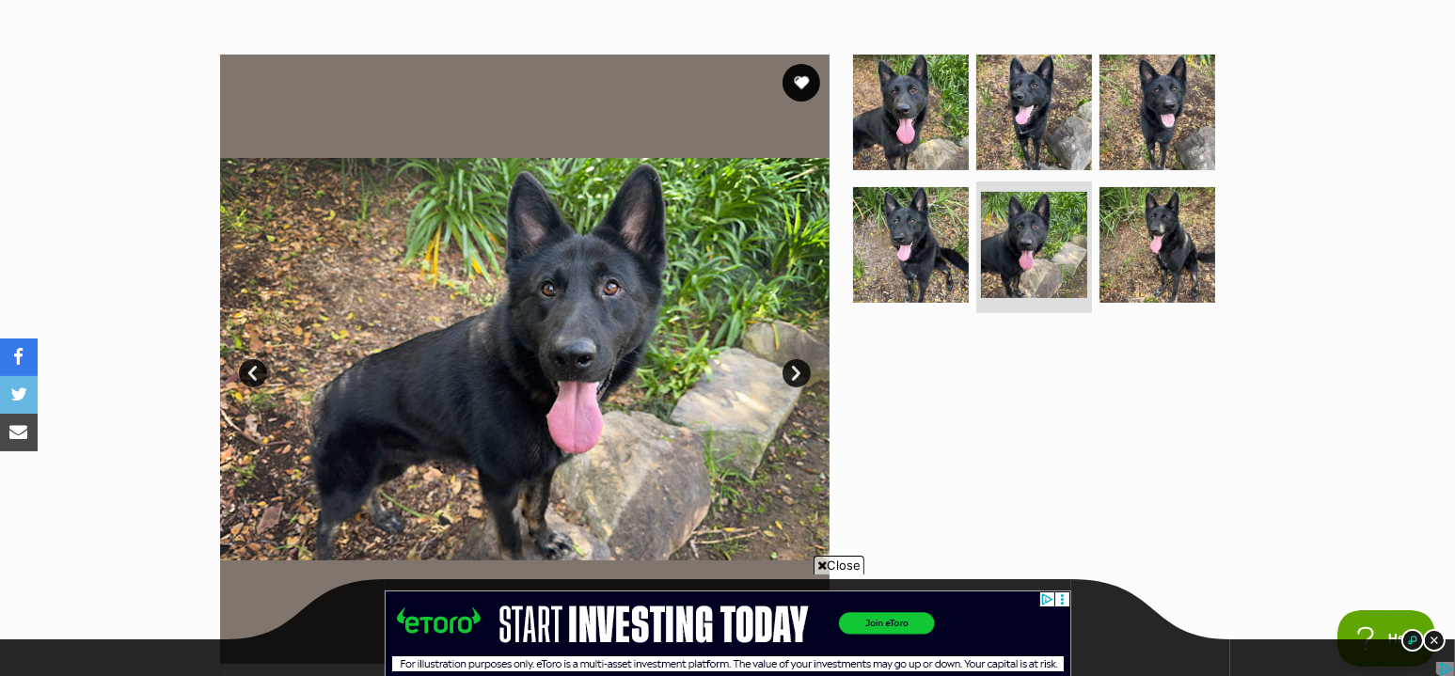
click at [791, 368] on link "Next" at bounding box center [797, 373] width 28 height 28
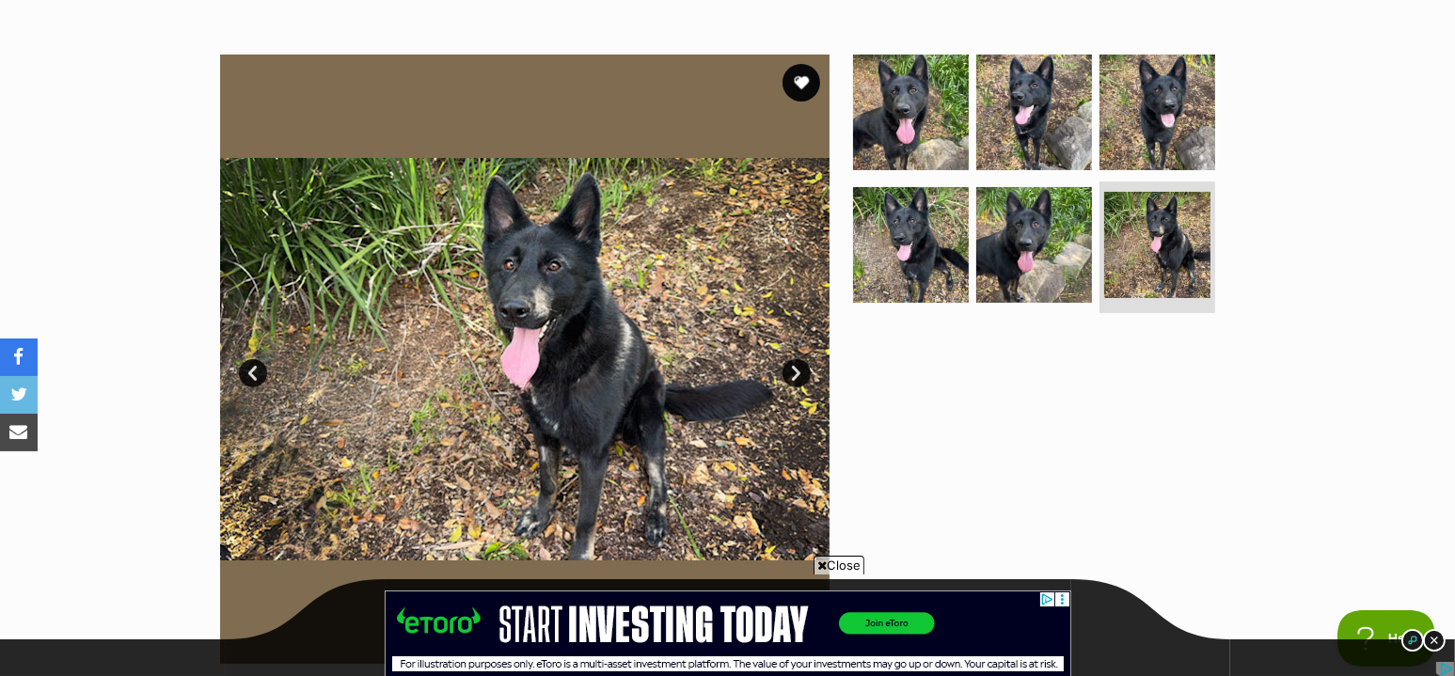
click at [791, 368] on link "Next" at bounding box center [797, 373] width 28 height 28
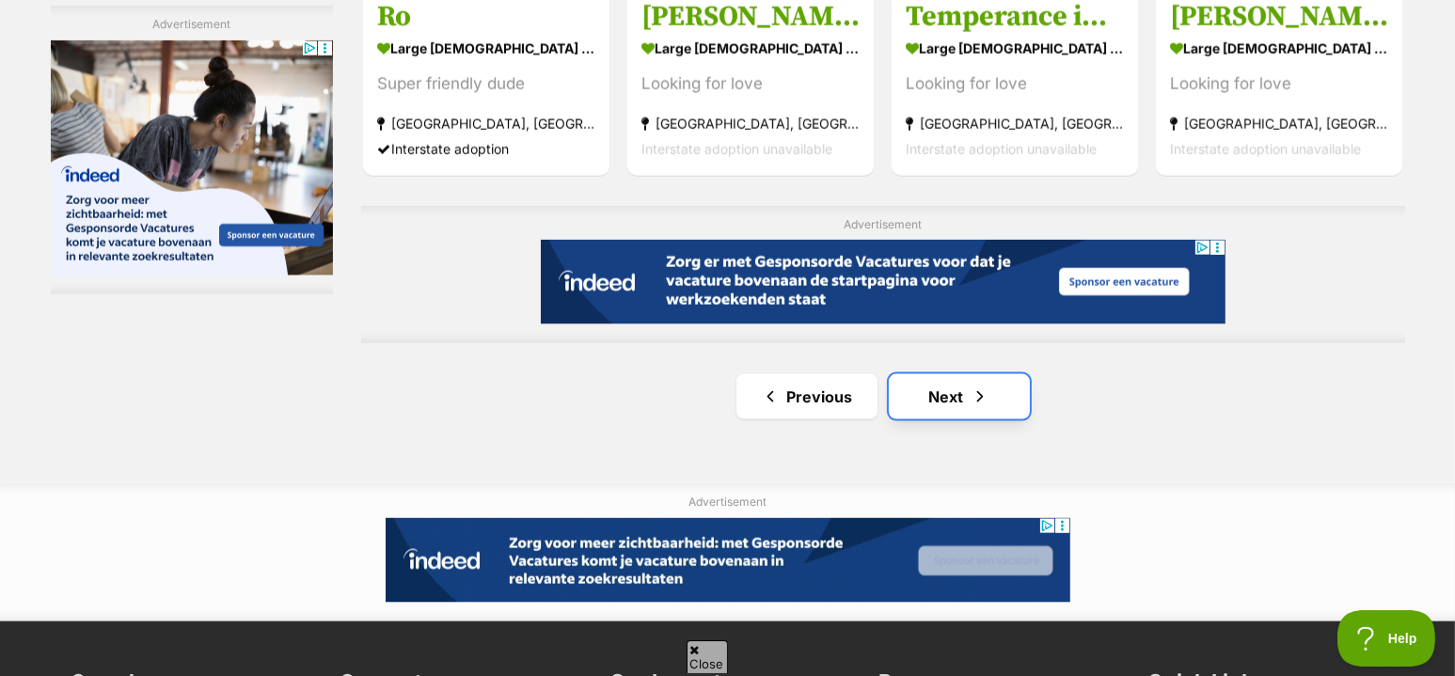
click at [957, 390] on link "Next" at bounding box center [959, 396] width 141 height 45
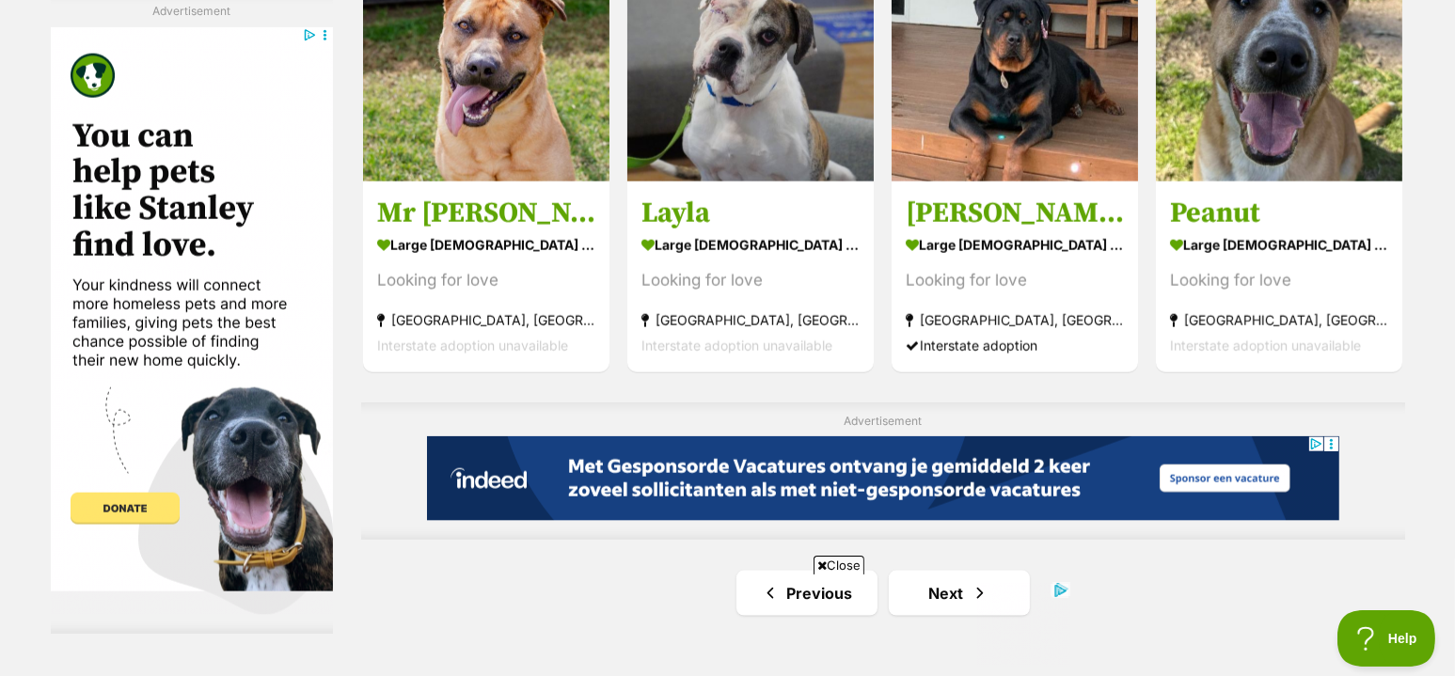
scroll to position [2948, 0]
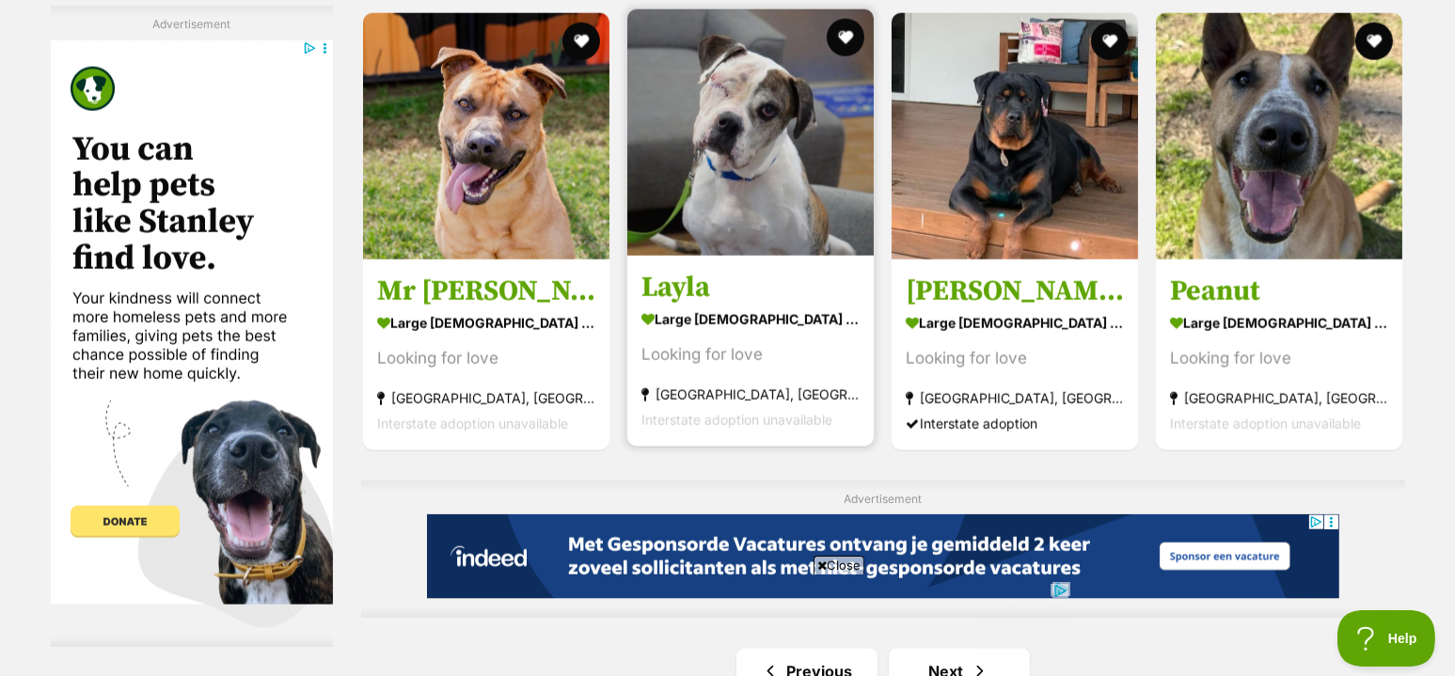
click at [798, 180] on img at bounding box center [750, 132] width 246 height 246
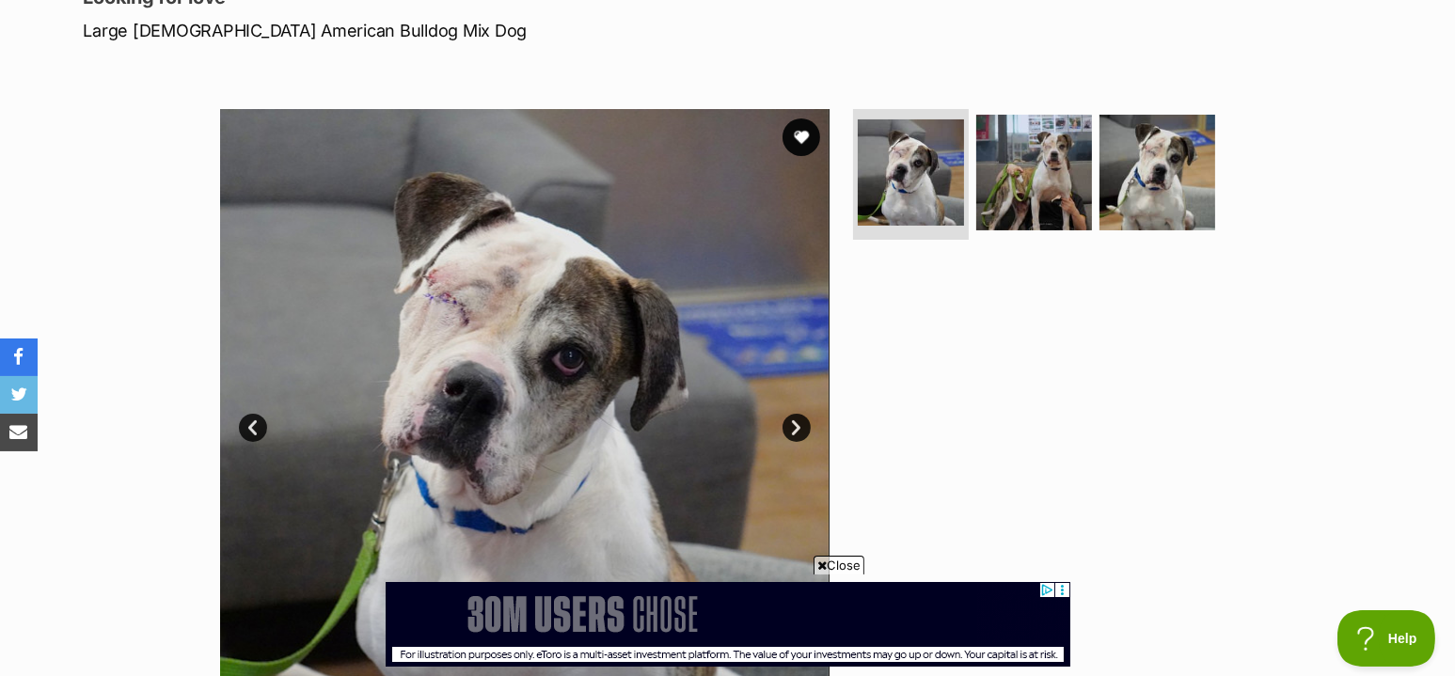
scroll to position [262, 0]
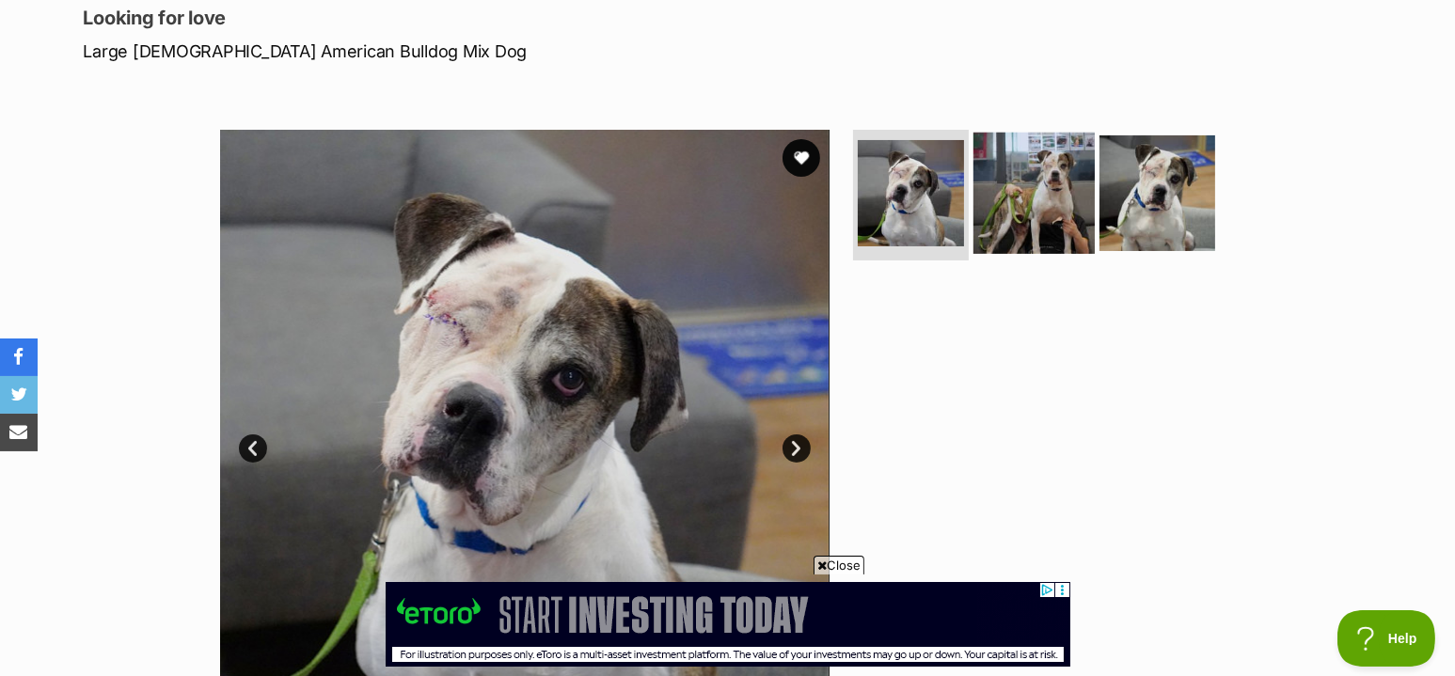
click at [1029, 180] on img at bounding box center [1034, 192] width 121 height 121
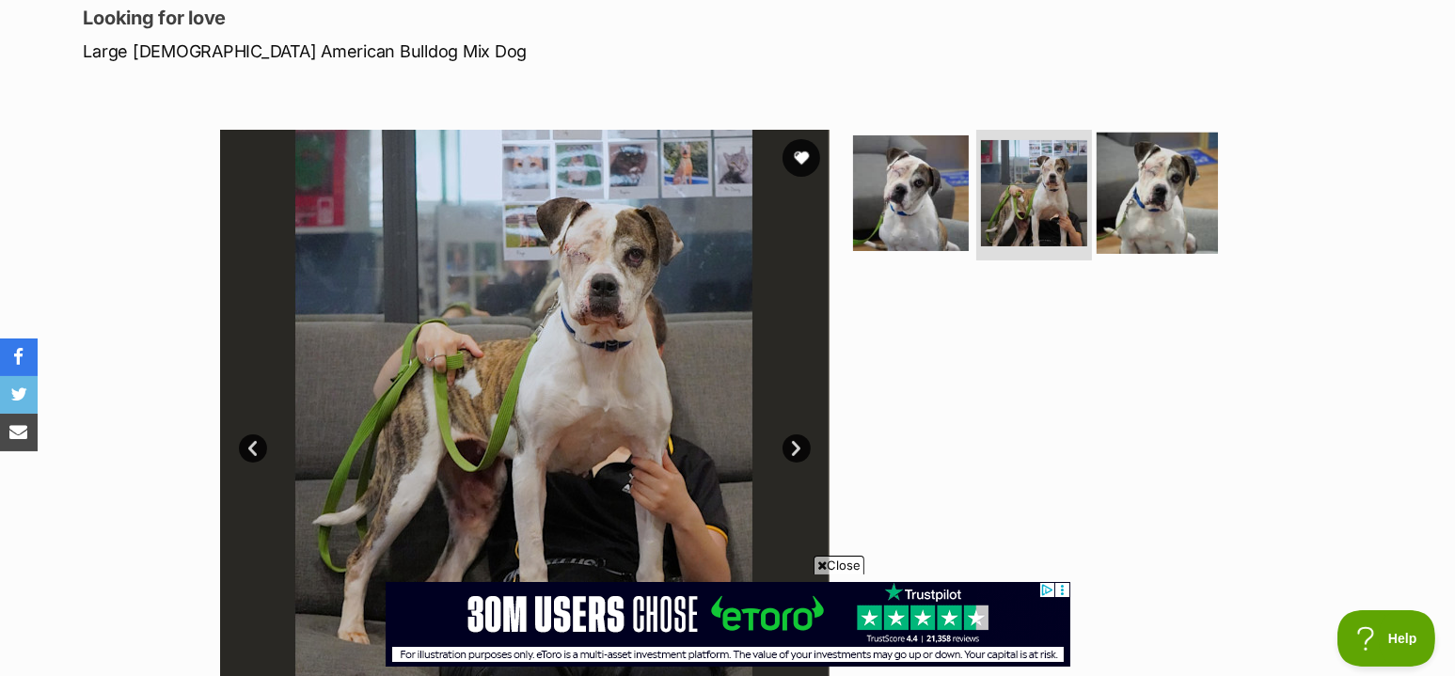
click at [1130, 182] on img at bounding box center [1157, 192] width 121 height 121
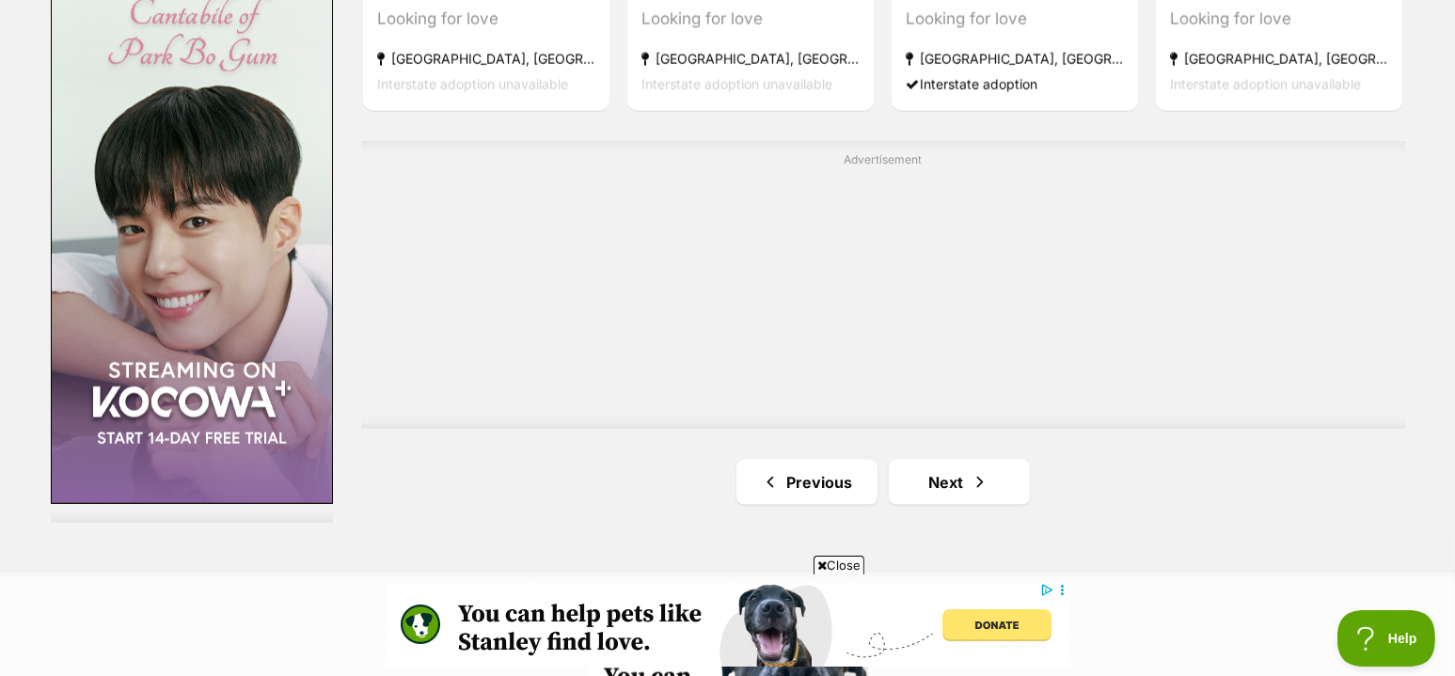
scroll to position [3292, 0]
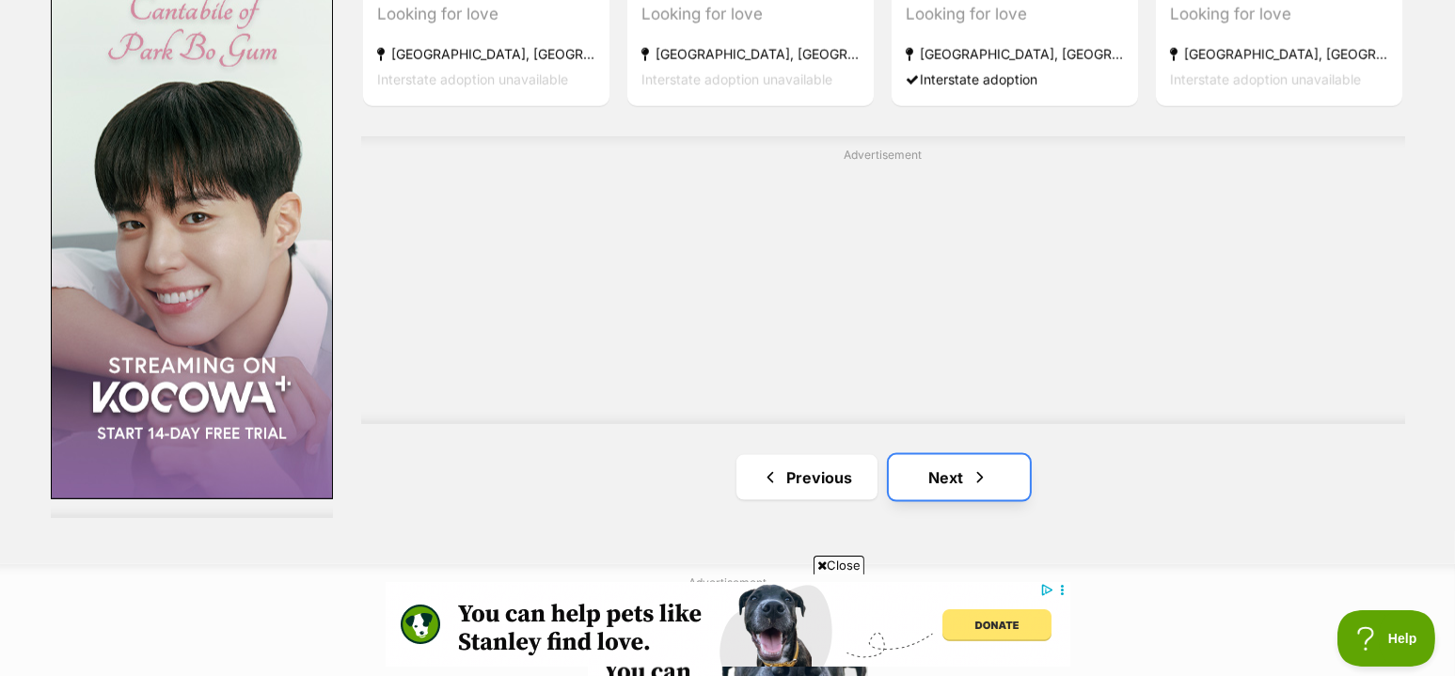
click at [969, 455] on link "Next" at bounding box center [959, 477] width 141 height 45
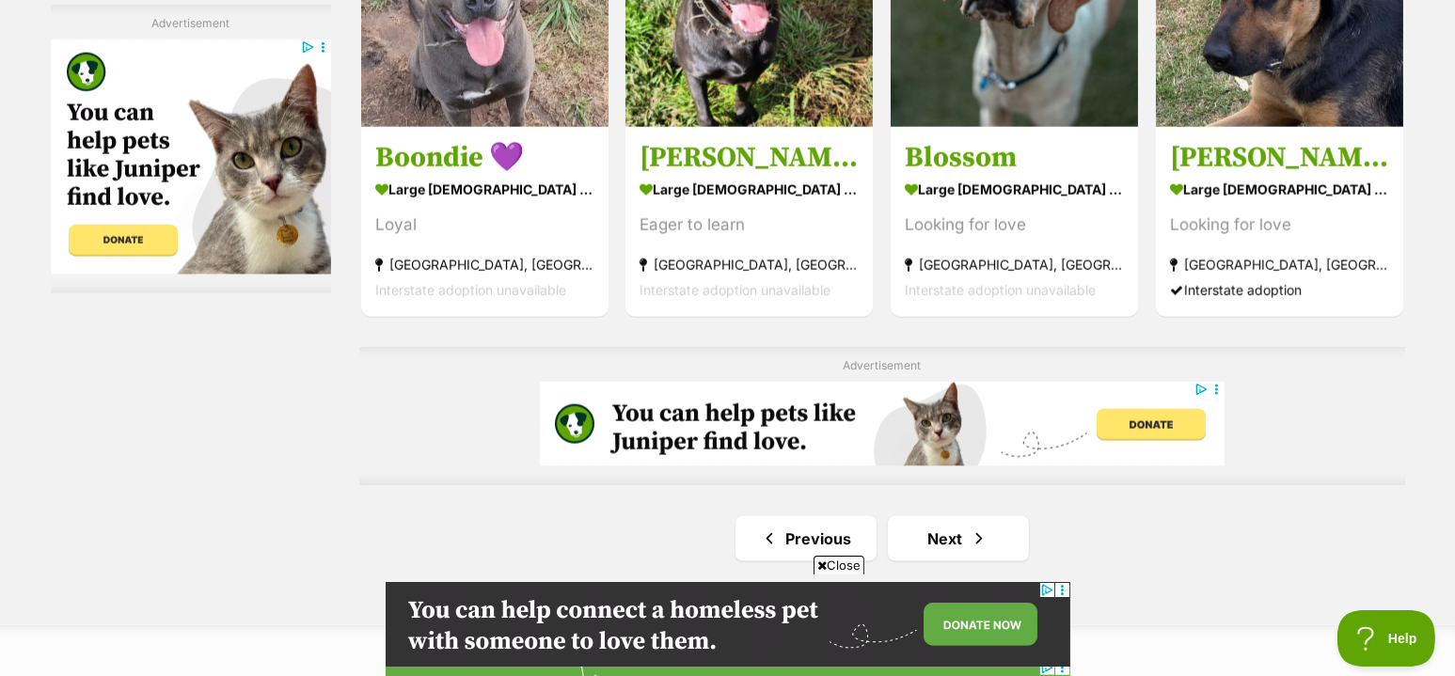
scroll to position [3259, 0]
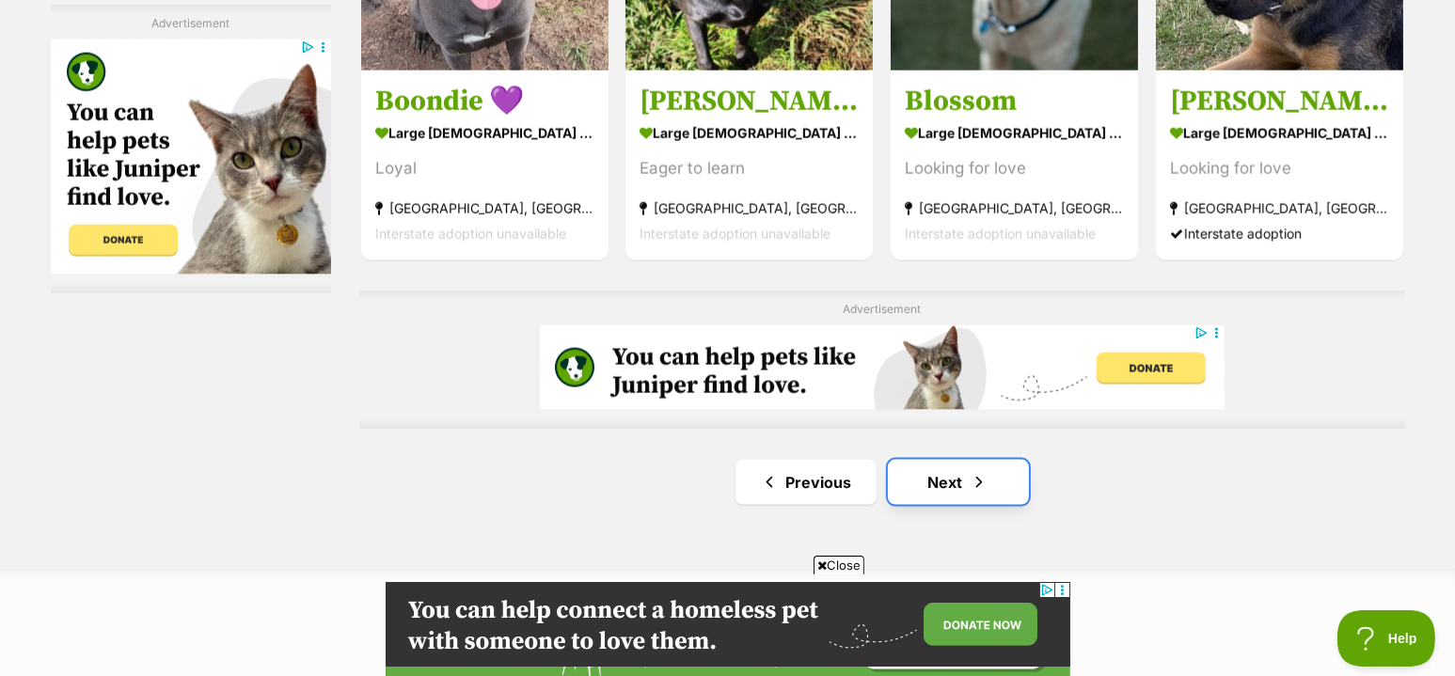
click at [953, 489] on link "Next" at bounding box center [958, 482] width 141 height 45
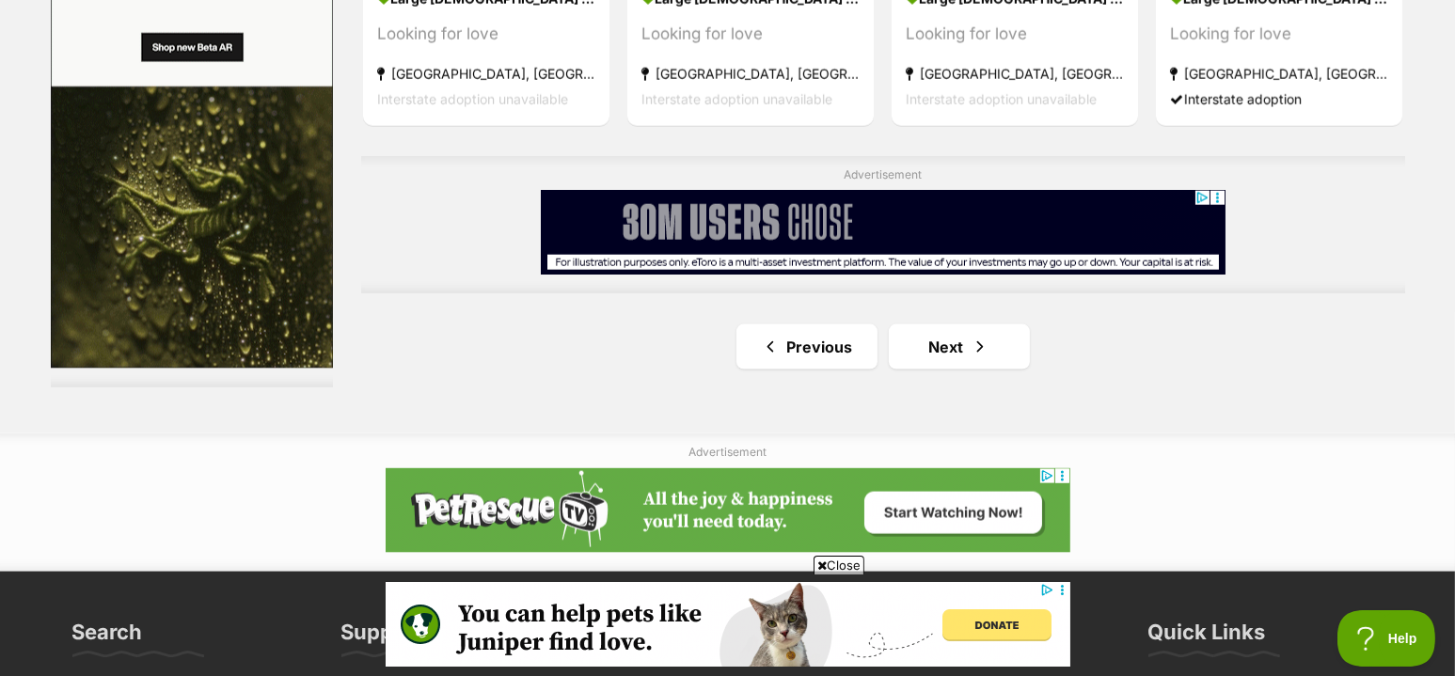
scroll to position [3308, 0]
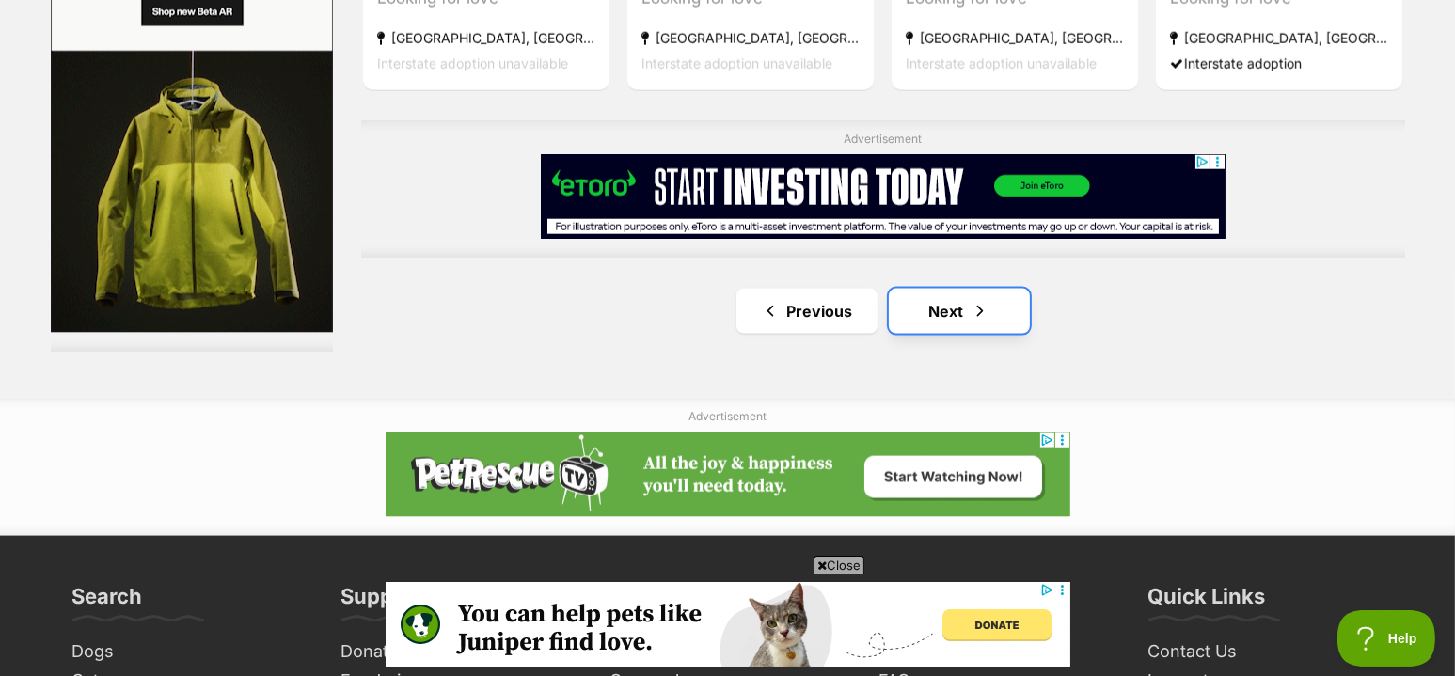
click at [1011, 307] on link "Next" at bounding box center [959, 311] width 141 height 45
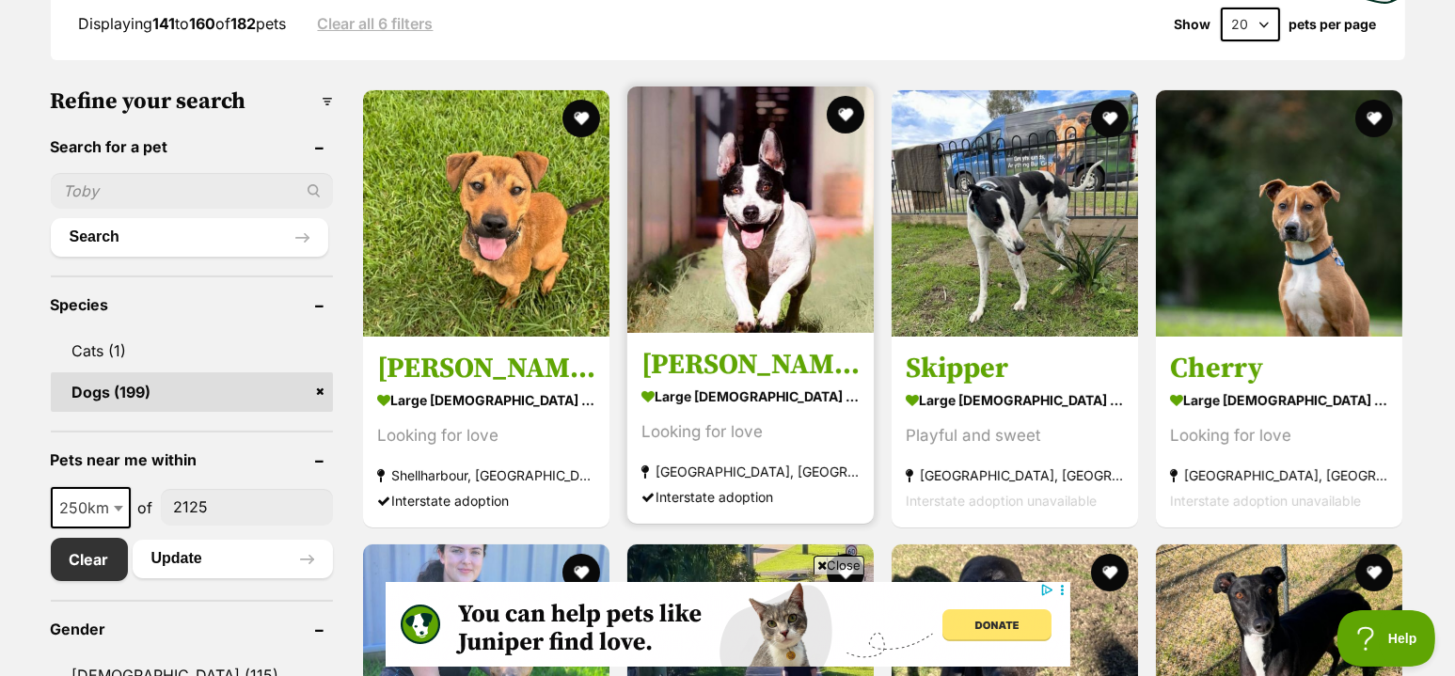
click at [745, 197] on img at bounding box center [750, 210] width 246 height 246
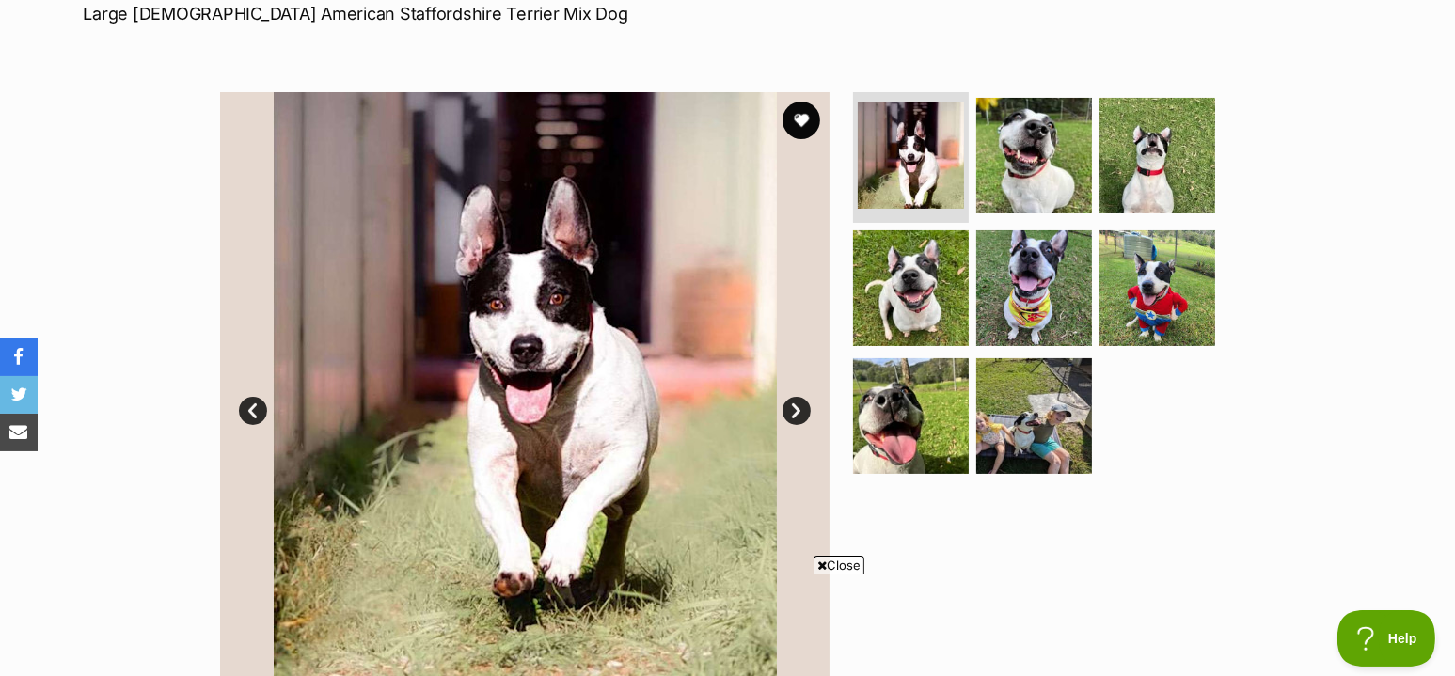
click at [801, 399] on link "Next" at bounding box center [797, 411] width 28 height 28
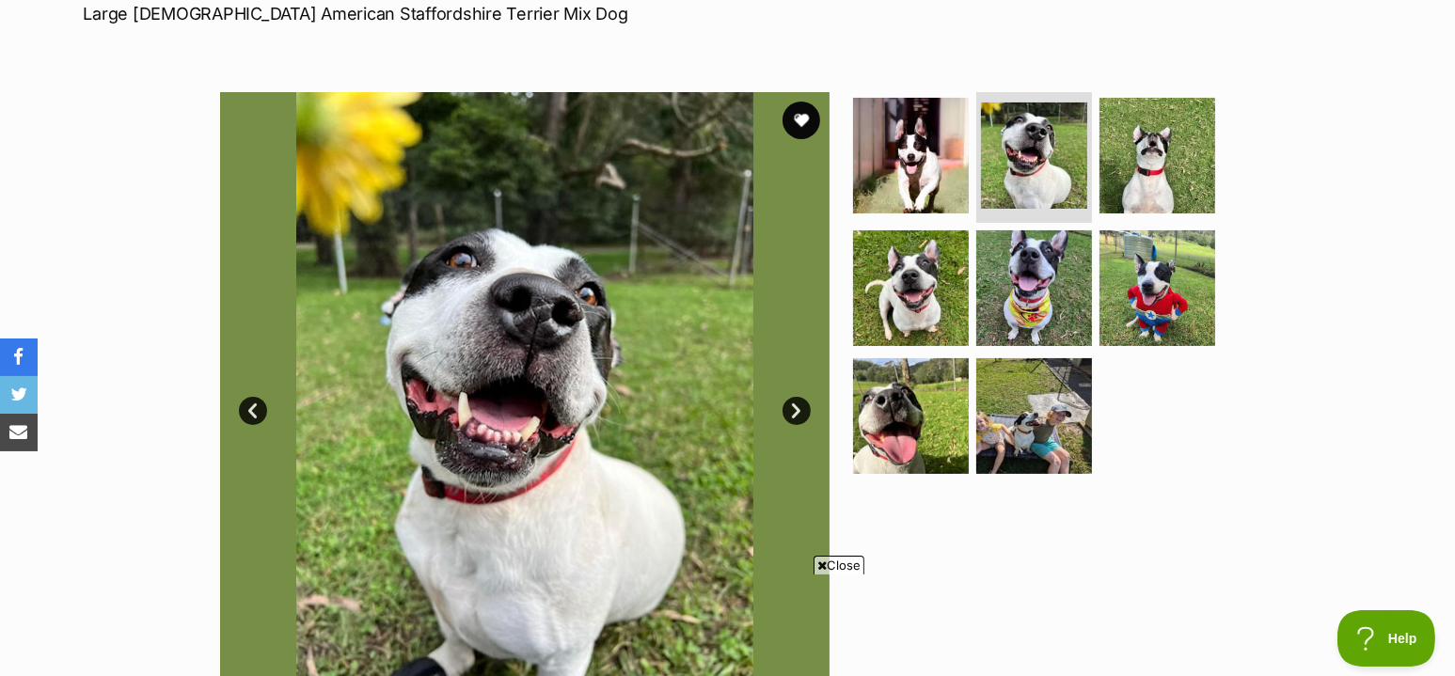
click at [801, 399] on link "Next" at bounding box center [797, 411] width 28 height 28
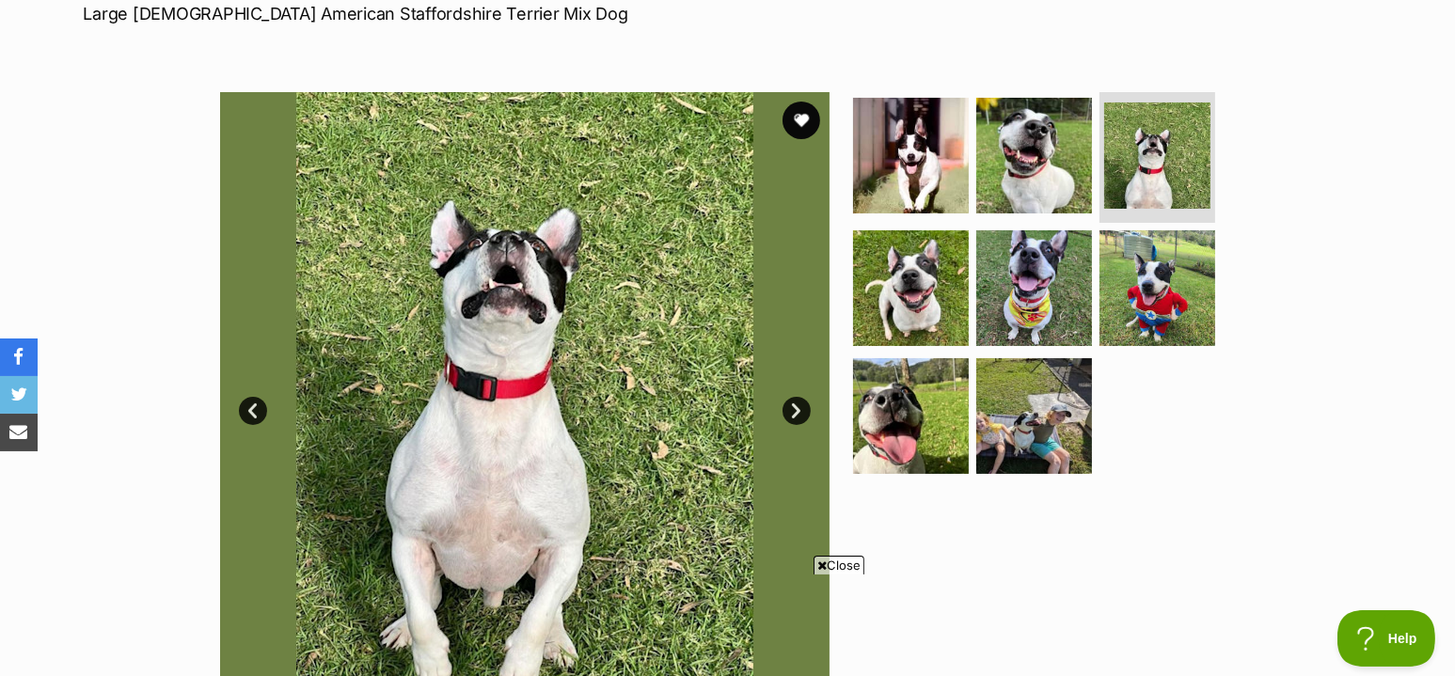
click at [801, 399] on link "Next" at bounding box center [797, 411] width 28 height 28
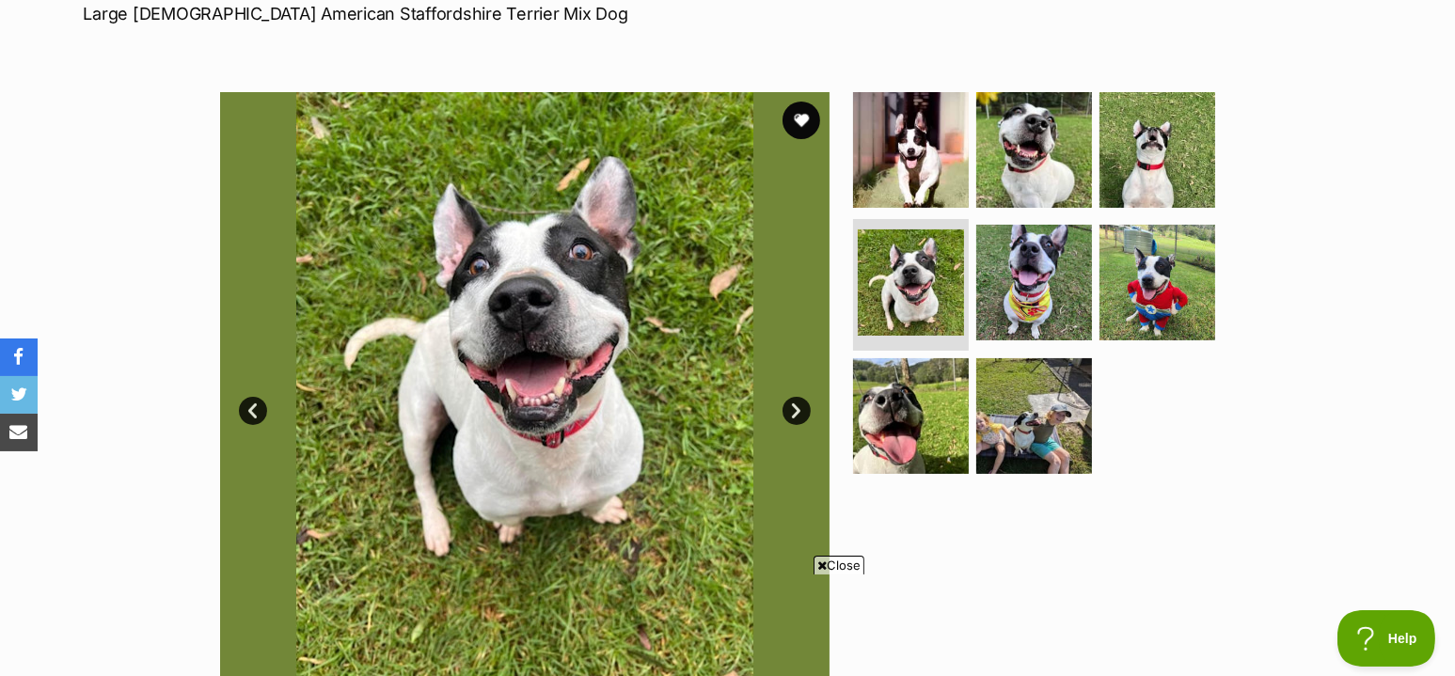
click at [801, 399] on link "Next" at bounding box center [797, 411] width 28 height 28
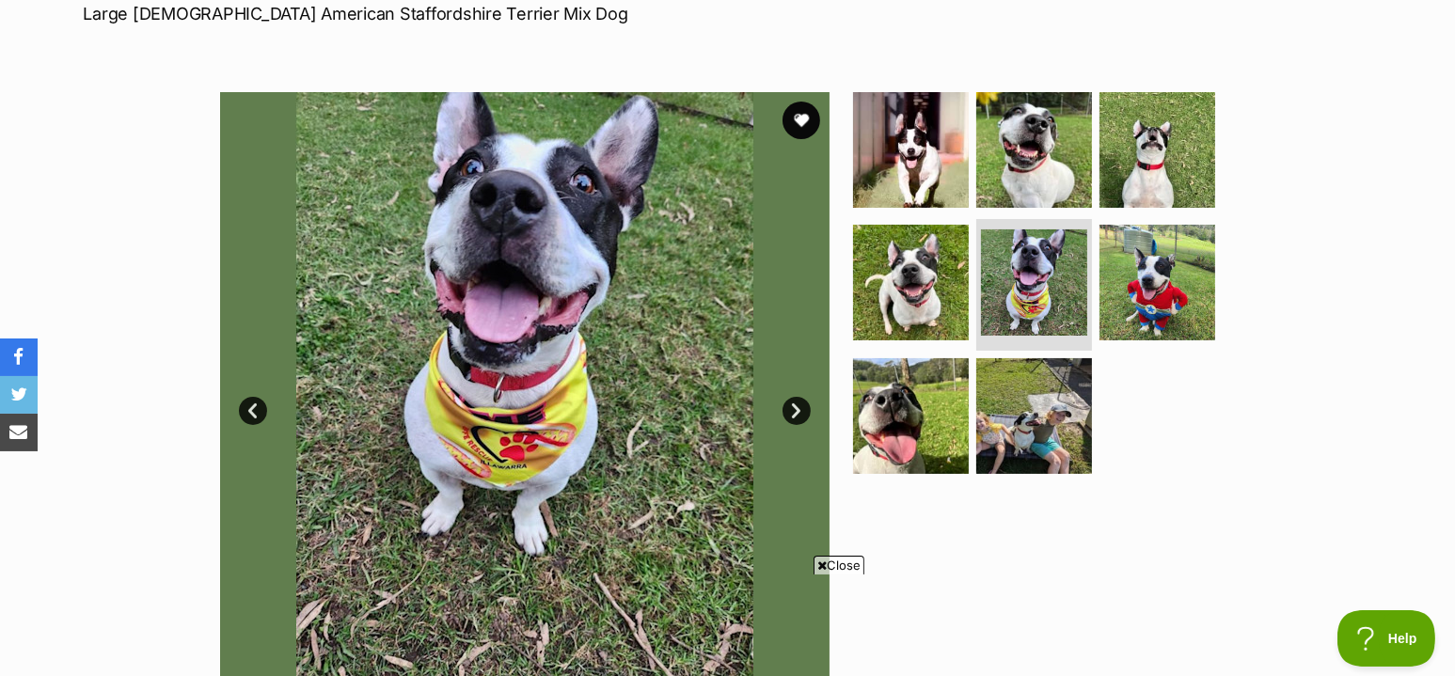
click at [801, 399] on link "Next" at bounding box center [797, 411] width 28 height 28
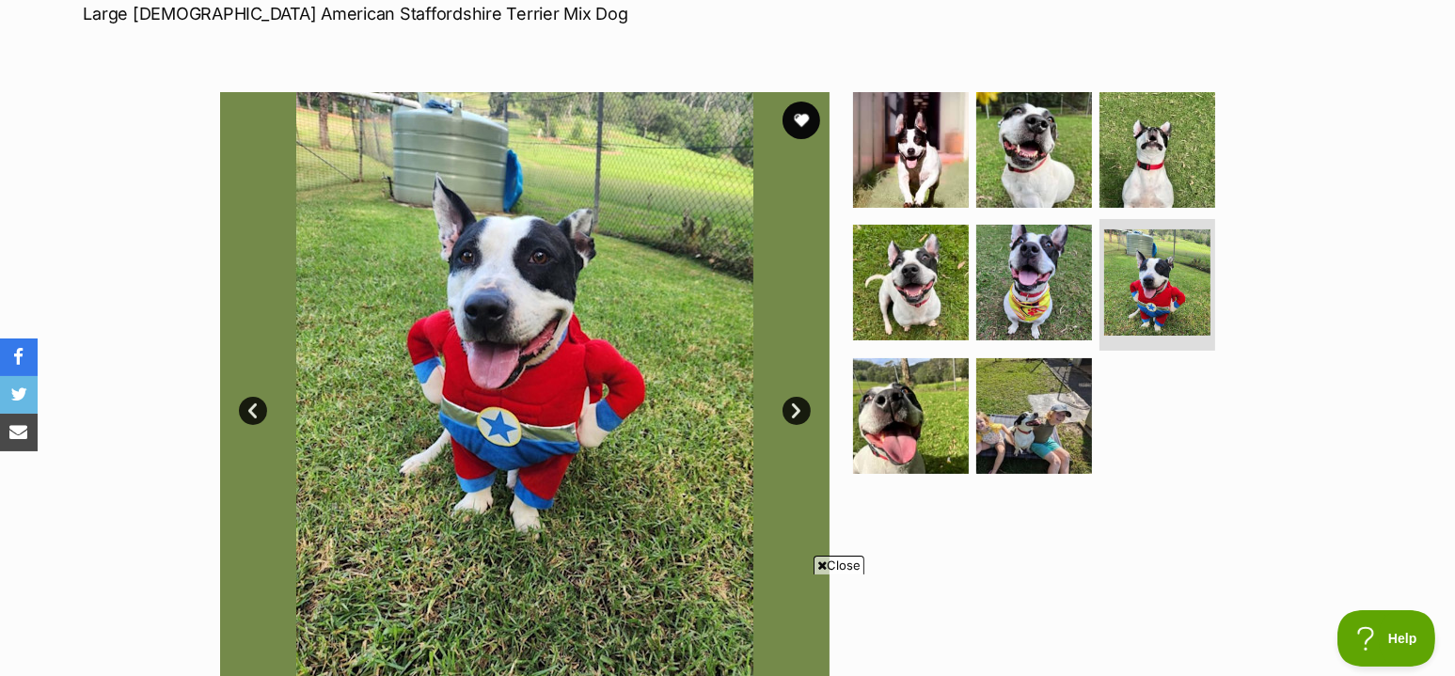
click at [801, 399] on link "Next" at bounding box center [797, 411] width 28 height 28
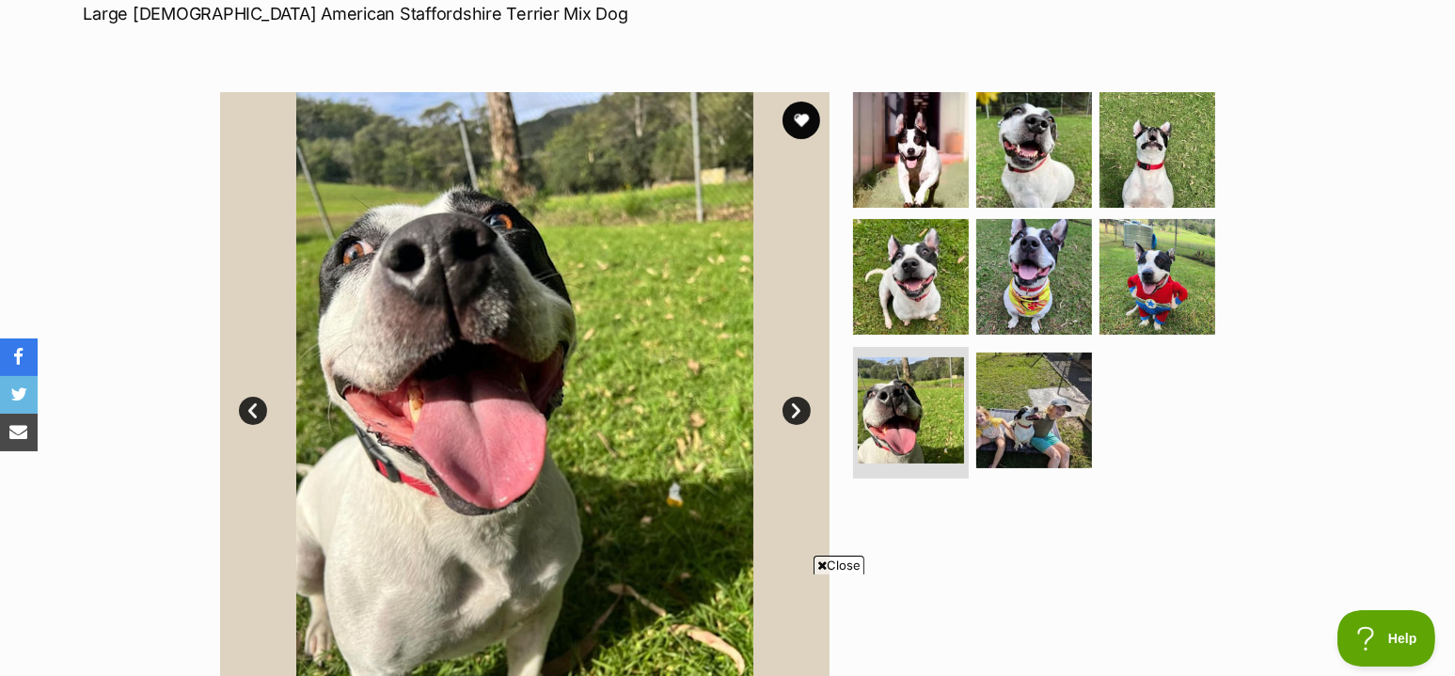
click at [801, 399] on link "Next" at bounding box center [797, 411] width 28 height 28
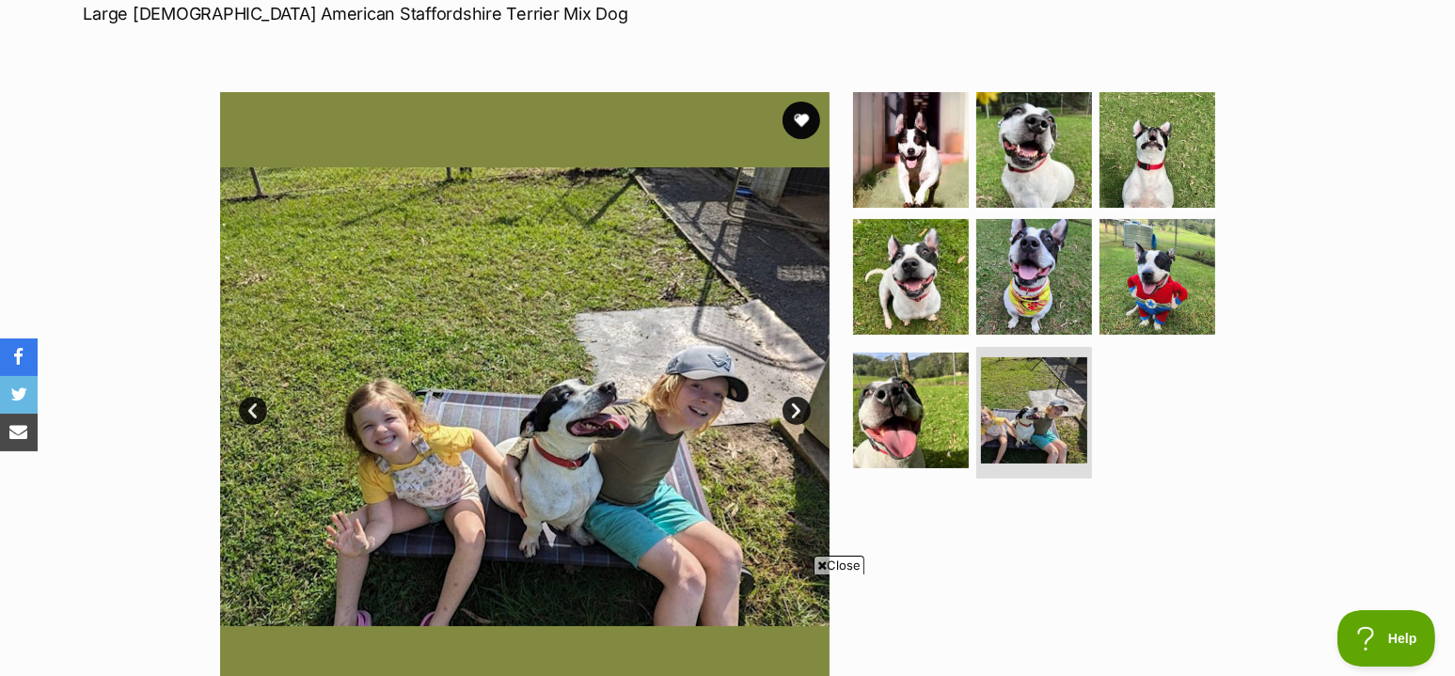
click at [801, 399] on link "Next" at bounding box center [797, 411] width 28 height 28
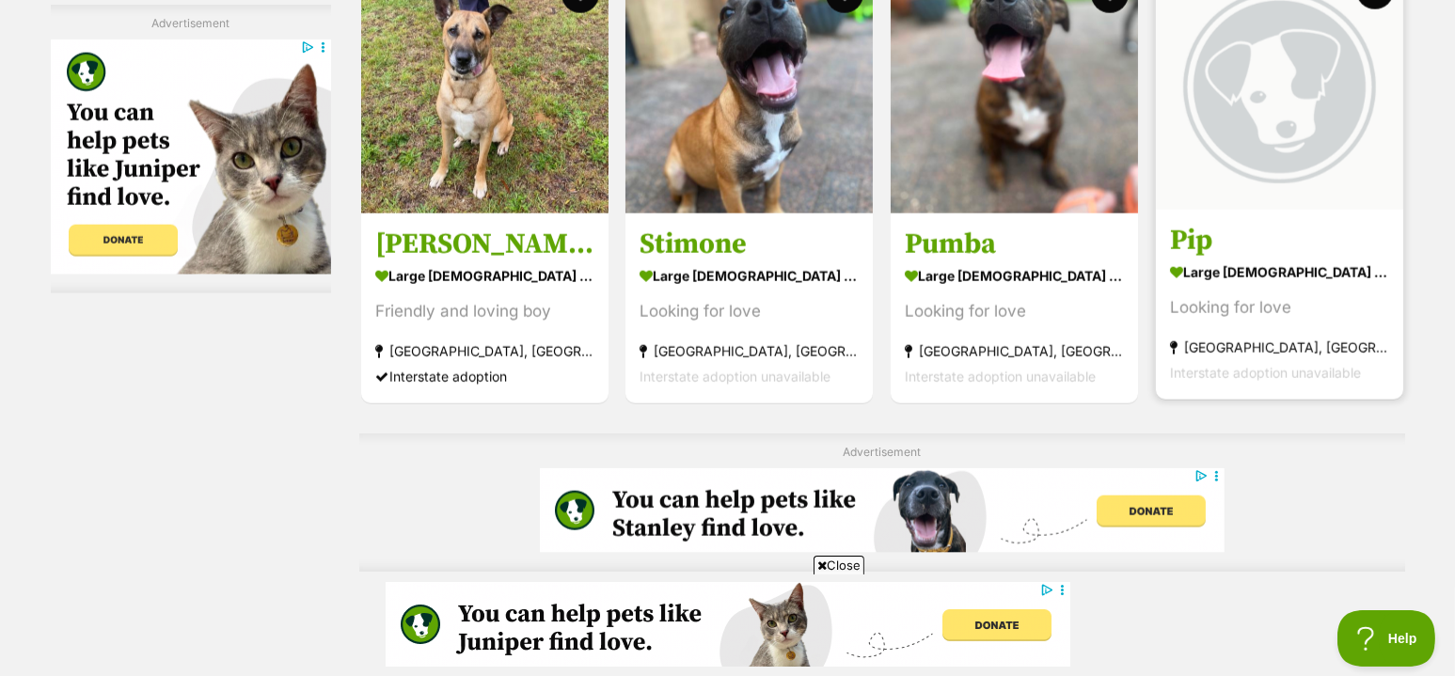
click at [1223, 74] on img at bounding box center [1279, 85] width 247 height 247
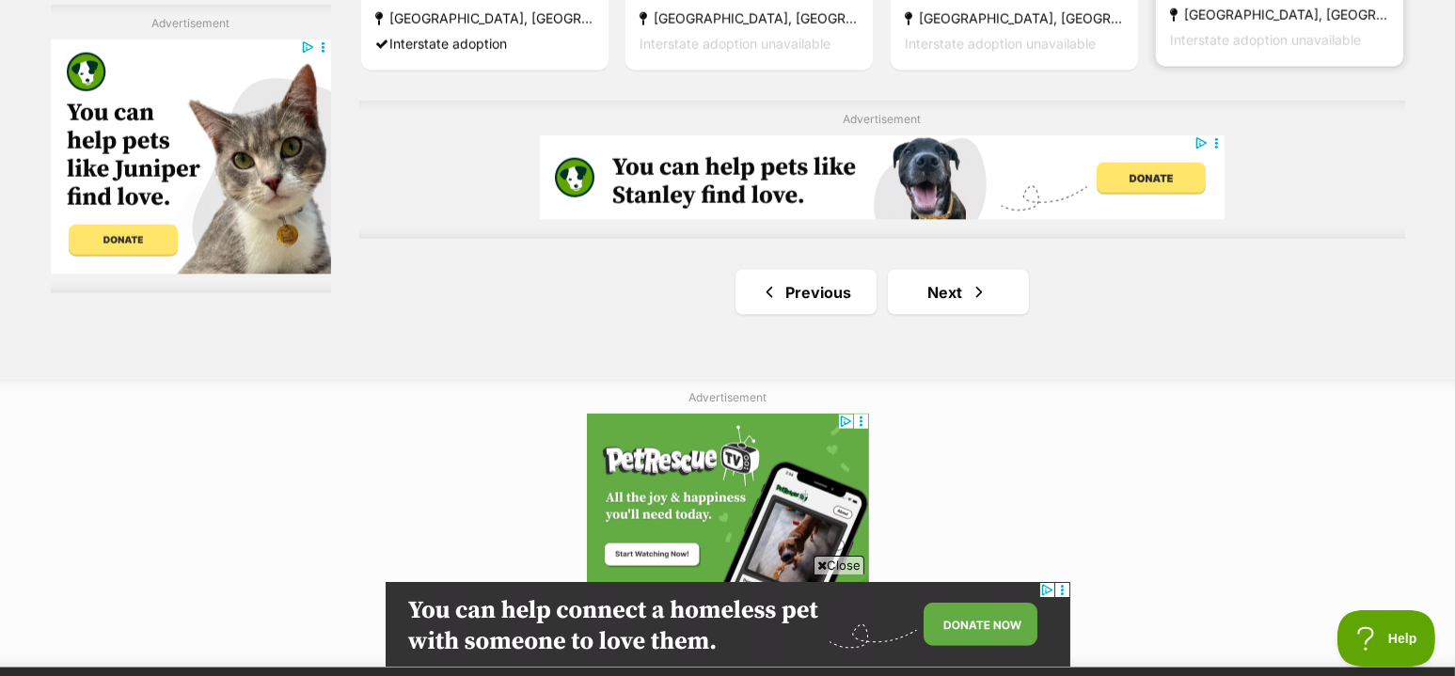
scroll to position [3335, 0]
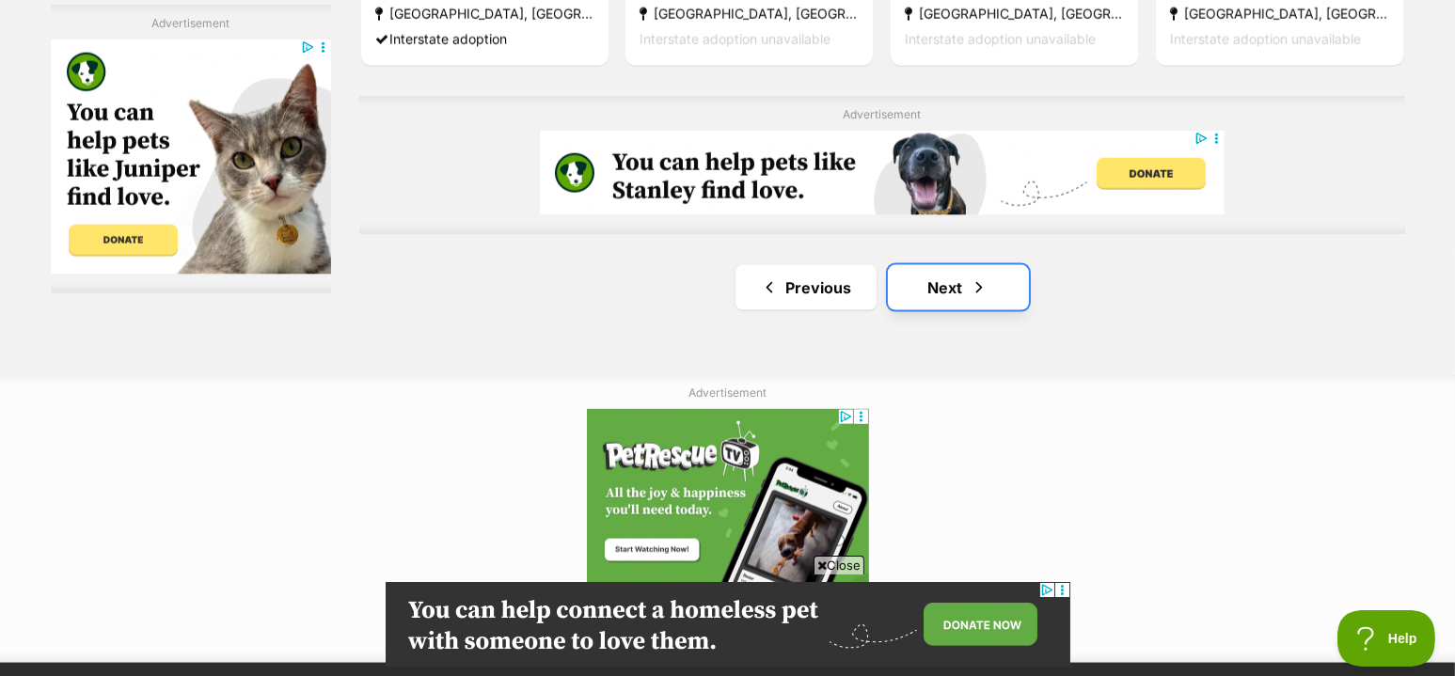
click at [966, 280] on link "Next" at bounding box center [958, 287] width 141 height 45
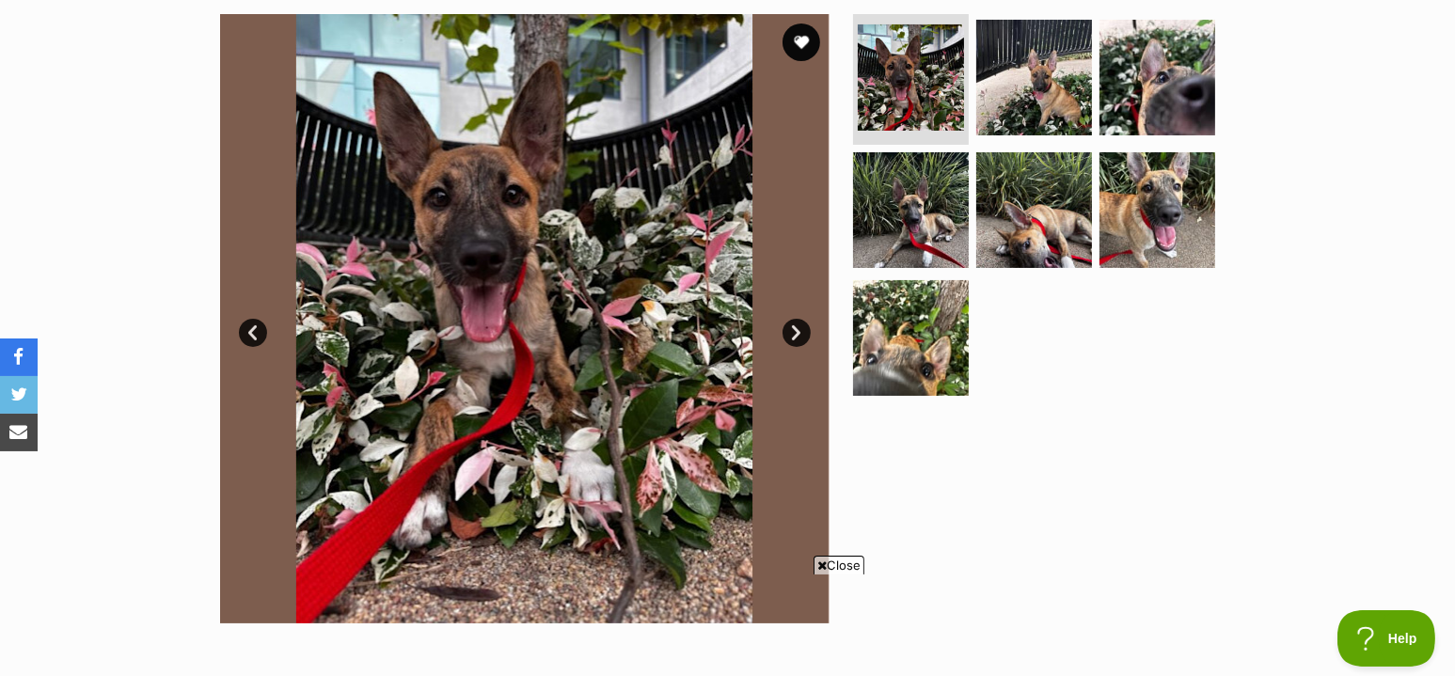
scroll to position [374, 0]
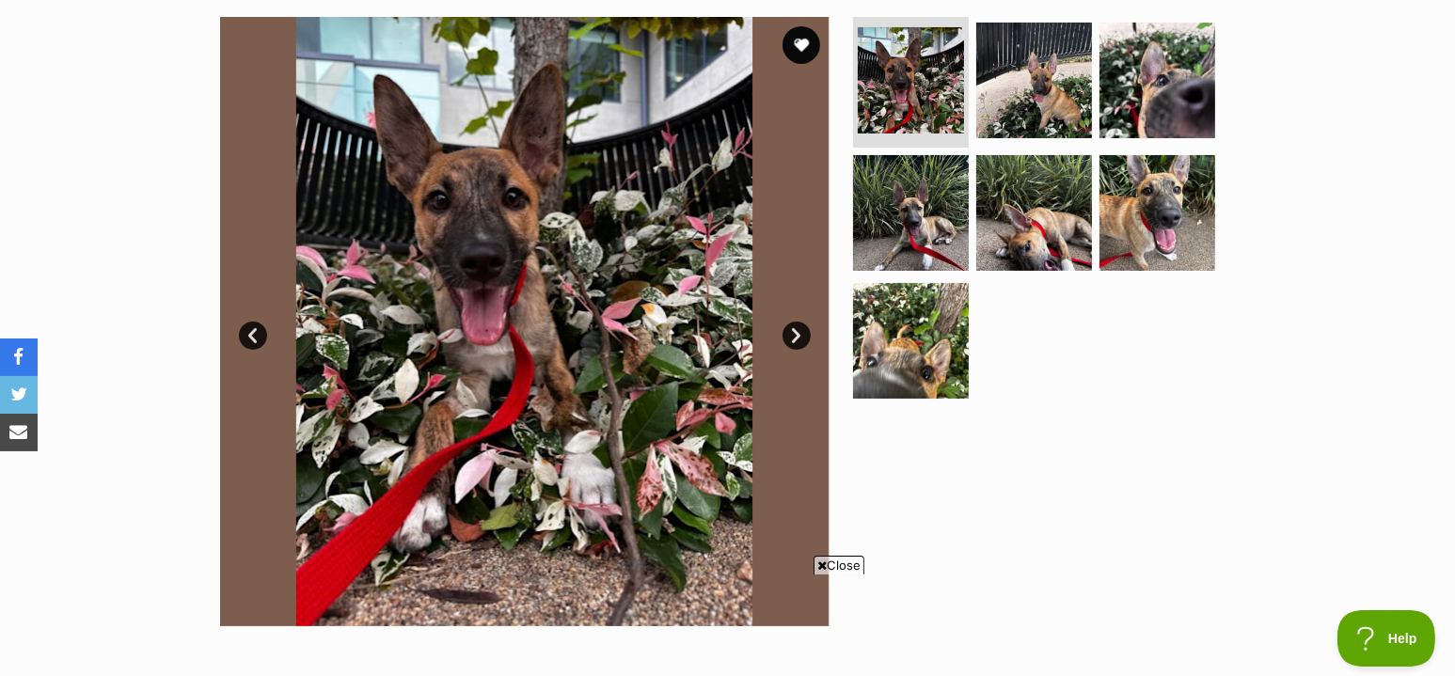
click at [785, 335] on link "Next" at bounding box center [797, 336] width 28 height 28
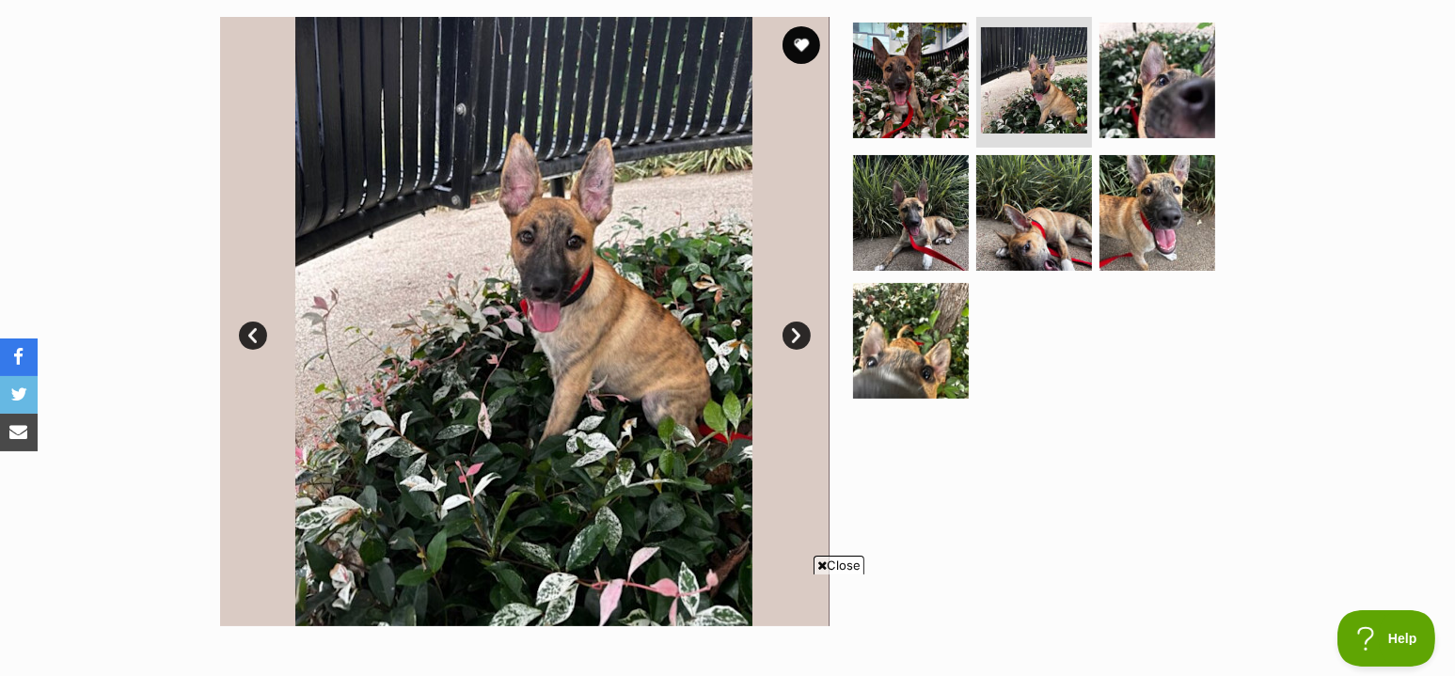
click at [785, 335] on link "Next" at bounding box center [797, 336] width 28 height 28
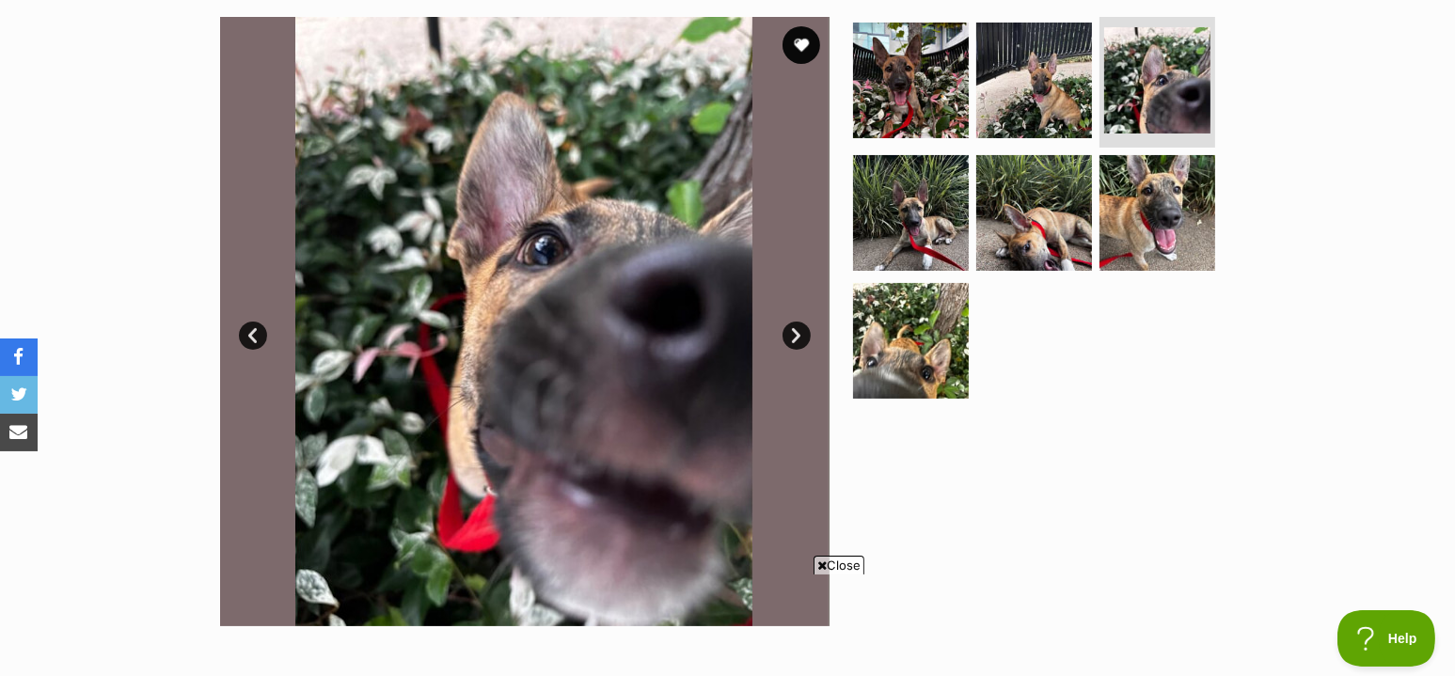
click at [785, 335] on link "Next" at bounding box center [797, 336] width 28 height 28
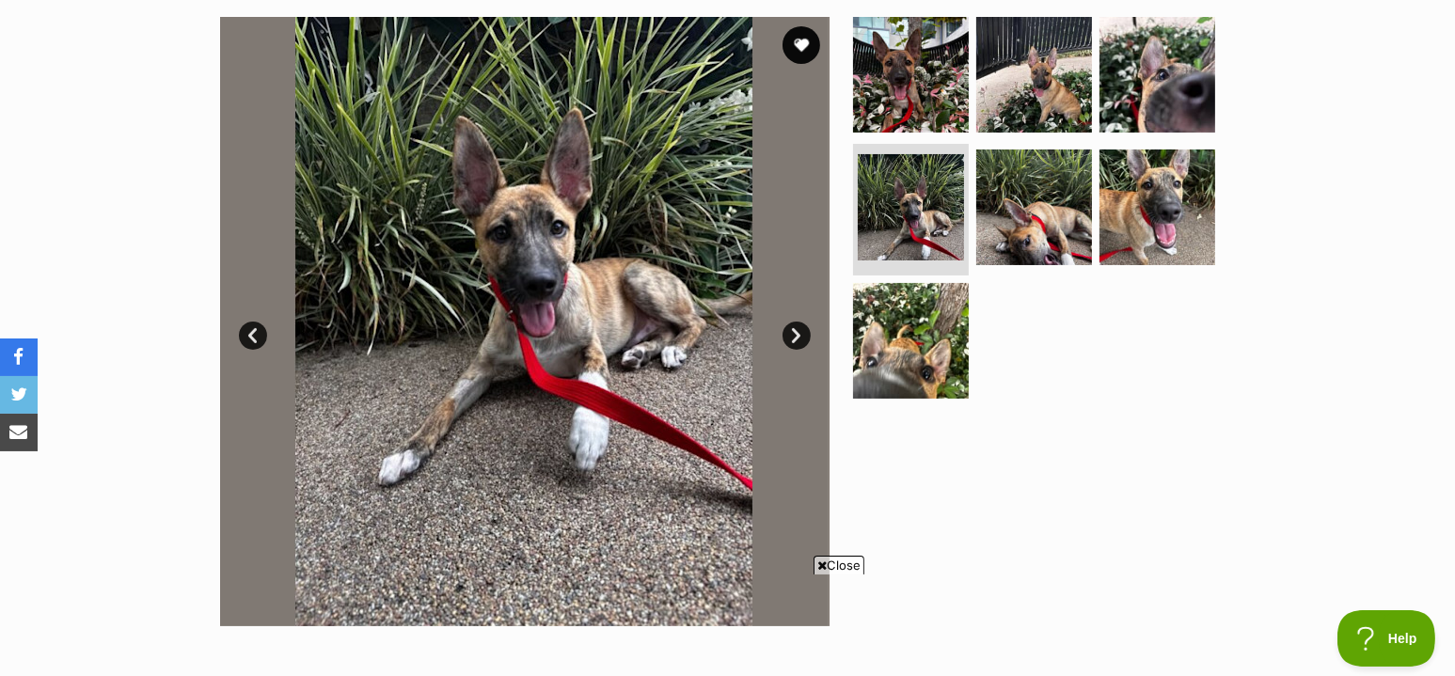
click at [785, 335] on link "Next" at bounding box center [797, 336] width 28 height 28
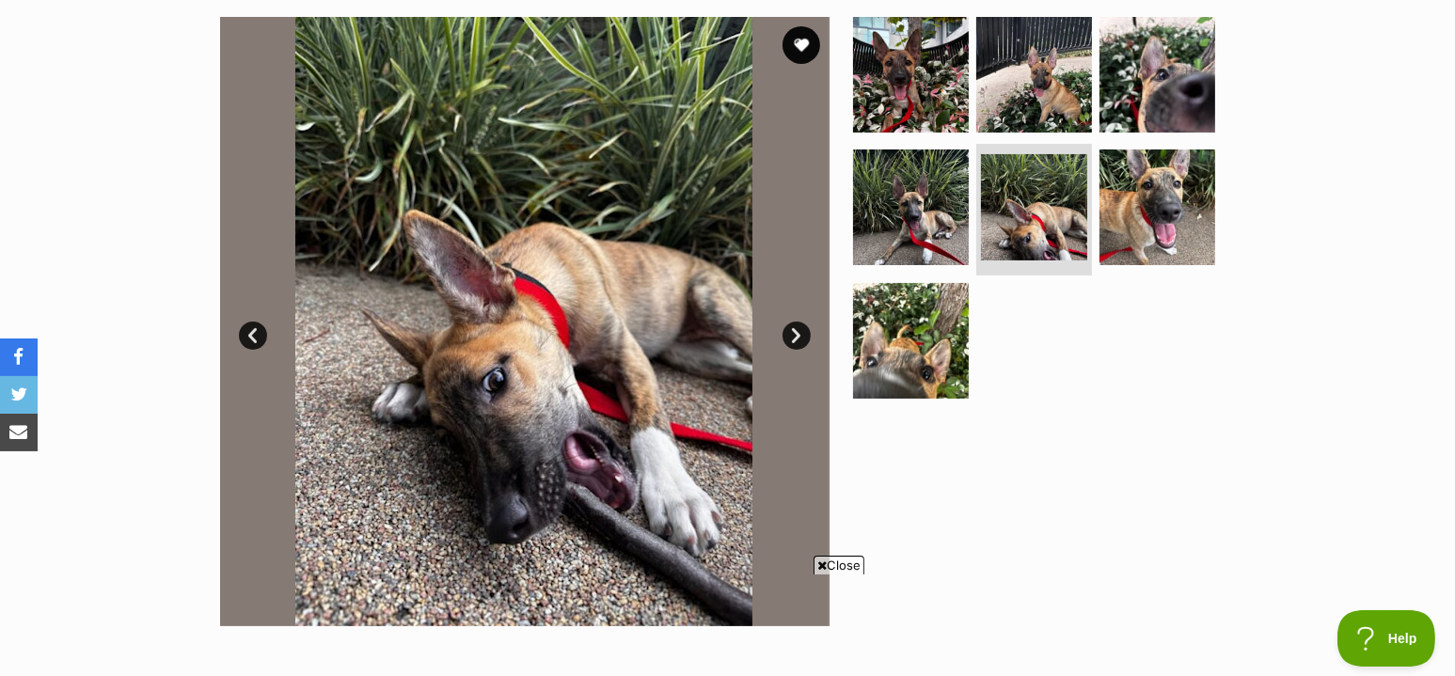
click at [785, 335] on link "Next" at bounding box center [797, 336] width 28 height 28
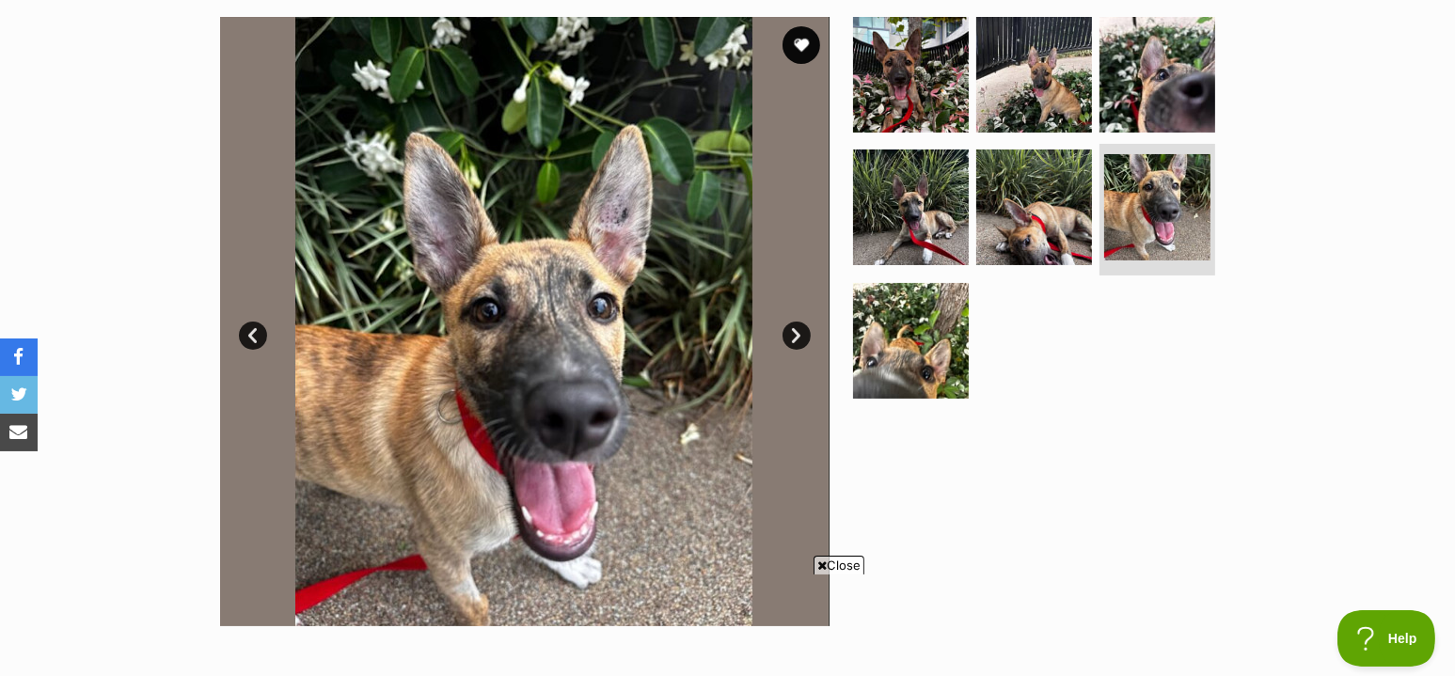
click at [785, 335] on link "Next" at bounding box center [797, 336] width 28 height 28
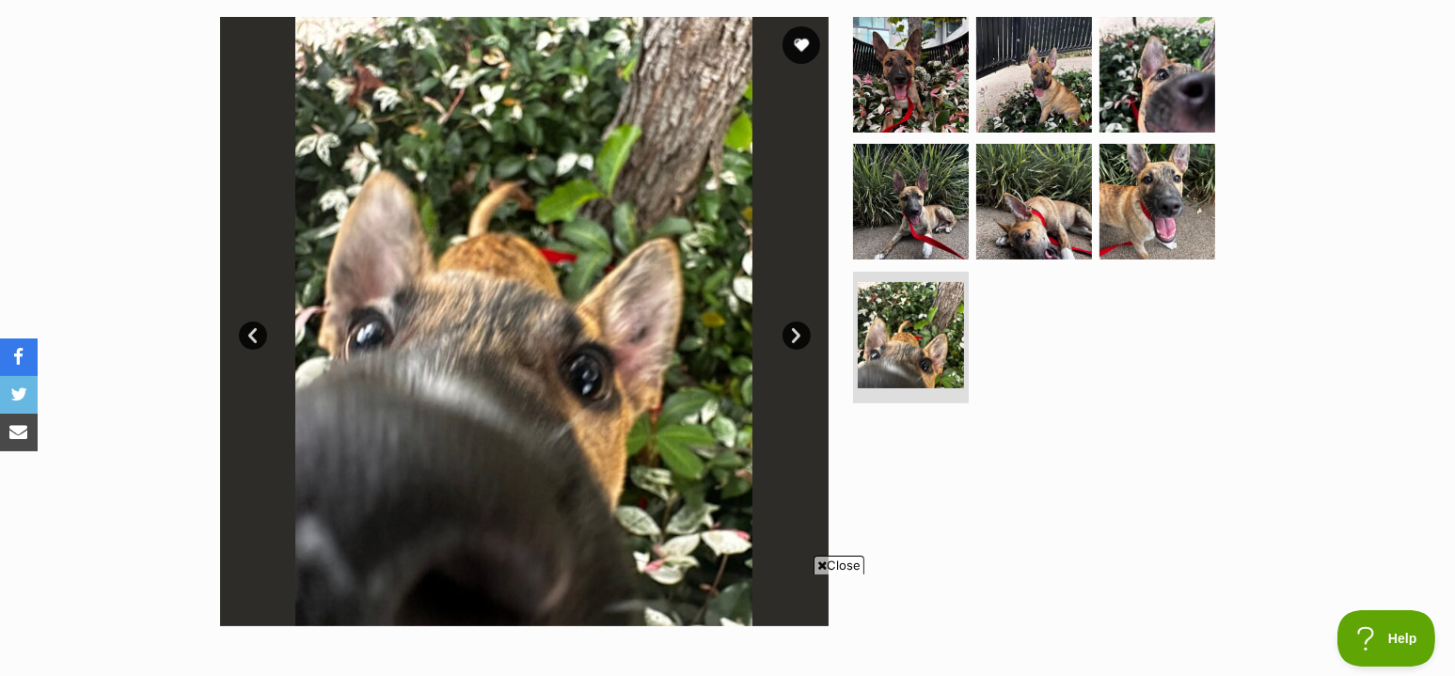
click at [785, 335] on link "Next" at bounding box center [797, 336] width 28 height 28
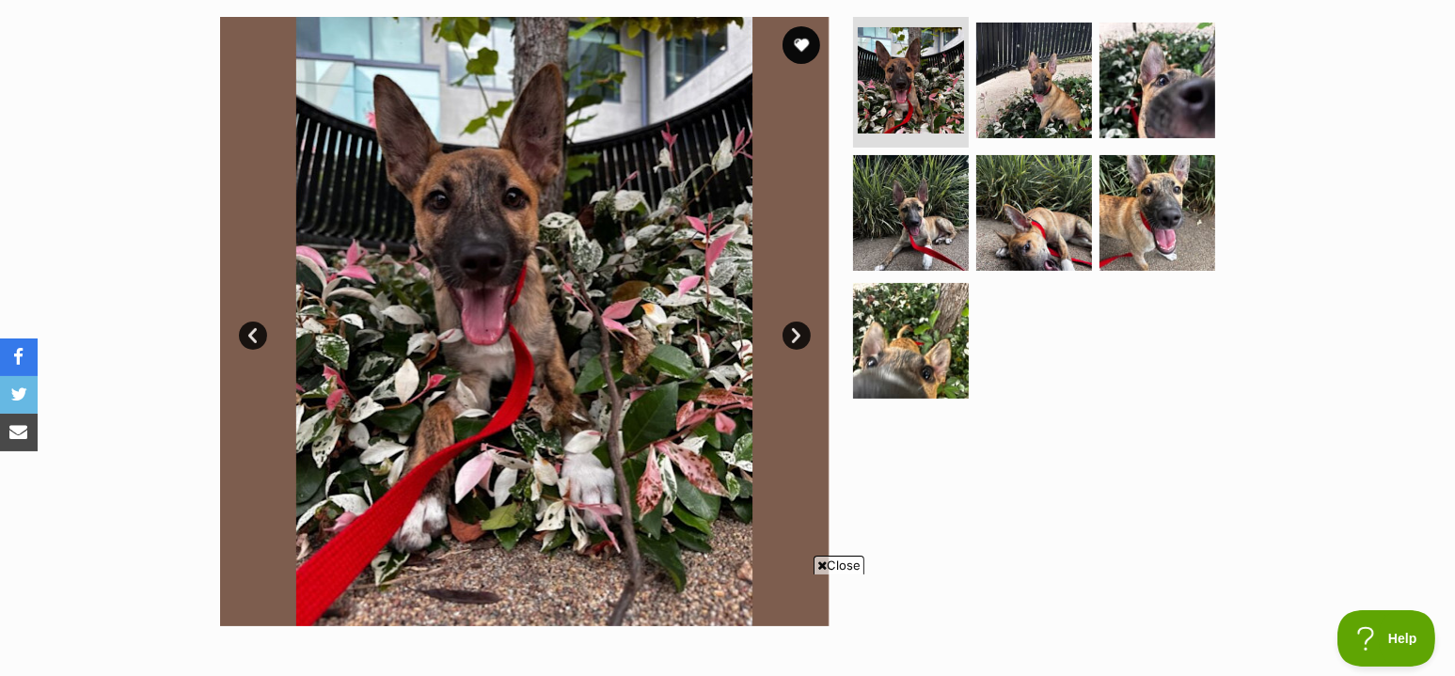
click at [785, 335] on link "Next" at bounding box center [797, 336] width 28 height 28
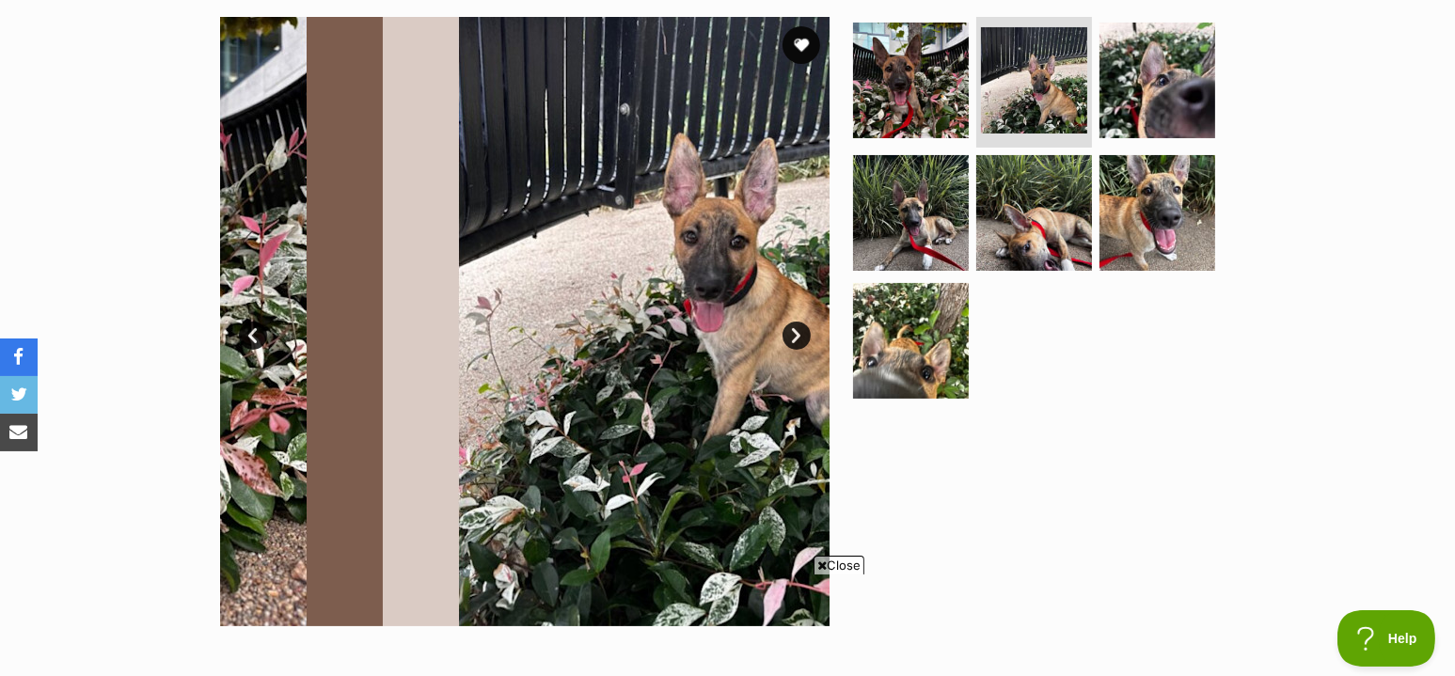
click at [785, 335] on link "Next" at bounding box center [797, 336] width 28 height 28
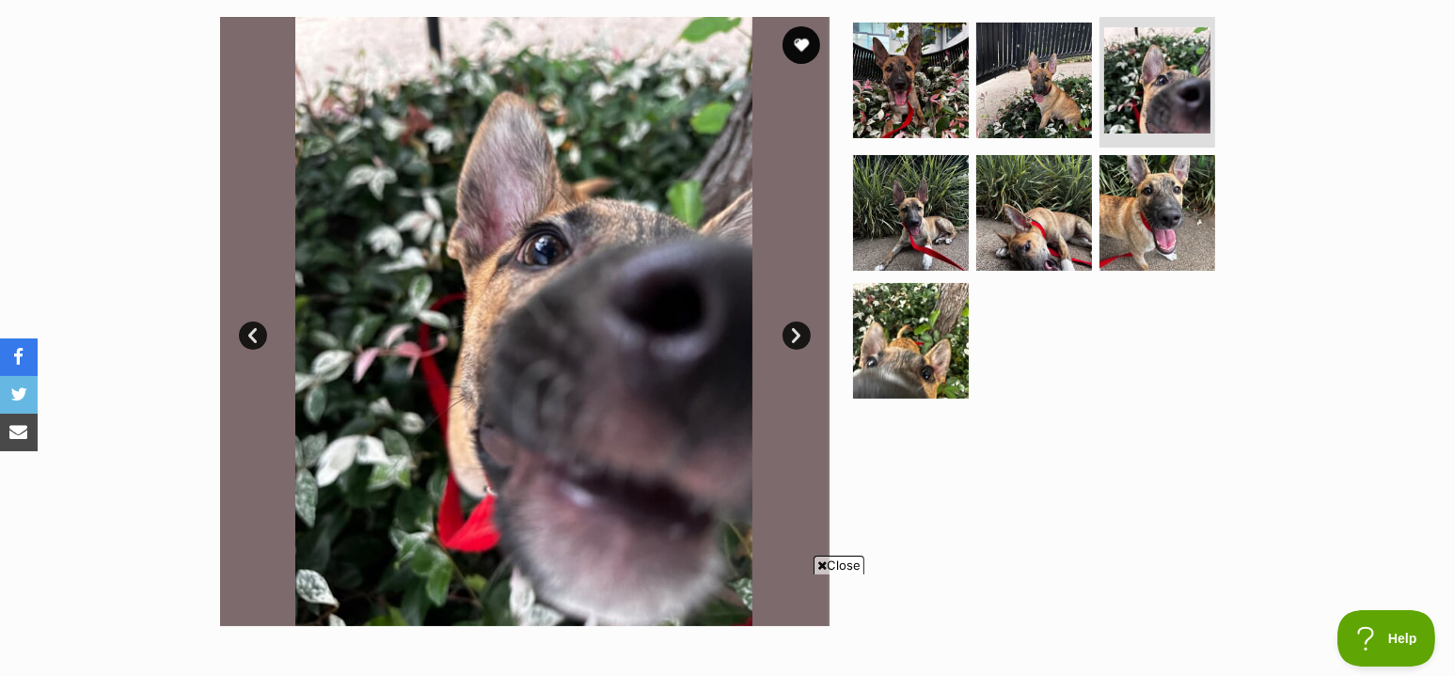
click at [785, 335] on link "Next" at bounding box center [797, 336] width 28 height 28
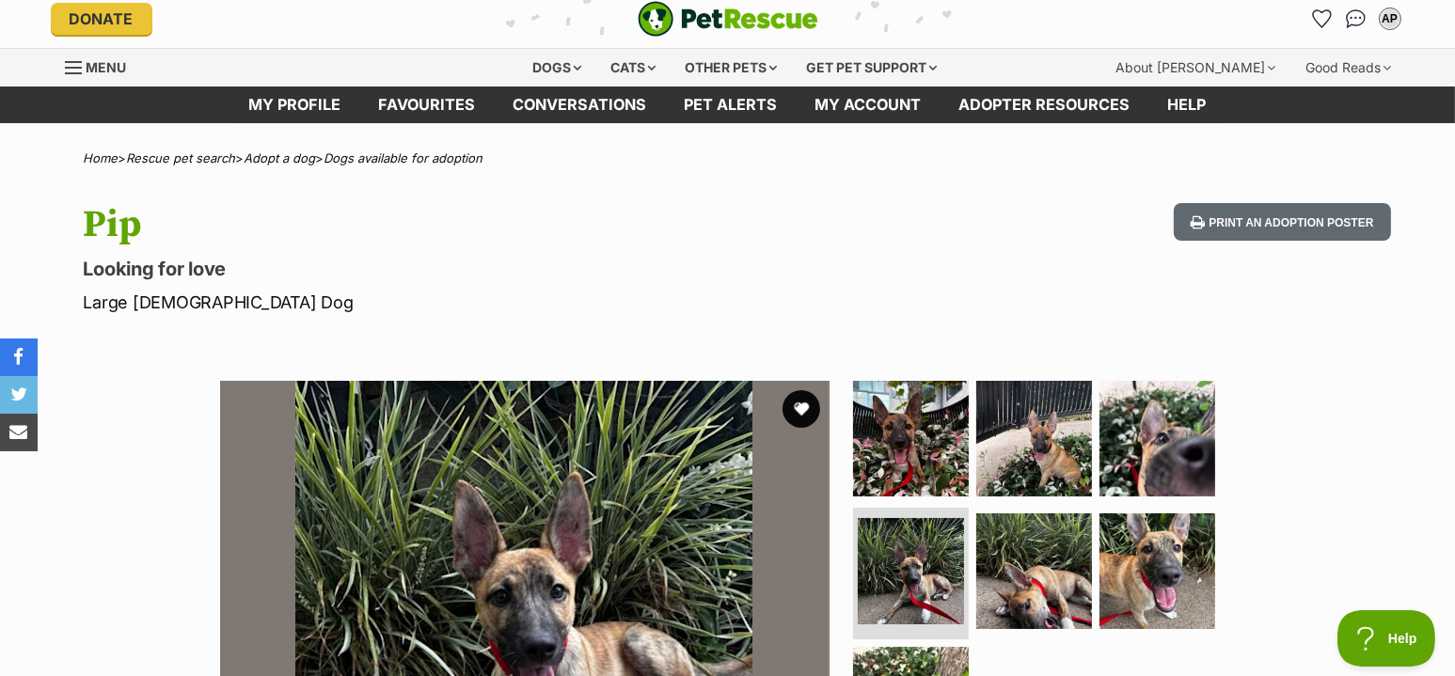
scroll to position [0, 0]
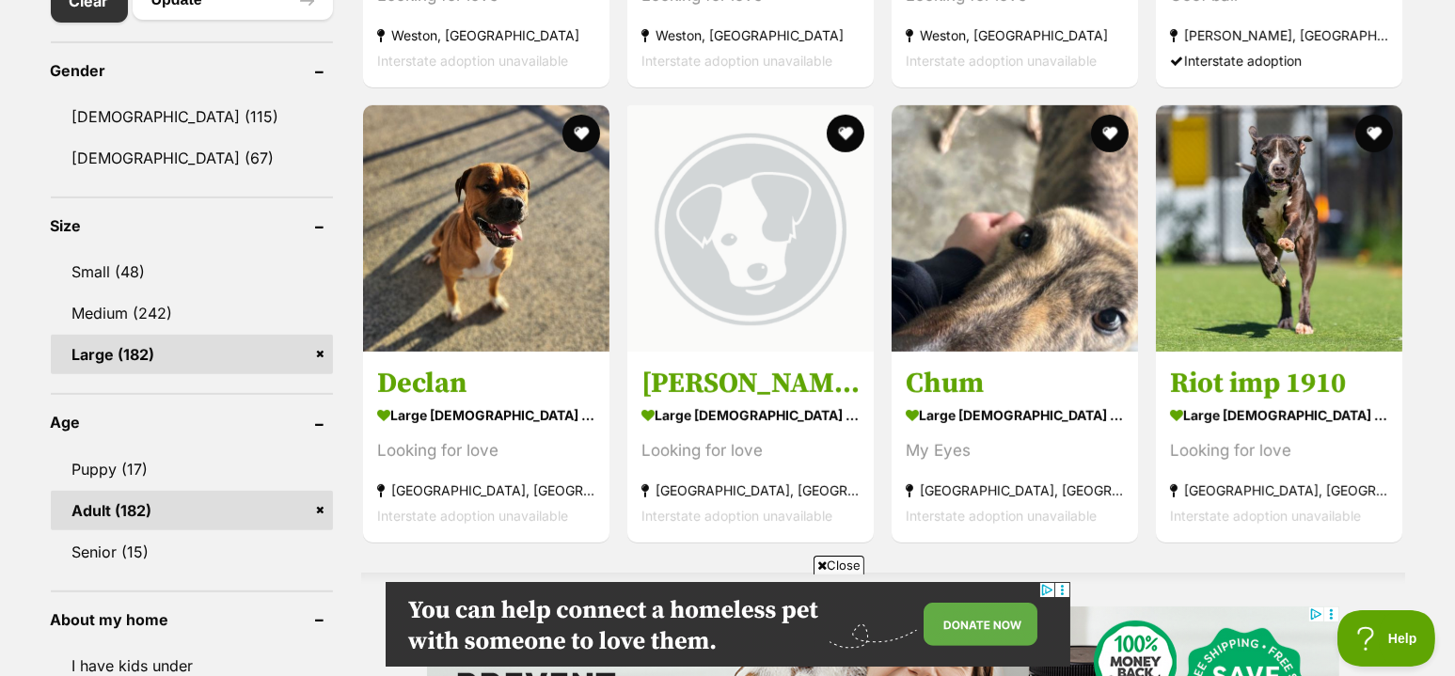
scroll to position [1086, 0]
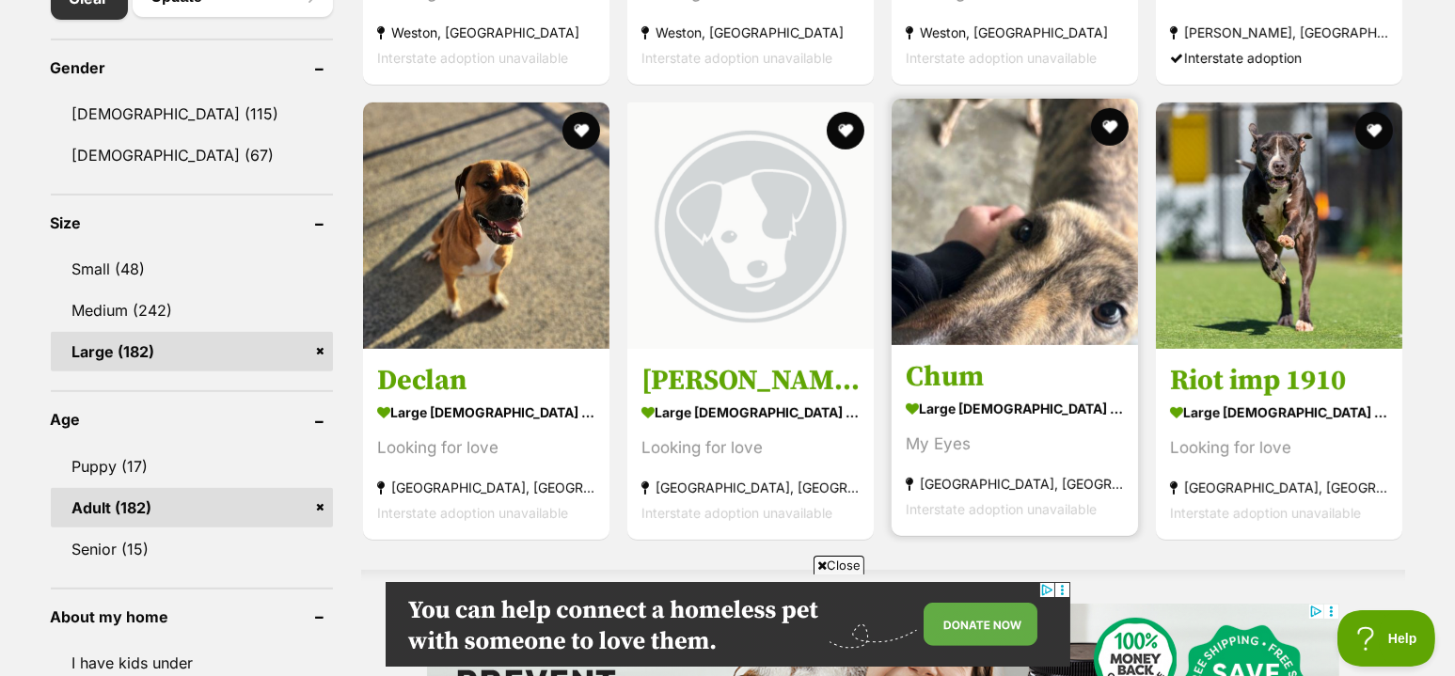
click at [1039, 237] on img at bounding box center [1015, 222] width 246 height 246
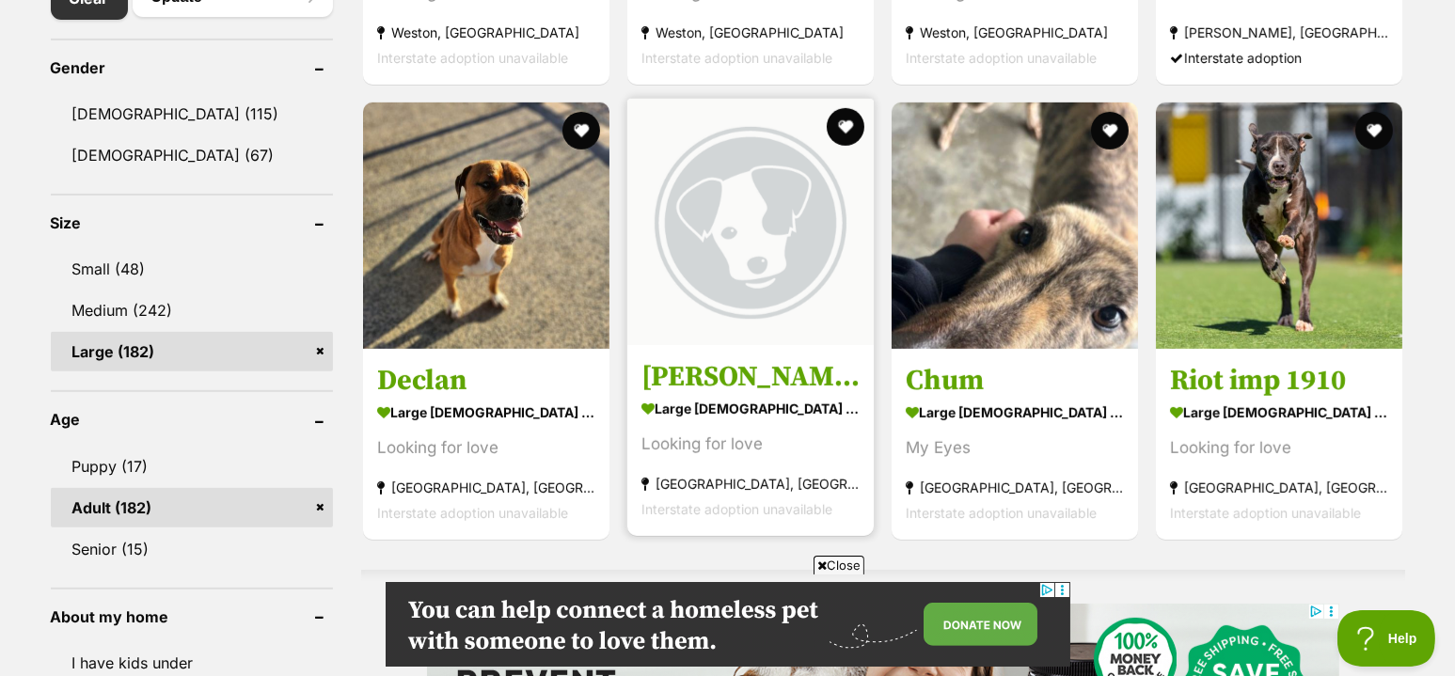
click at [753, 193] on img at bounding box center [750, 222] width 246 height 246
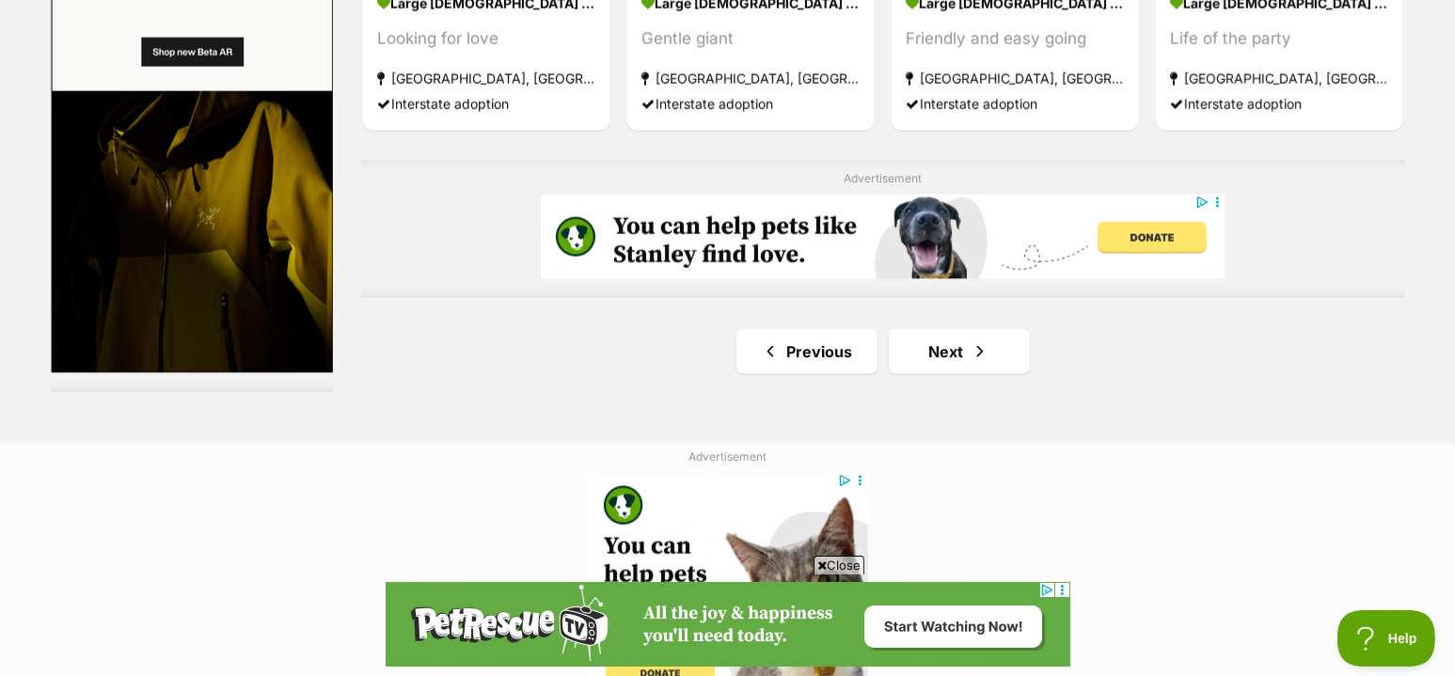
scroll to position [3409, 0]
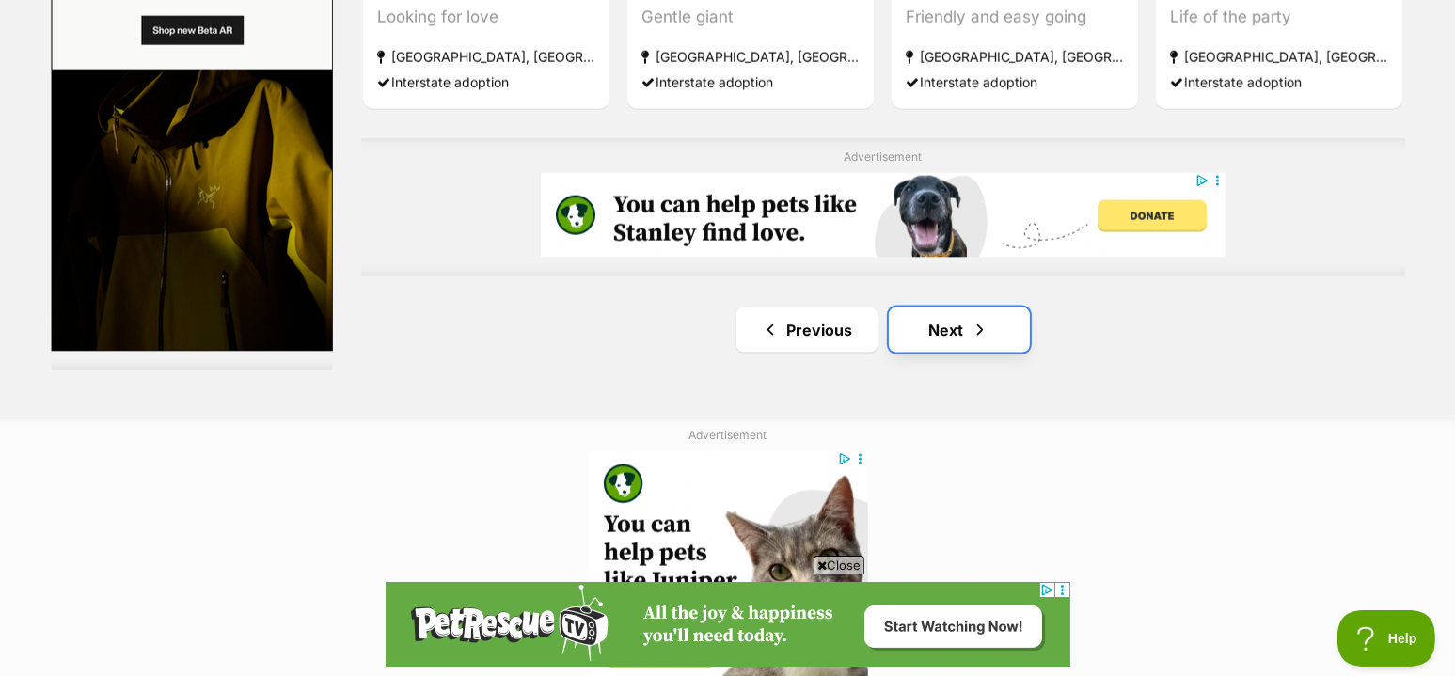
click at [977, 332] on span "Next page" at bounding box center [980, 330] width 19 height 23
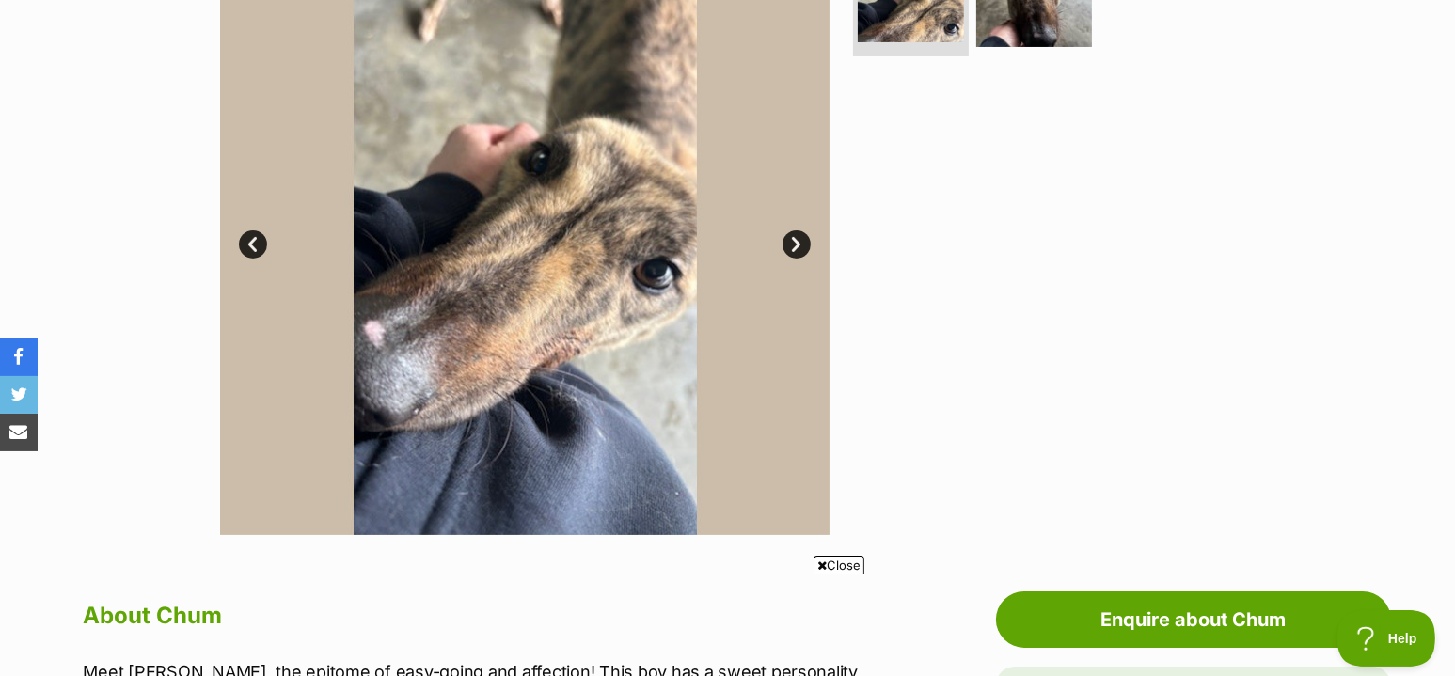
scroll to position [299, 0]
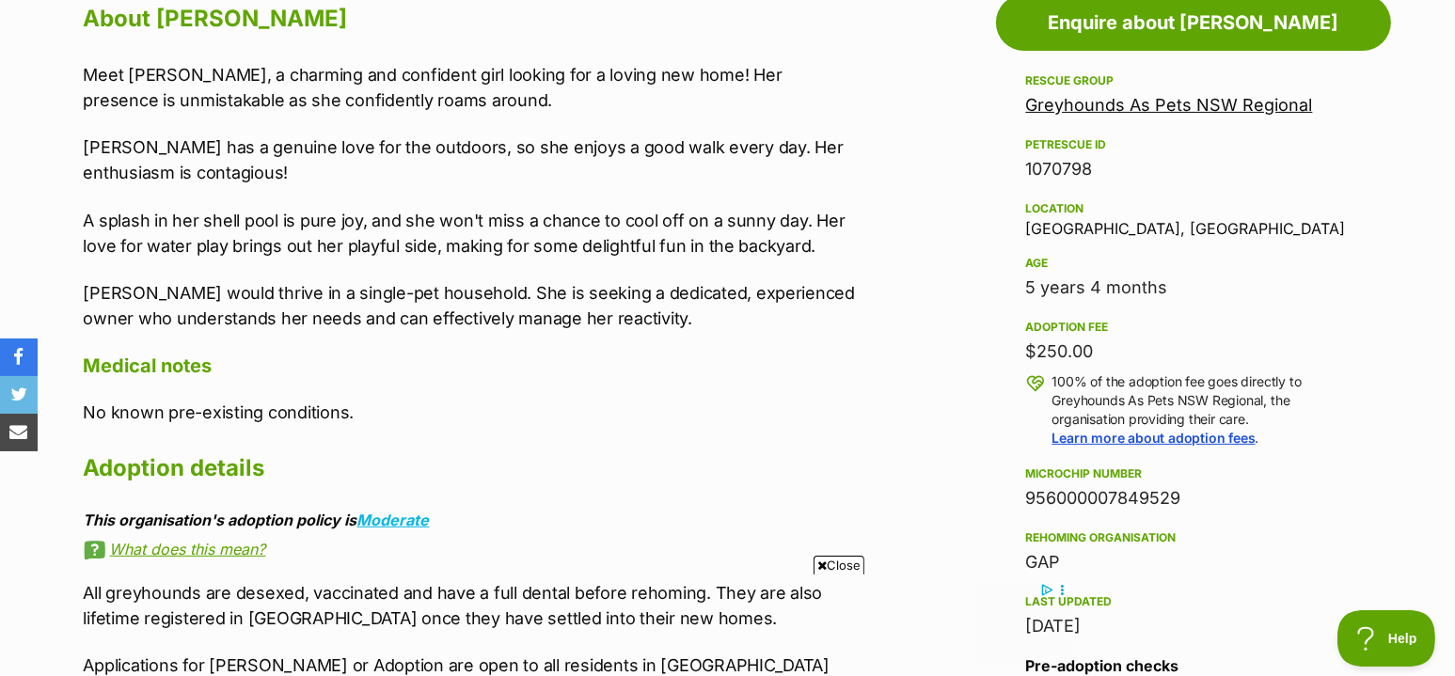
scroll to position [786, 0]
